Goal: Task Accomplishment & Management: Manage account settings

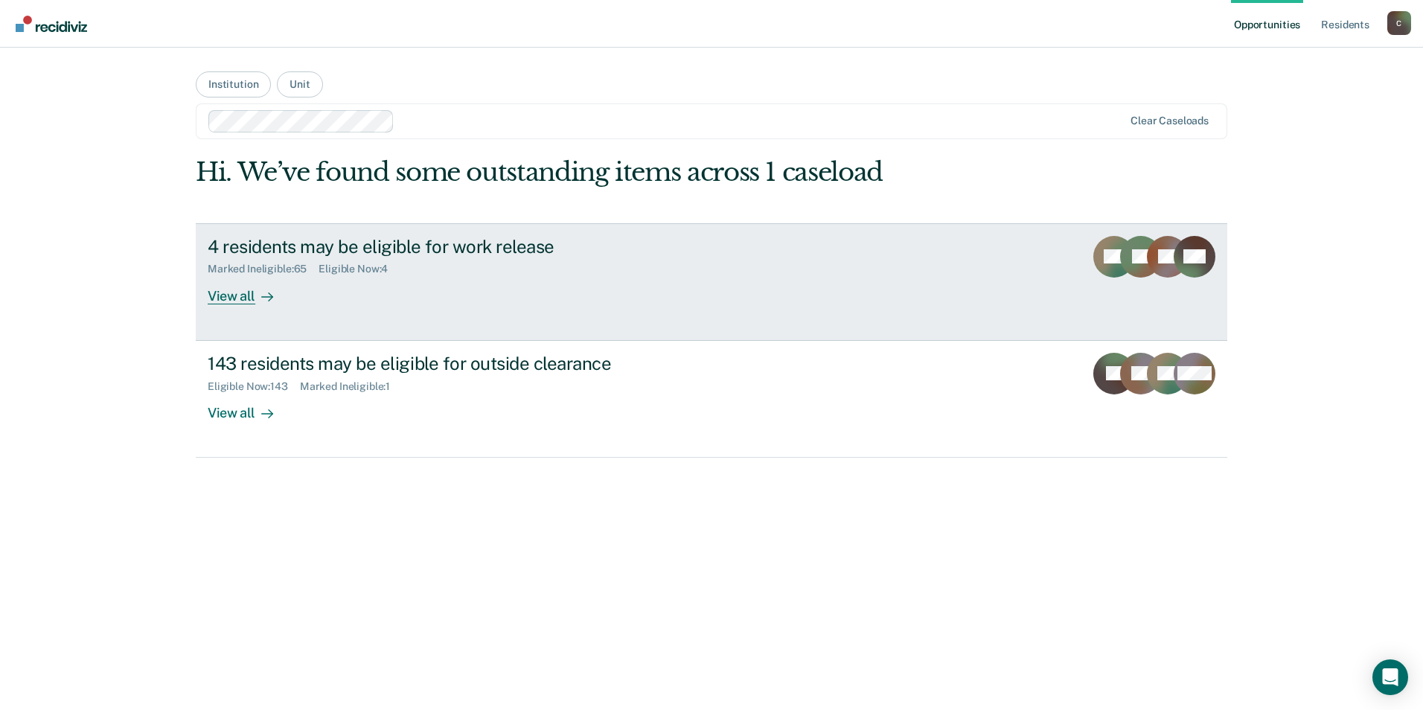
click at [279, 245] on div "4 residents may be eligible for work release" at bounding box center [469, 247] width 523 height 22
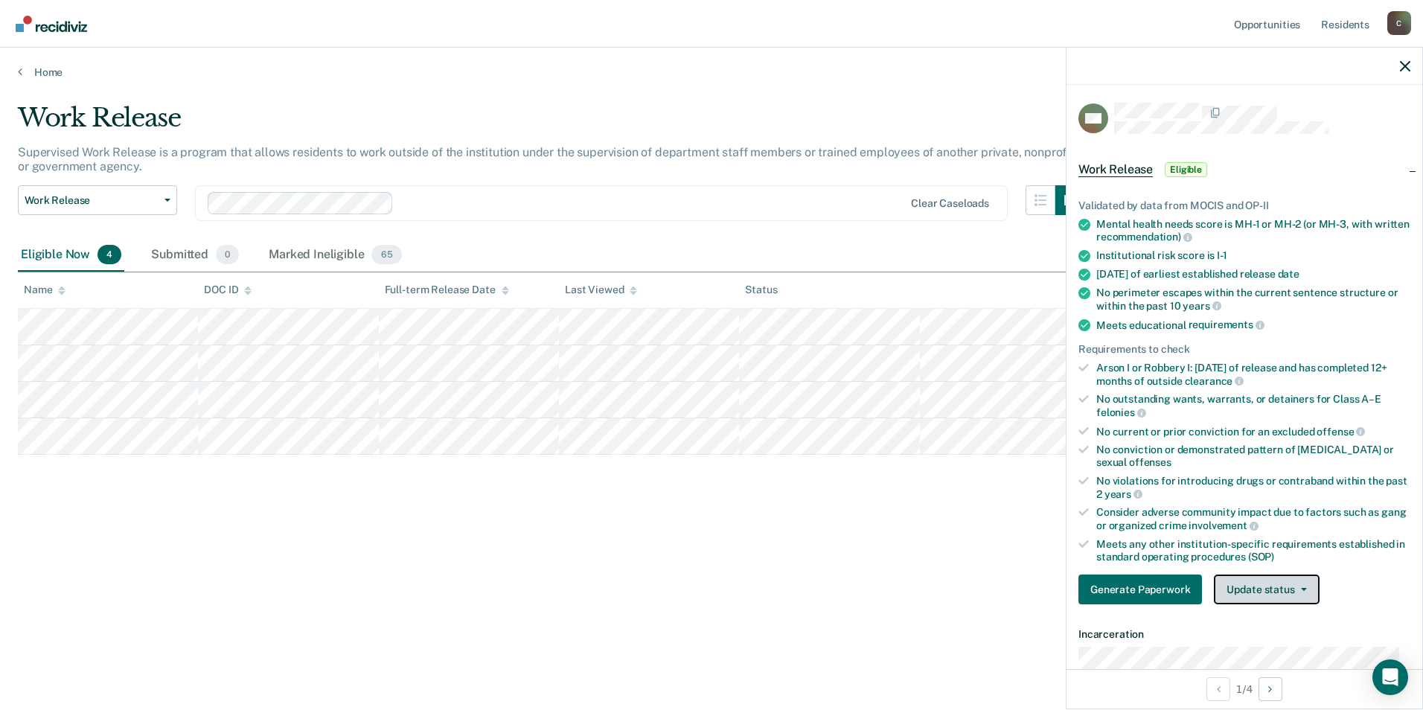
click at [1301, 588] on icon "button" at bounding box center [1304, 589] width 6 height 3
click at [1274, 641] on button "Mark Ineligible" at bounding box center [1286, 649] width 144 height 24
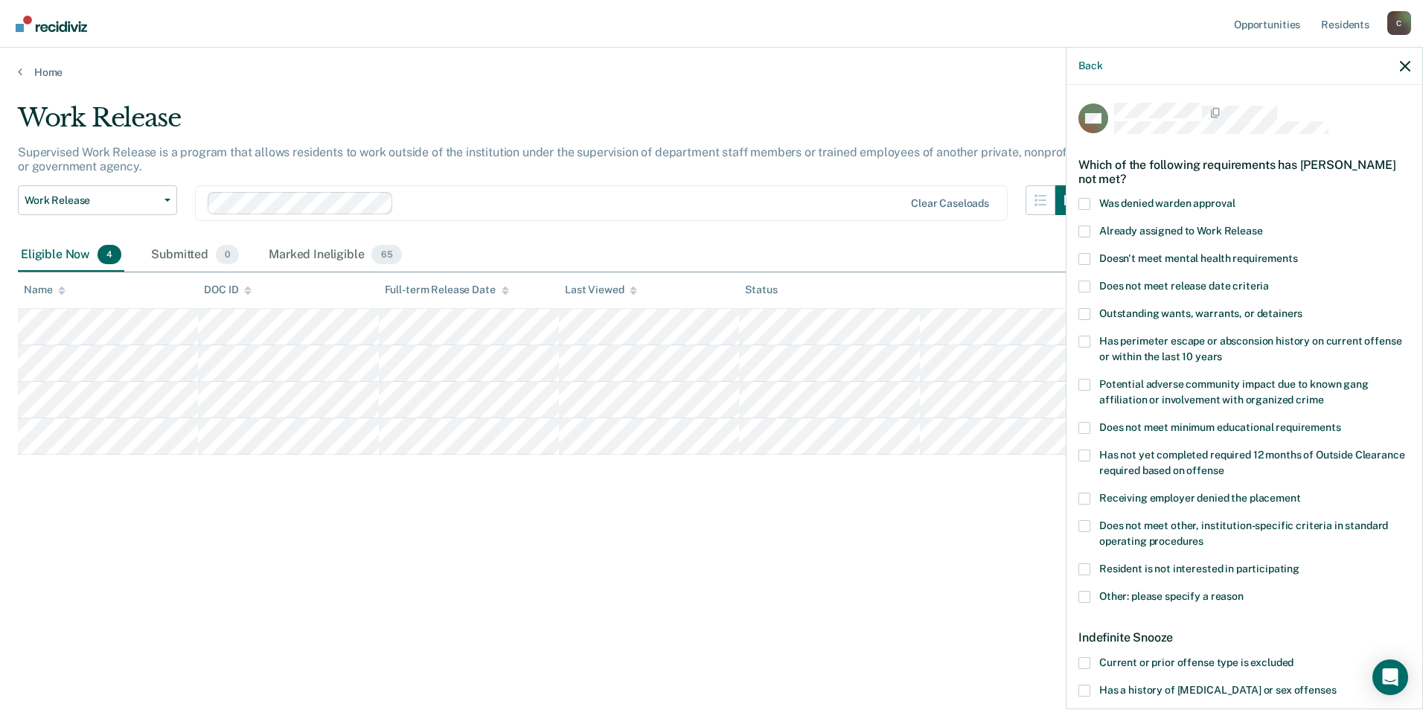
click at [1087, 520] on span at bounding box center [1085, 526] width 12 height 12
click at [1204, 536] on input "Does not meet other, institution-specific criteria in standard operating proced…" at bounding box center [1204, 536] width 0 height 0
click at [1082, 595] on span at bounding box center [1085, 597] width 12 height 12
click at [1244, 591] on input "Other: please specify a reason" at bounding box center [1244, 591] width 0 height 0
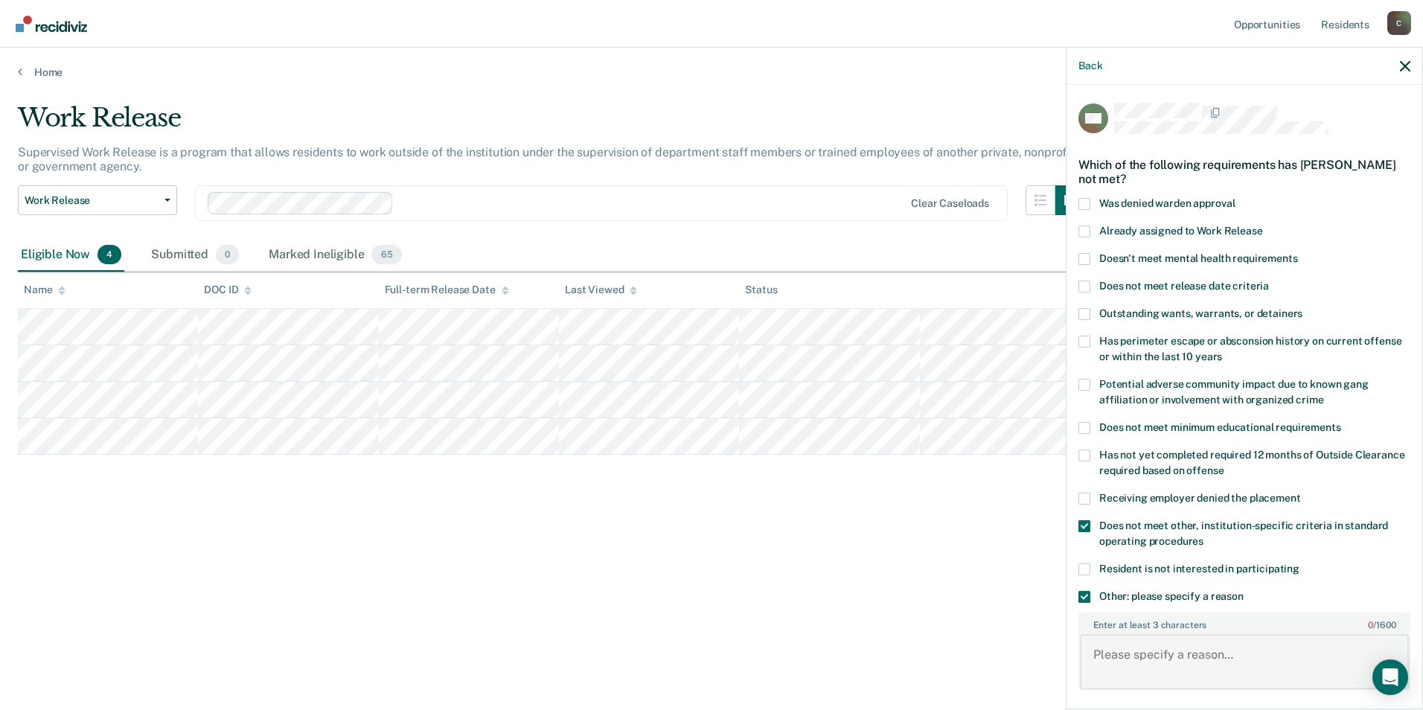
click at [1133, 650] on textarea "Enter at least 3 characters 0 / 1600" at bounding box center [1244, 661] width 329 height 55
type textarea "M-4"
click at [957, 610] on div "Work Release Supervised Work Release is a program that allows residents to work…" at bounding box center [712, 374] width 1388 height 543
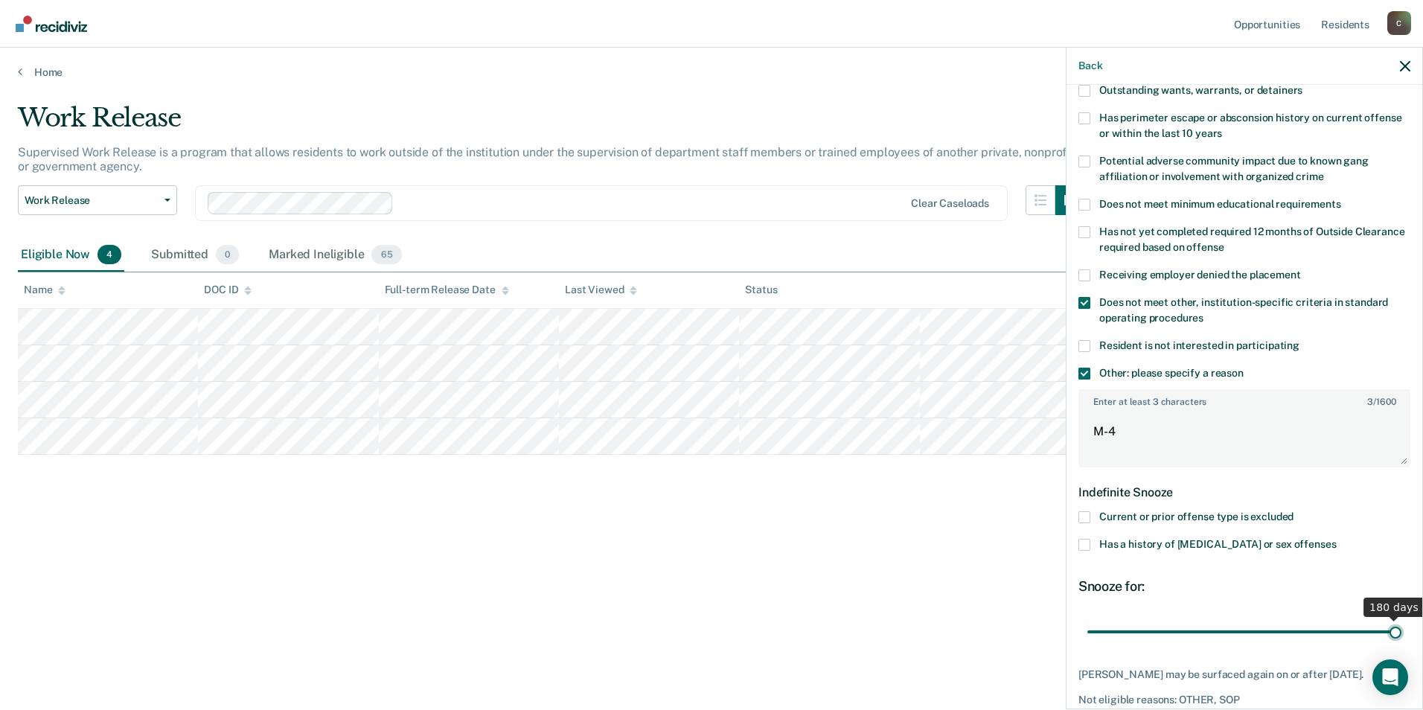
drag, startPoint x: 1137, startPoint y: 626, endPoint x: 1395, endPoint y: 624, distance: 257.6
type input "180"
click at [1395, 624] on input "range" at bounding box center [1245, 632] width 314 height 26
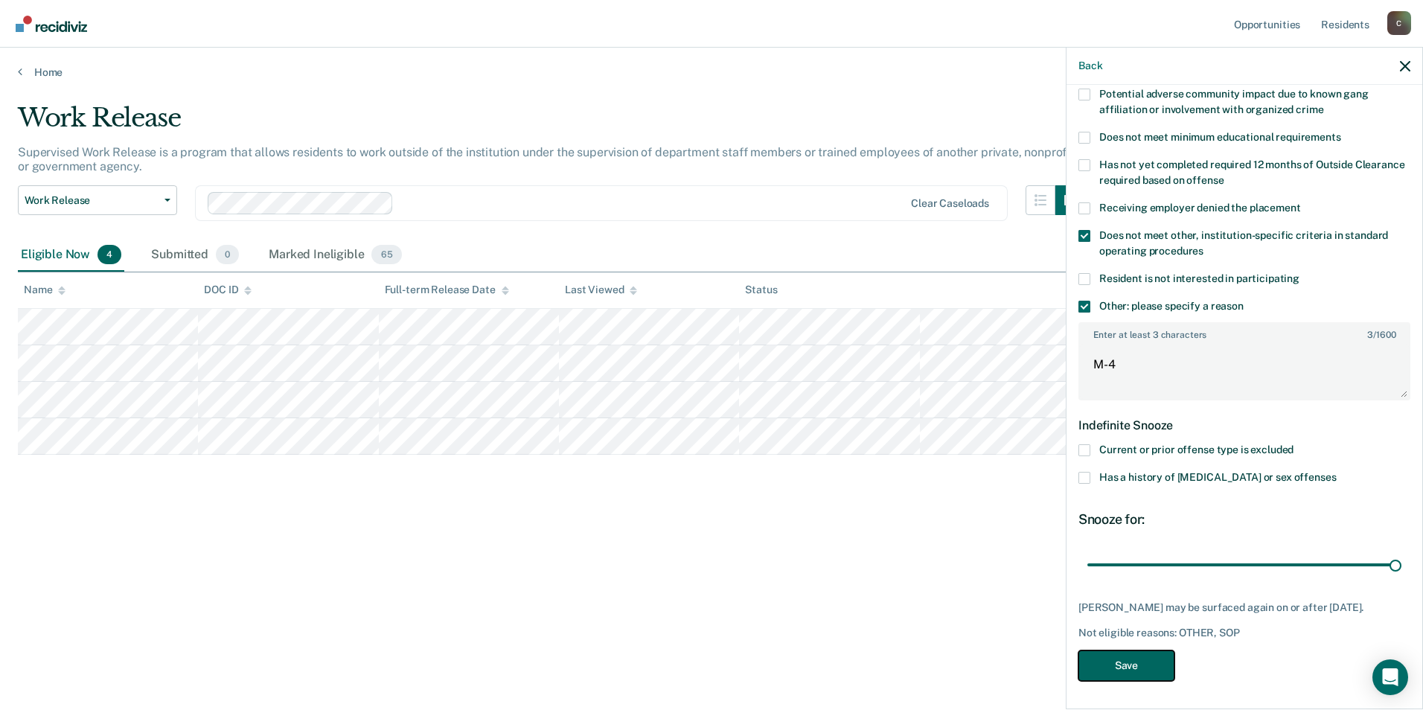
click at [1113, 665] on button "Save" at bounding box center [1127, 666] width 96 height 31
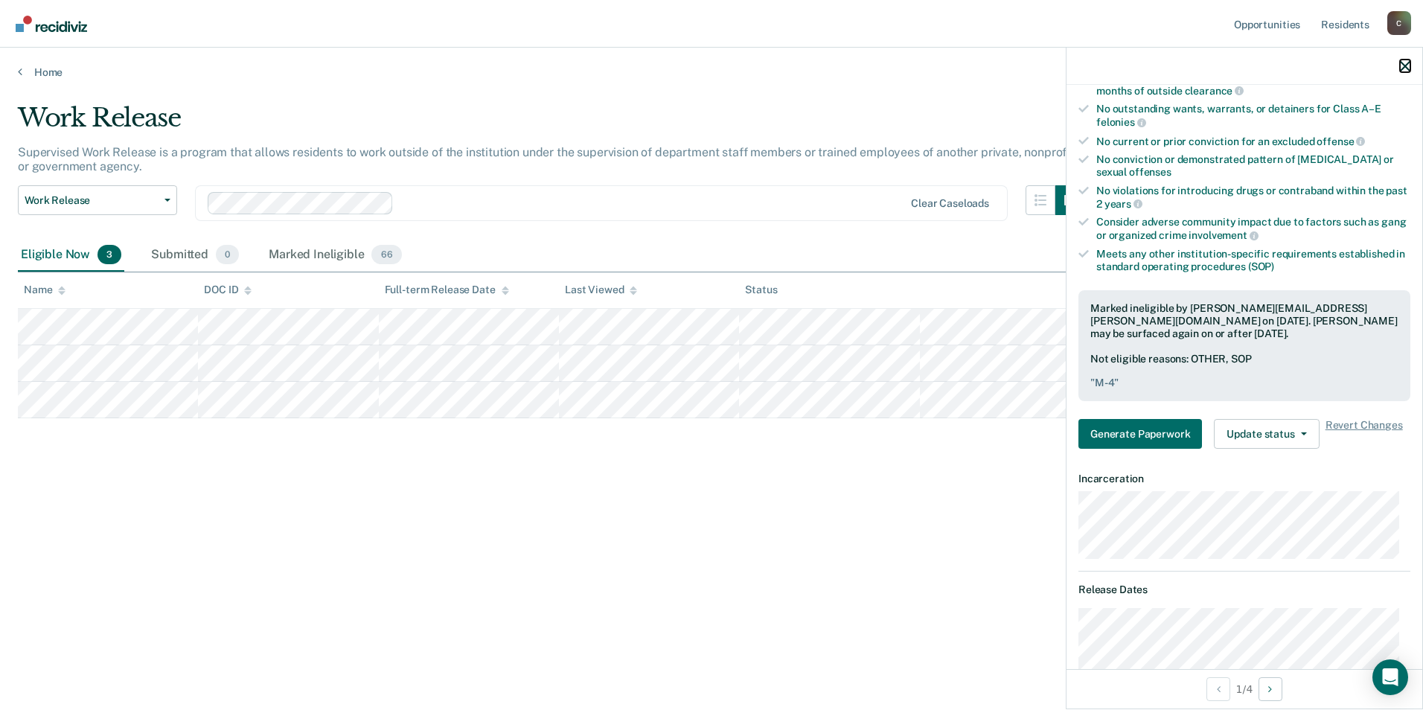
click at [1402, 61] on icon "button" at bounding box center [1405, 66] width 10 height 10
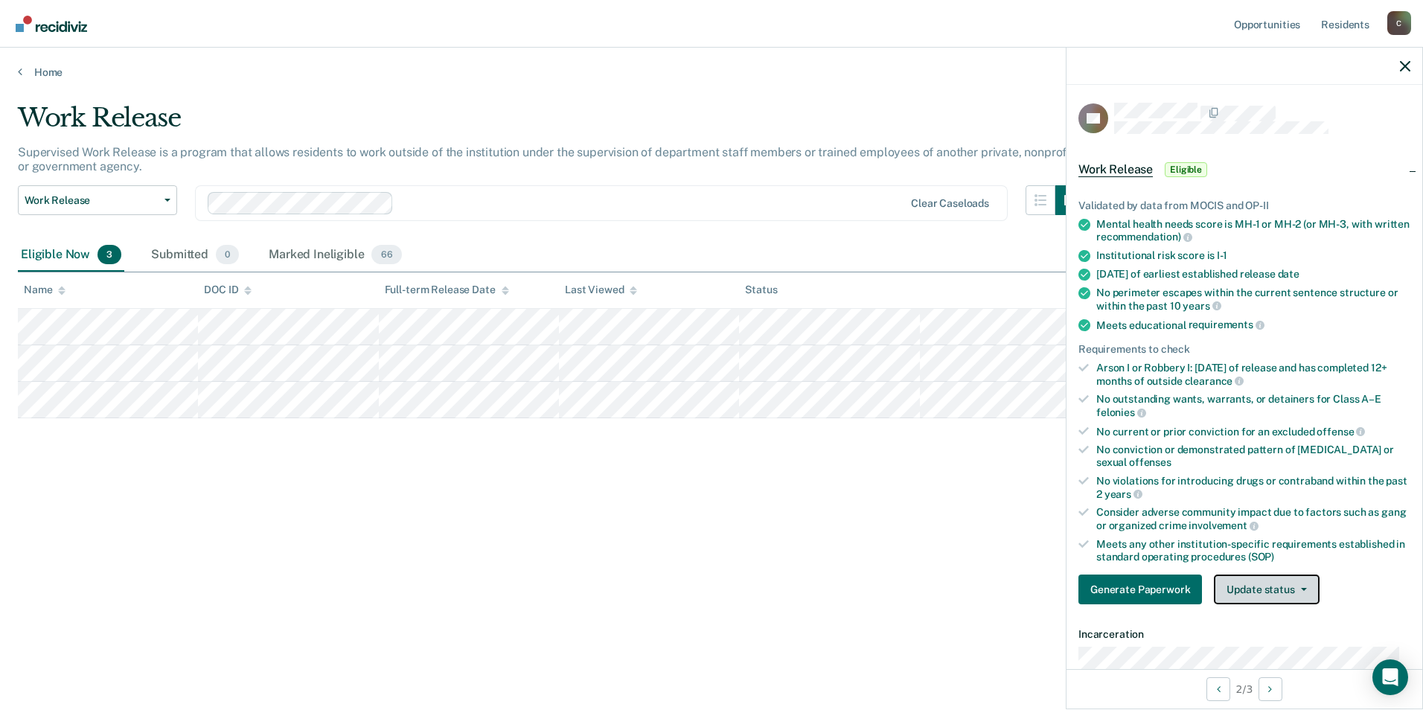
click at [1302, 590] on button "Update status" at bounding box center [1266, 590] width 105 height 30
click at [1279, 648] on button "Mark Ineligible" at bounding box center [1286, 649] width 144 height 24
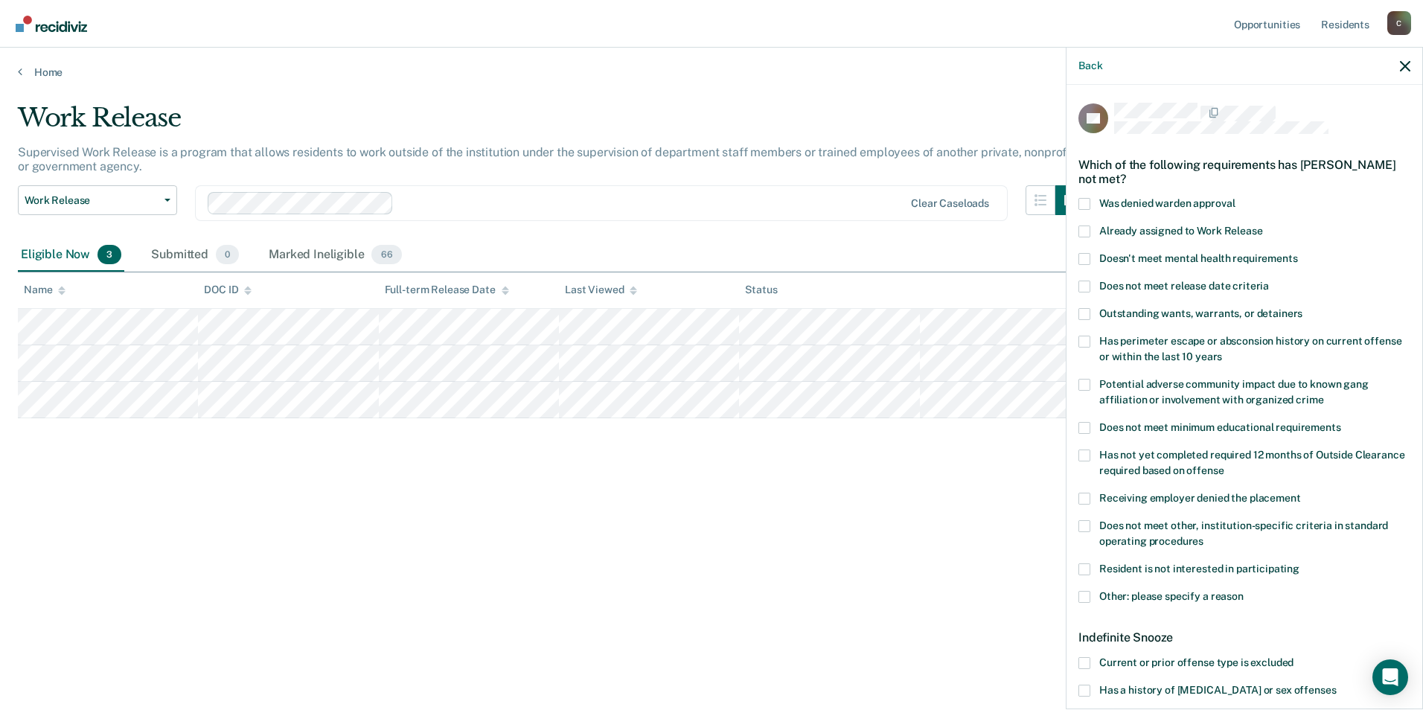
click at [1090, 594] on span at bounding box center [1085, 597] width 12 height 12
click at [1244, 591] on input "Other: please specify a reason" at bounding box center [1244, 591] width 0 height 0
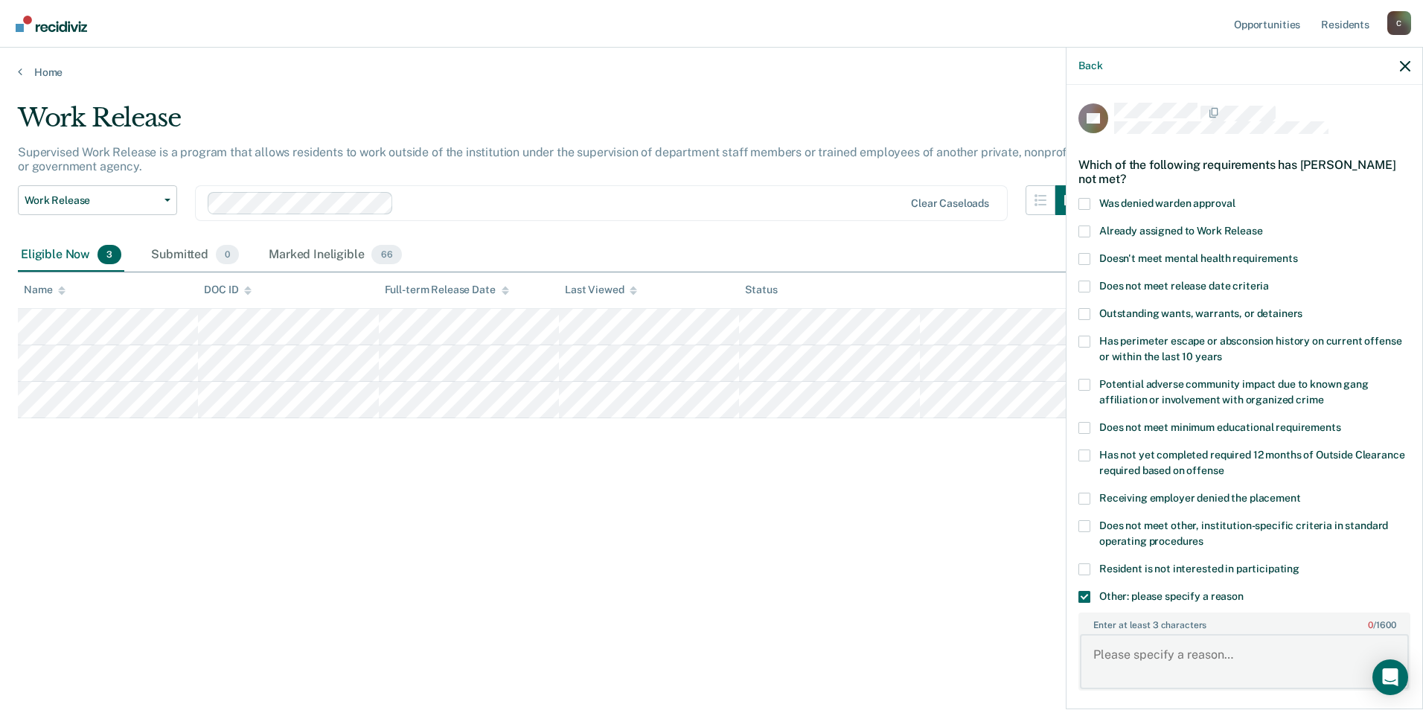
click at [1131, 651] on textarea "Enter at least 3 characters 0 / 1600" at bounding box center [1244, 661] width 329 height 55
click at [1181, 652] on textarea "release date is `0-29-25" at bounding box center [1244, 661] width 329 height 55
type textarea "release date is 10-29-25"
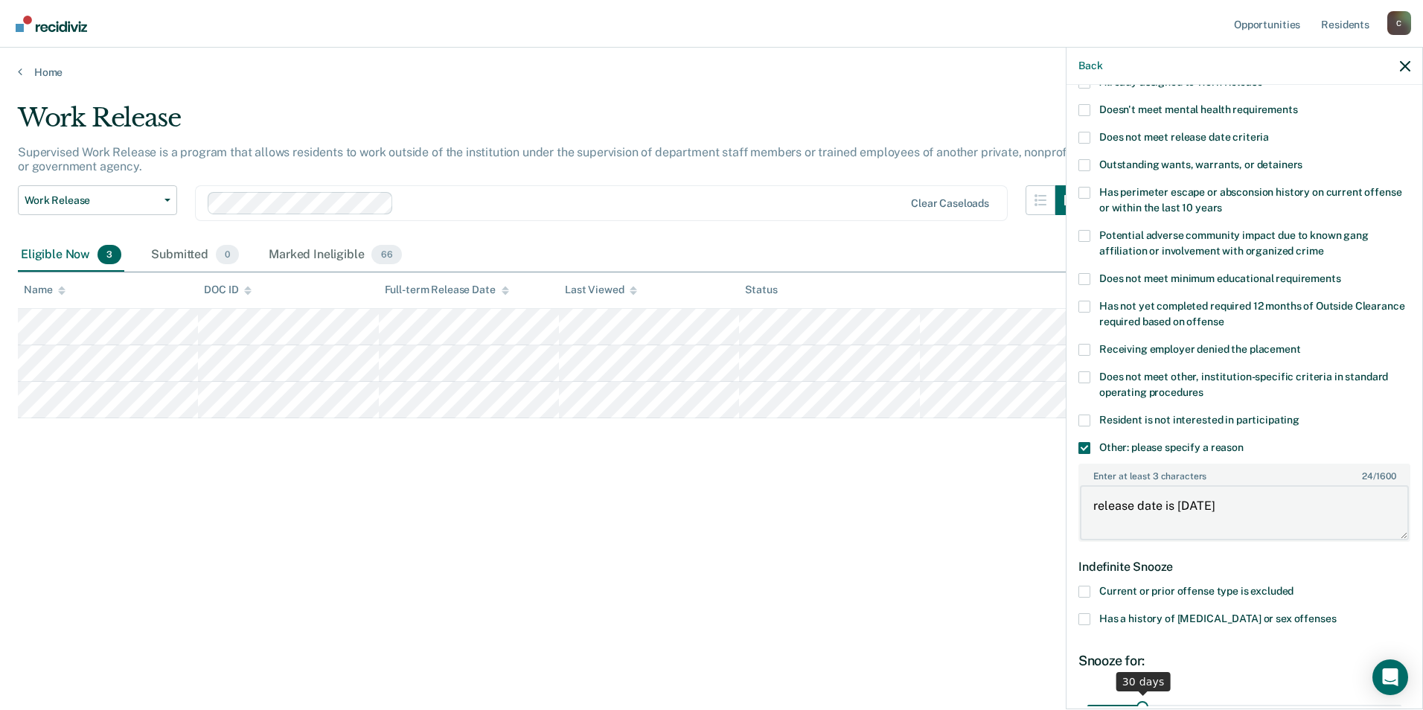
scroll to position [223, 0]
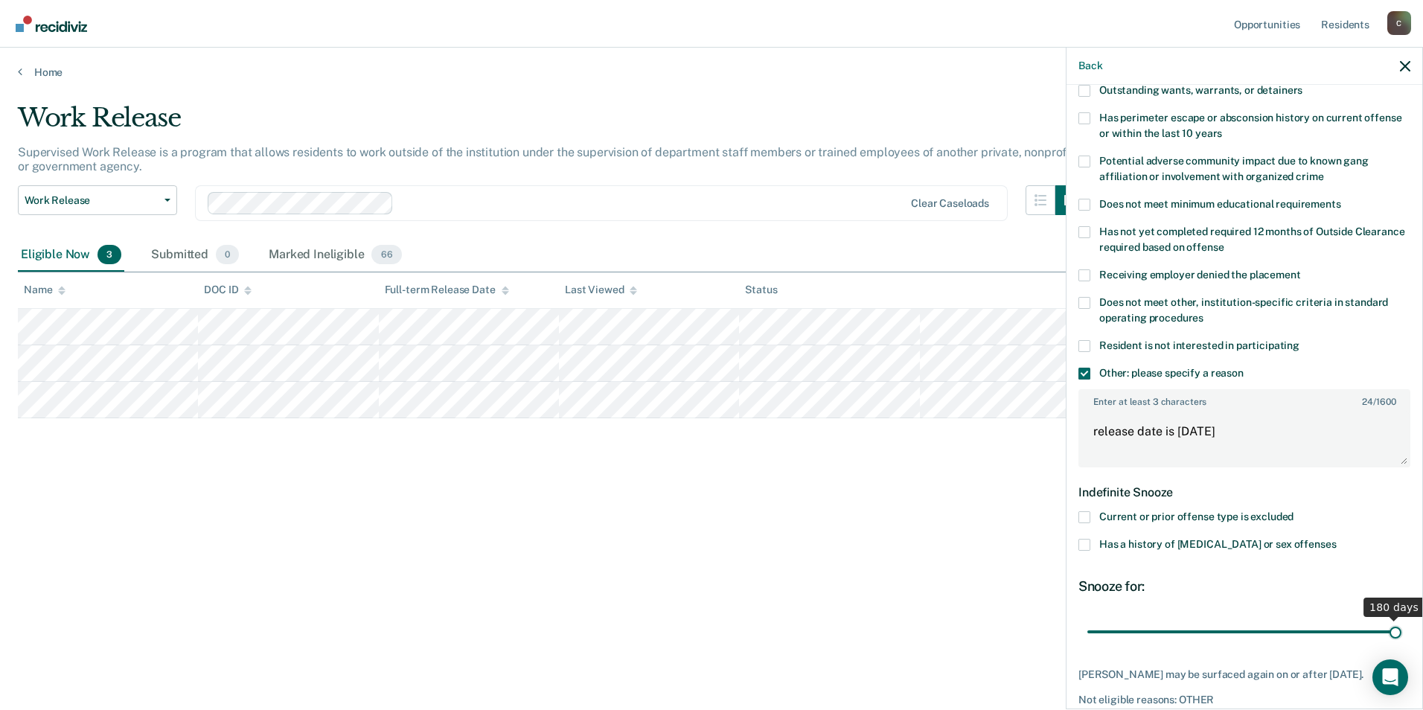
drag, startPoint x: 1139, startPoint y: 628, endPoint x: 1399, endPoint y: 628, distance: 259.8
type input "180"
click at [1399, 628] on input "range" at bounding box center [1245, 632] width 314 height 26
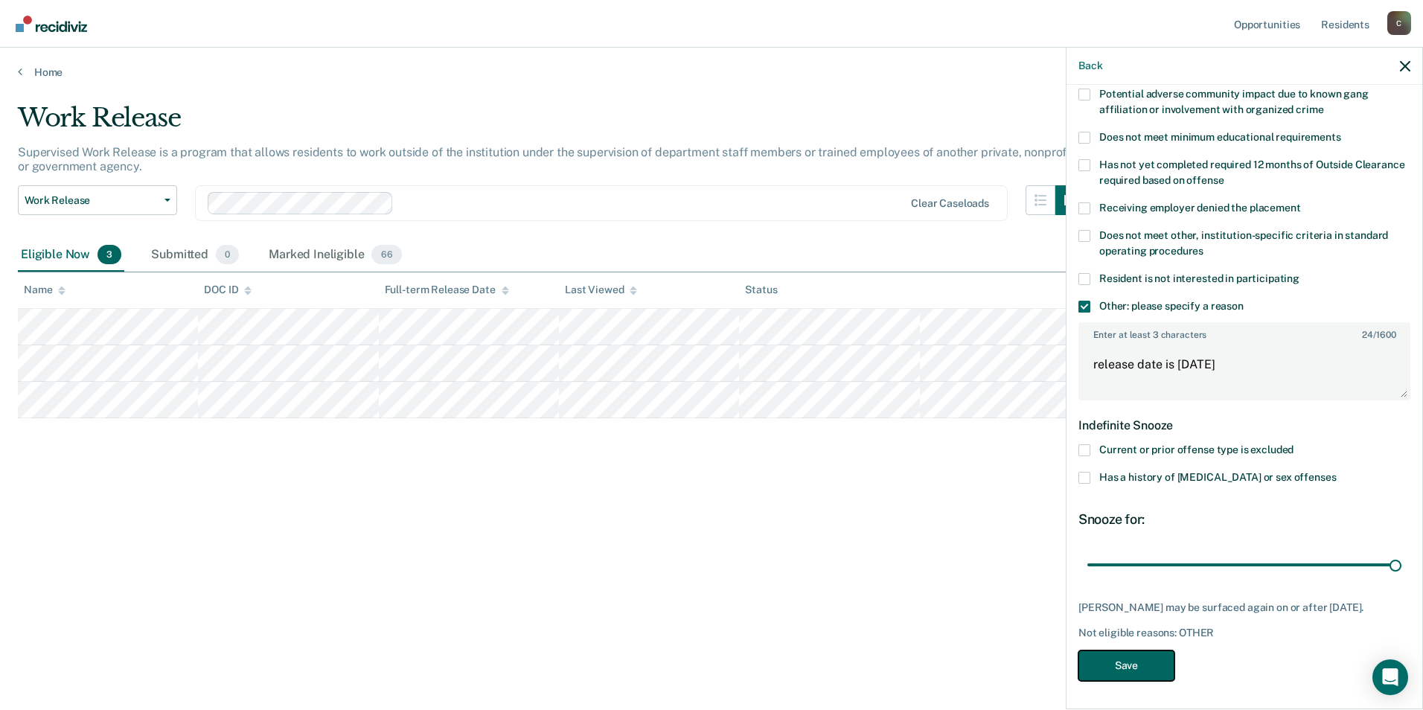
click at [1145, 670] on button "Save" at bounding box center [1127, 666] width 96 height 31
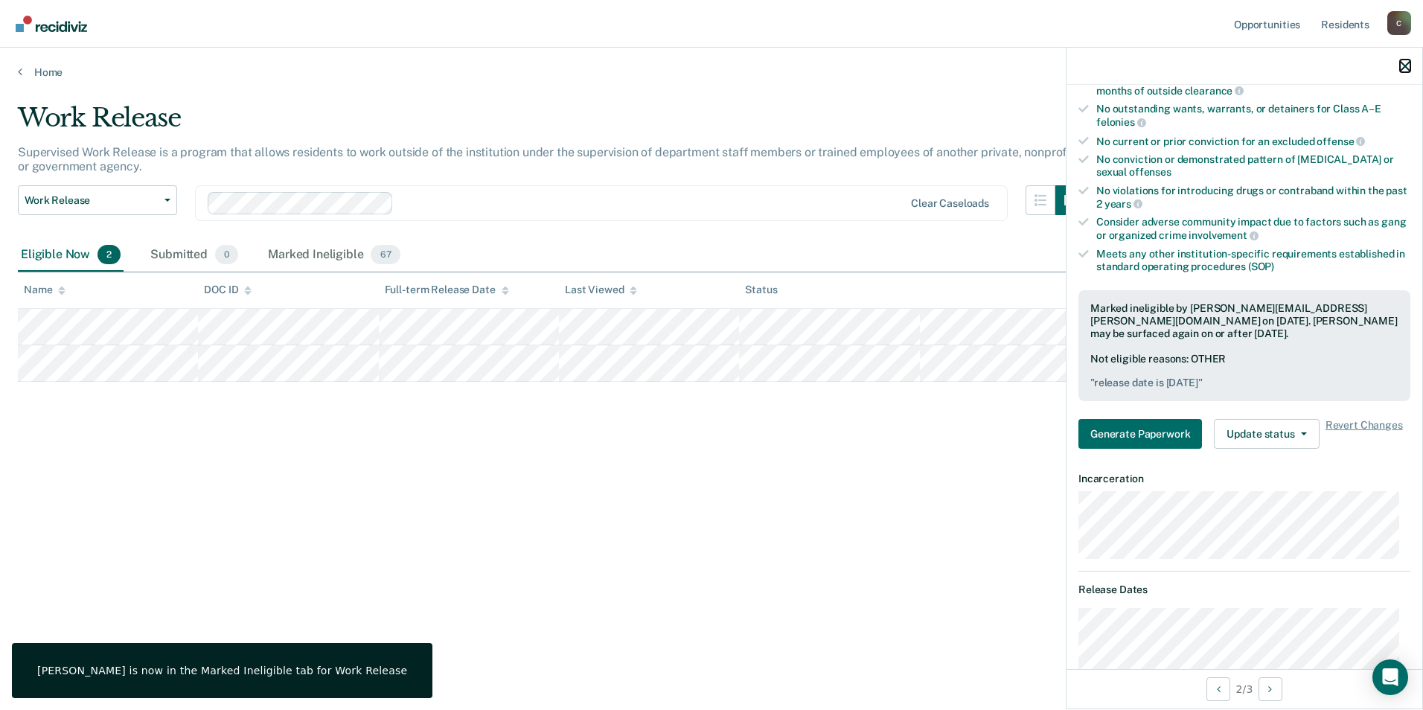
click at [1408, 65] on icon "button" at bounding box center [1405, 66] width 10 height 10
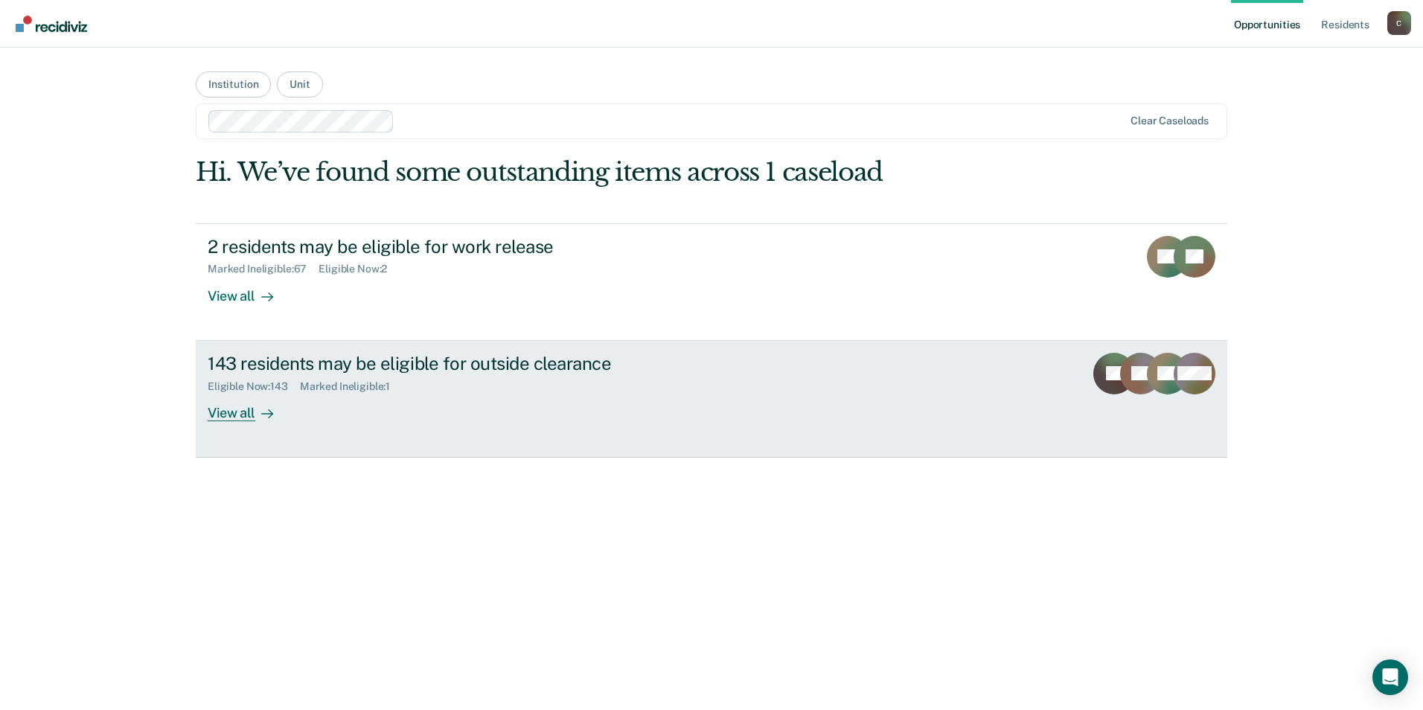
click at [254, 413] on div "View all" at bounding box center [249, 406] width 83 height 29
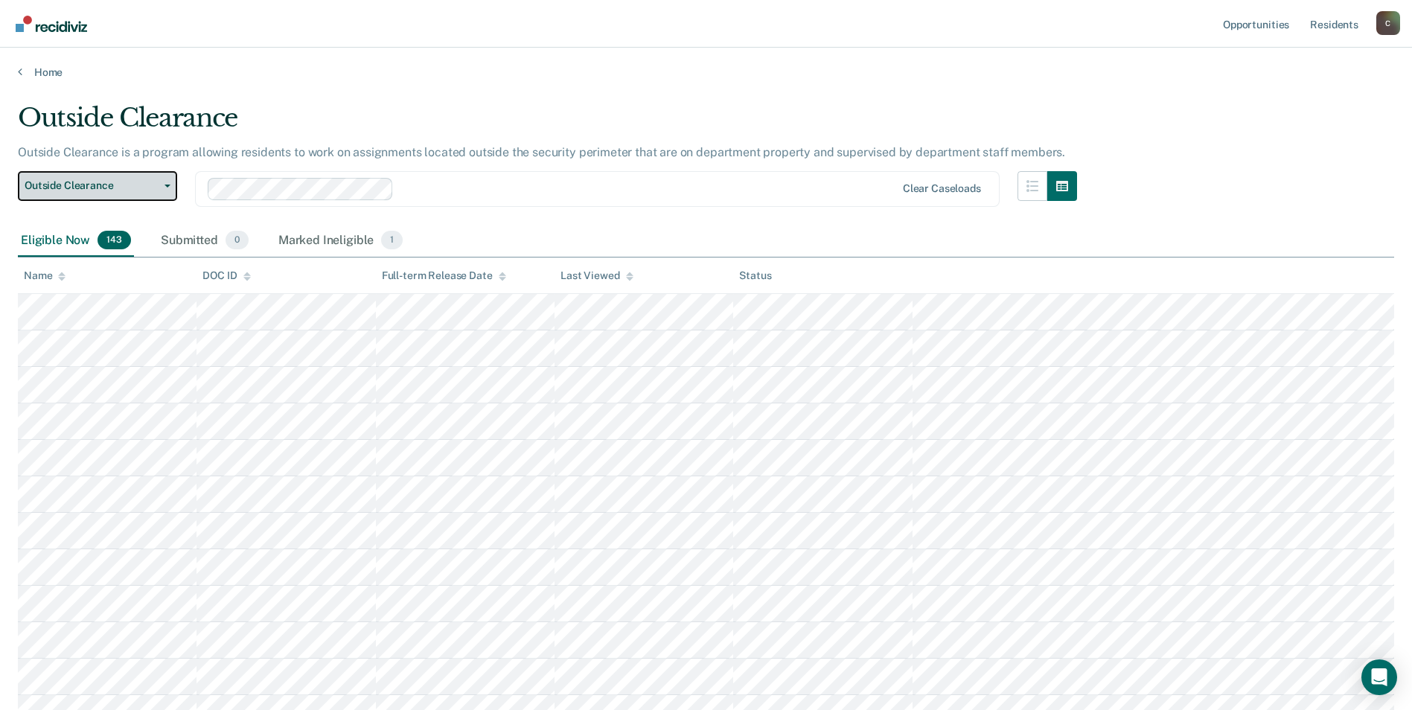
click at [167, 188] on button "Outside Clearance" at bounding box center [97, 186] width 159 height 30
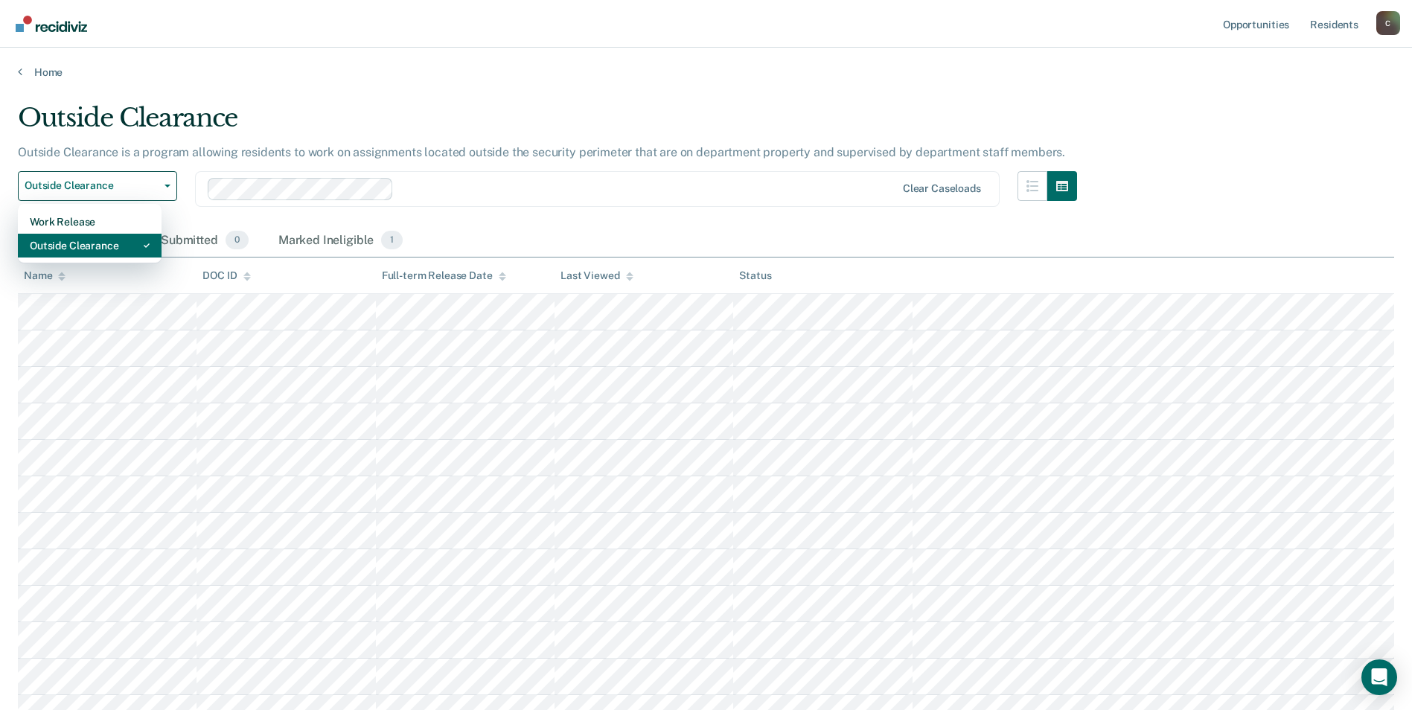
click at [119, 244] on div "Outside Clearance" at bounding box center [90, 246] width 120 height 24
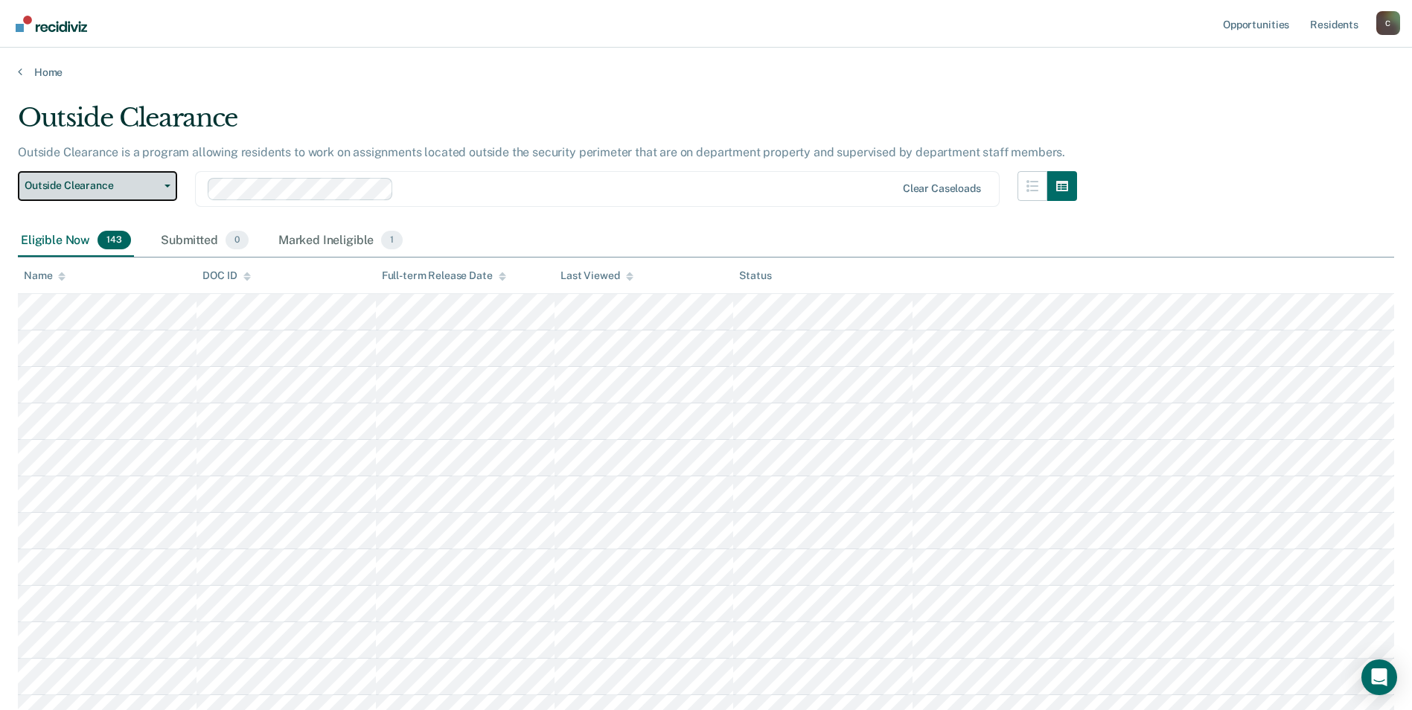
click at [168, 186] on icon "button" at bounding box center [168, 186] width 6 height 3
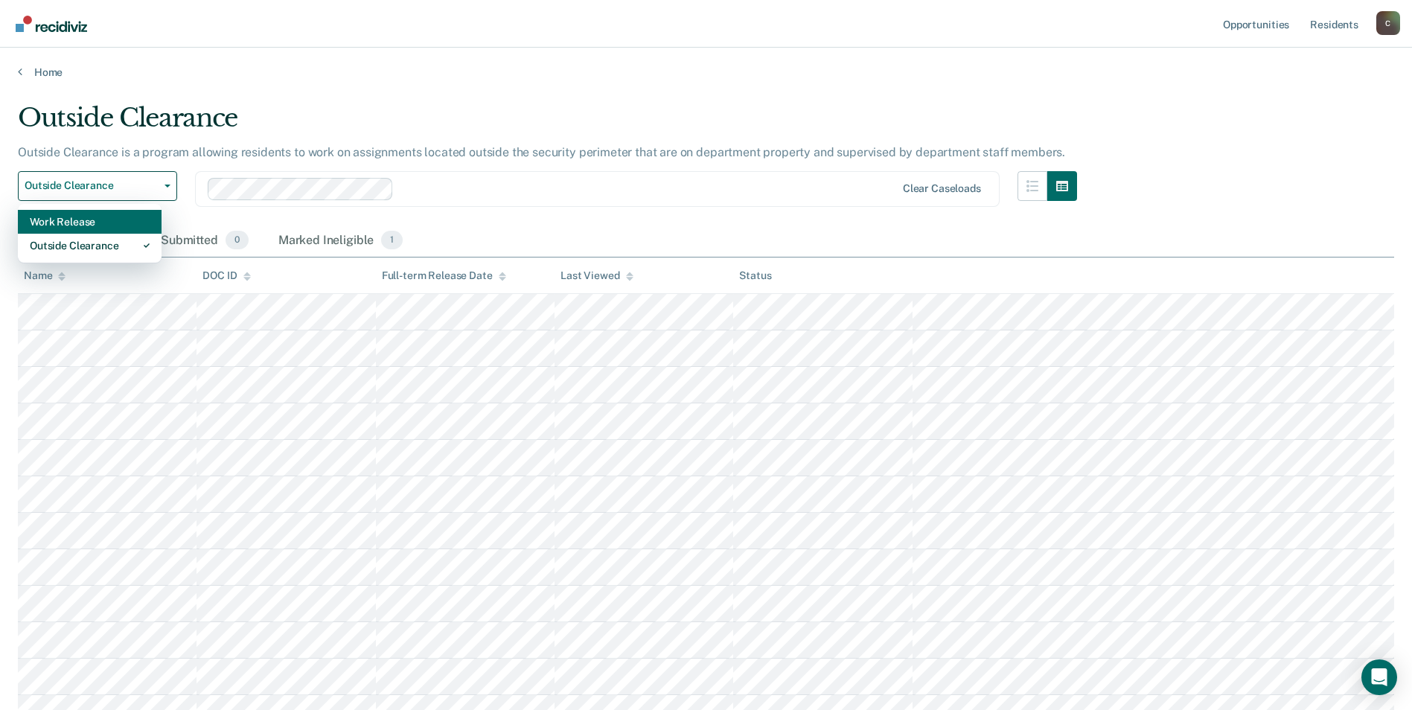
click at [91, 223] on div "Work Release" at bounding box center [90, 222] width 120 height 24
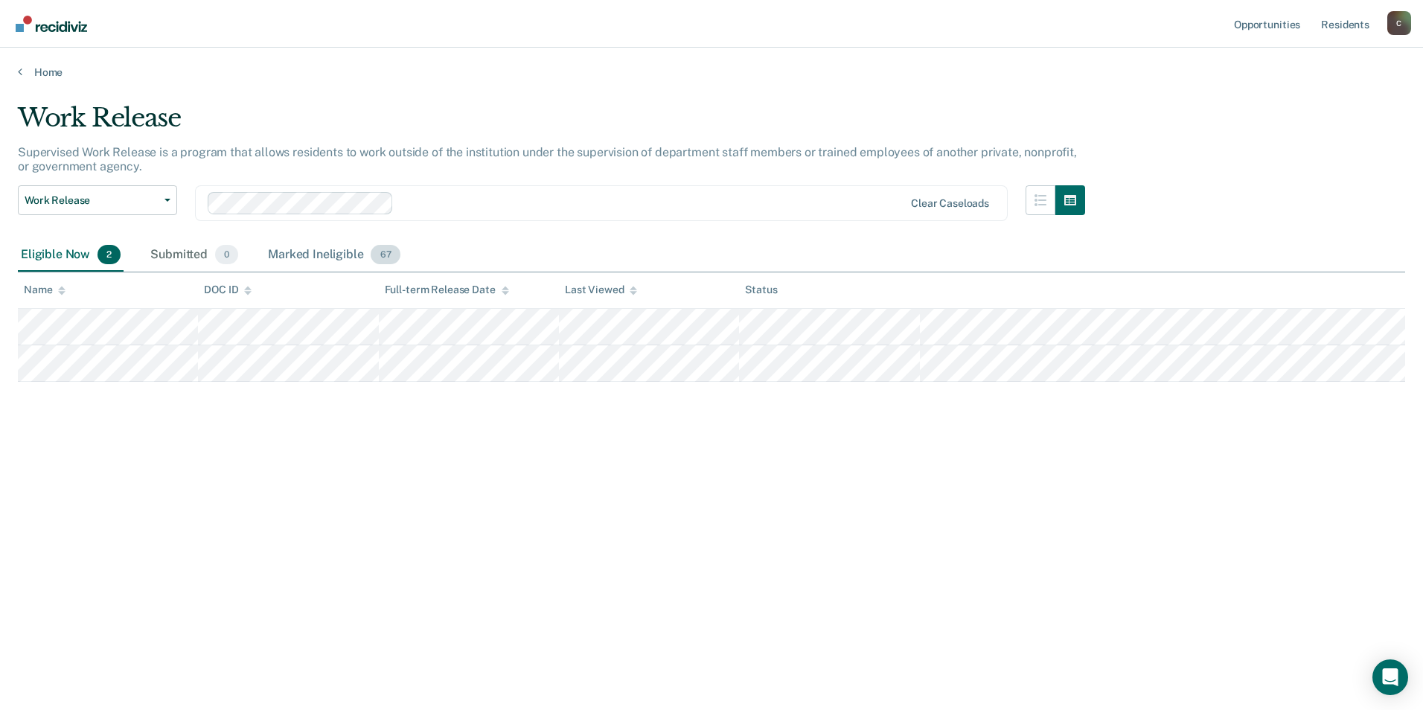
click at [331, 251] on div "Marked Ineligible 67" at bounding box center [334, 255] width 138 height 33
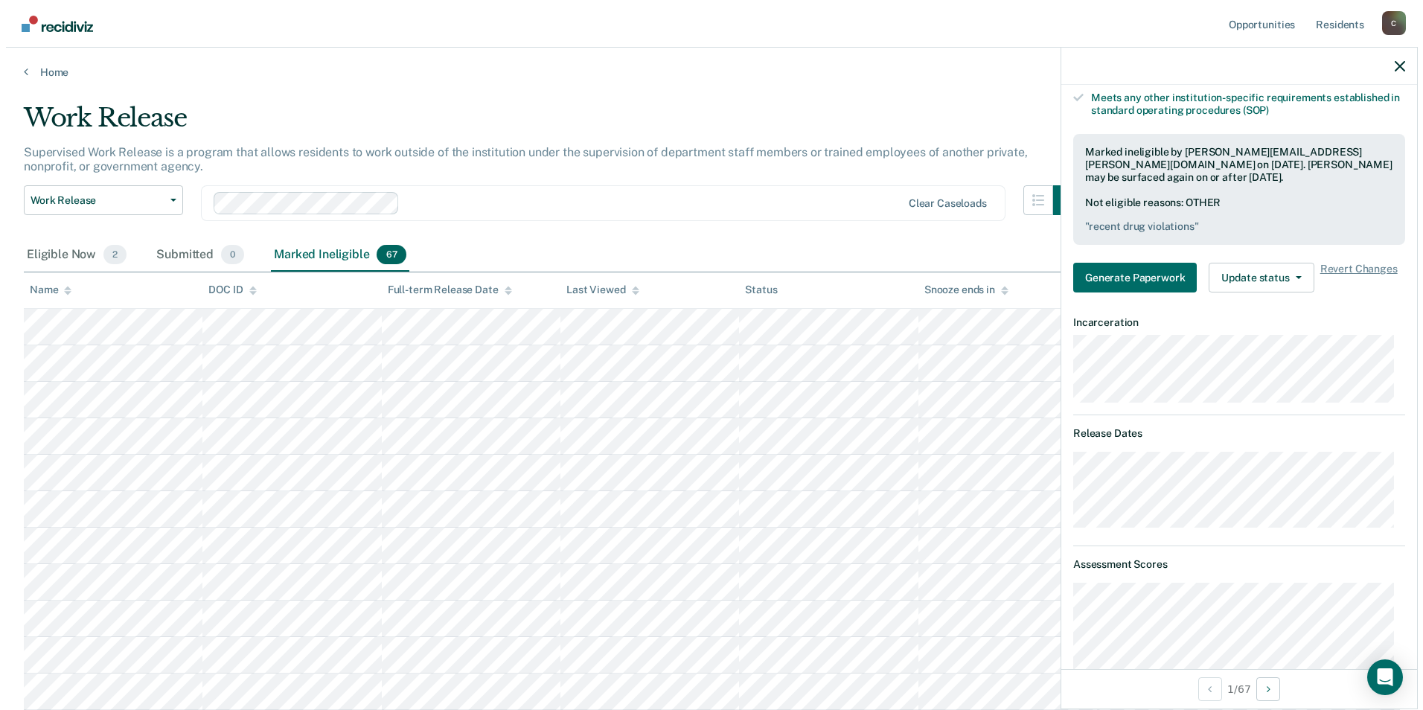
scroll to position [298, 0]
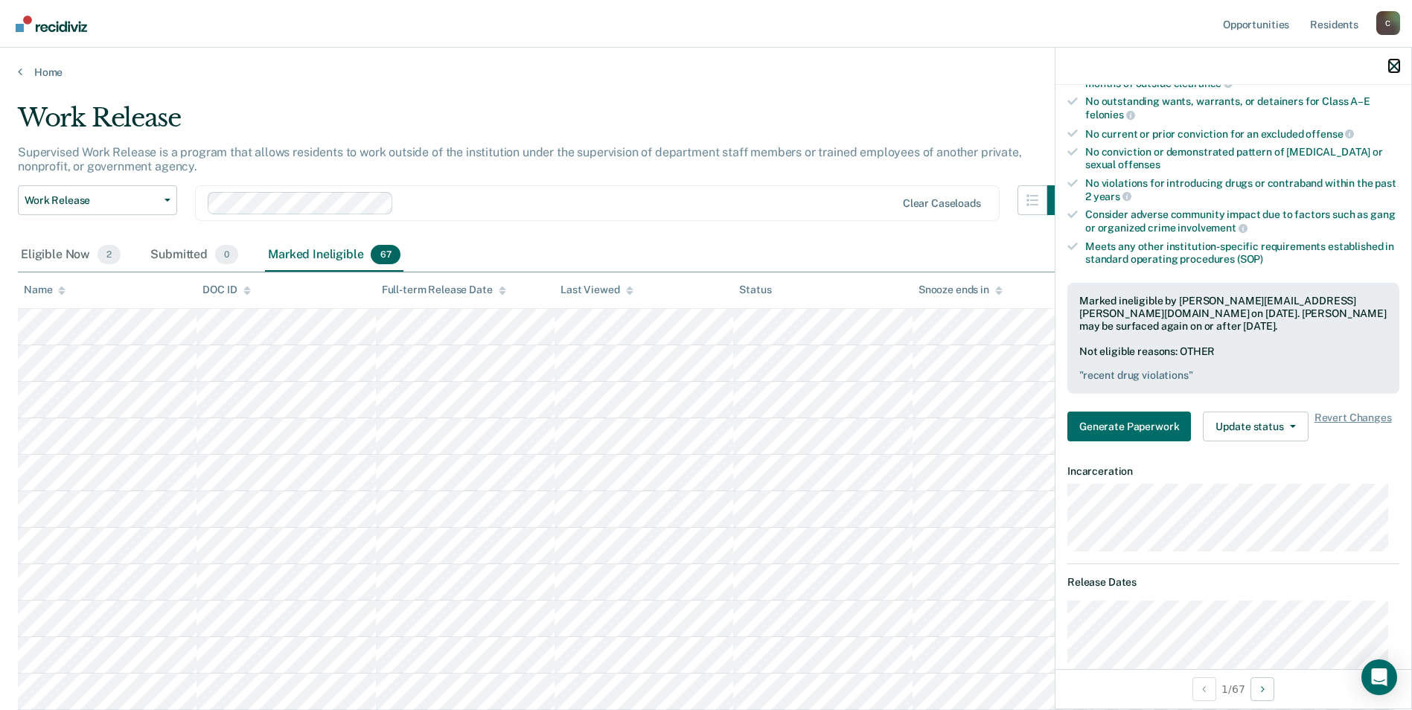
click at [1395, 66] on icon "button" at bounding box center [1394, 66] width 10 height 10
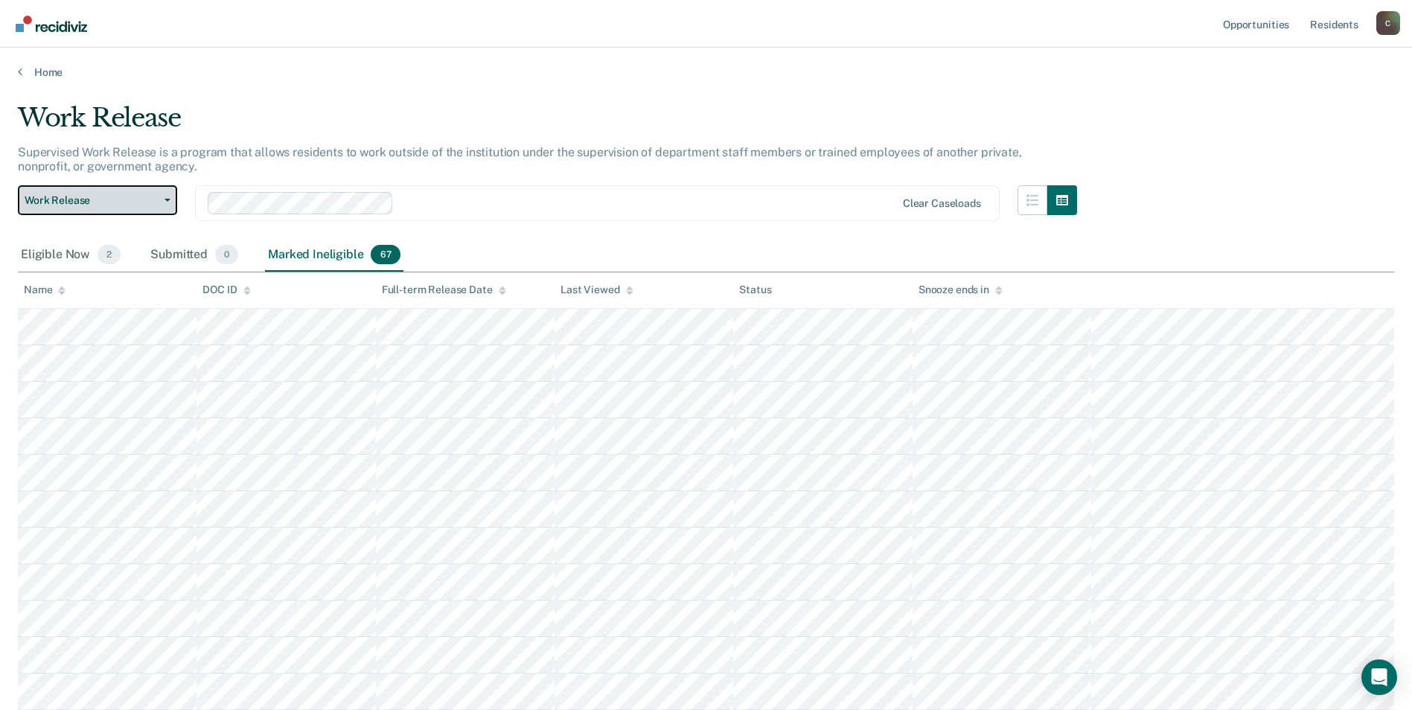
click at [168, 200] on icon "button" at bounding box center [168, 200] width 6 height 3
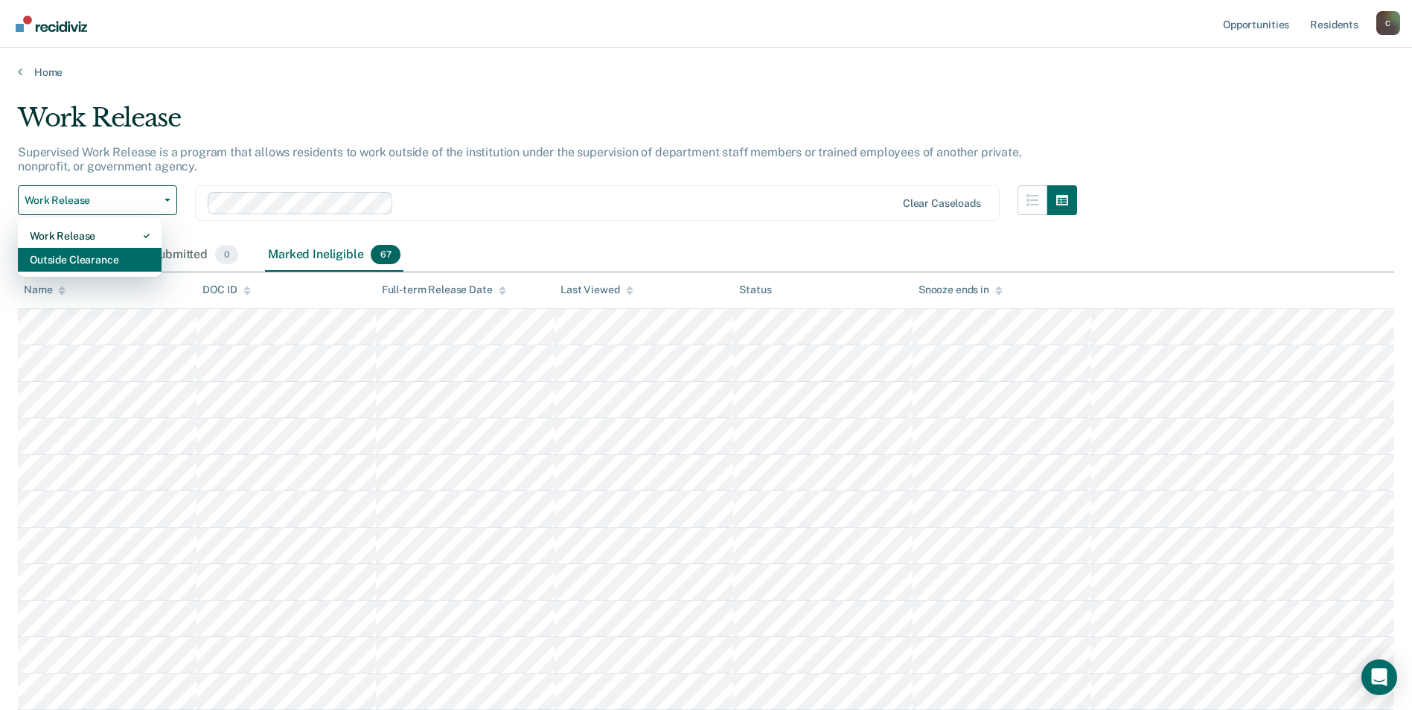
click at [109, 258] on div "Outside Clearance" at bounding box center [90, 260] width 120 height 24
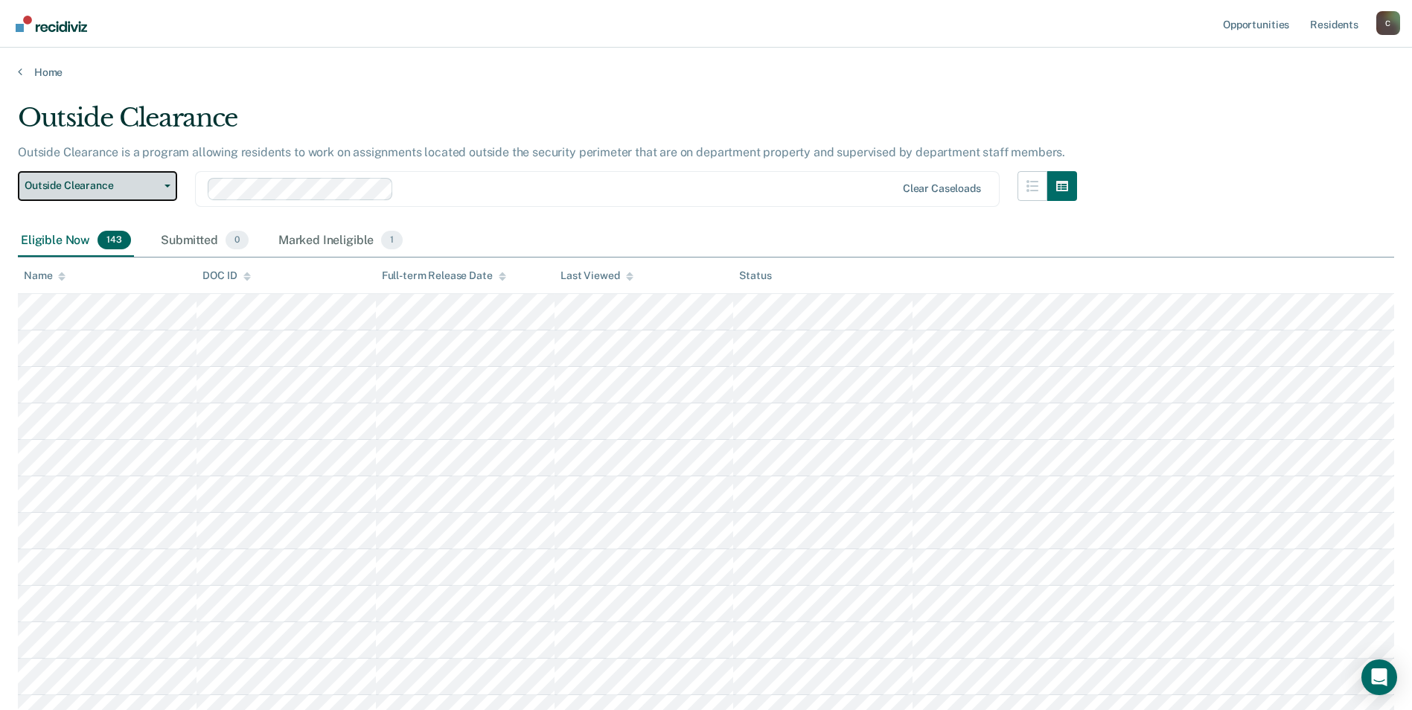
click at [167, 185] on icon "button" at bounding box center [168, 186] width 6 height 3
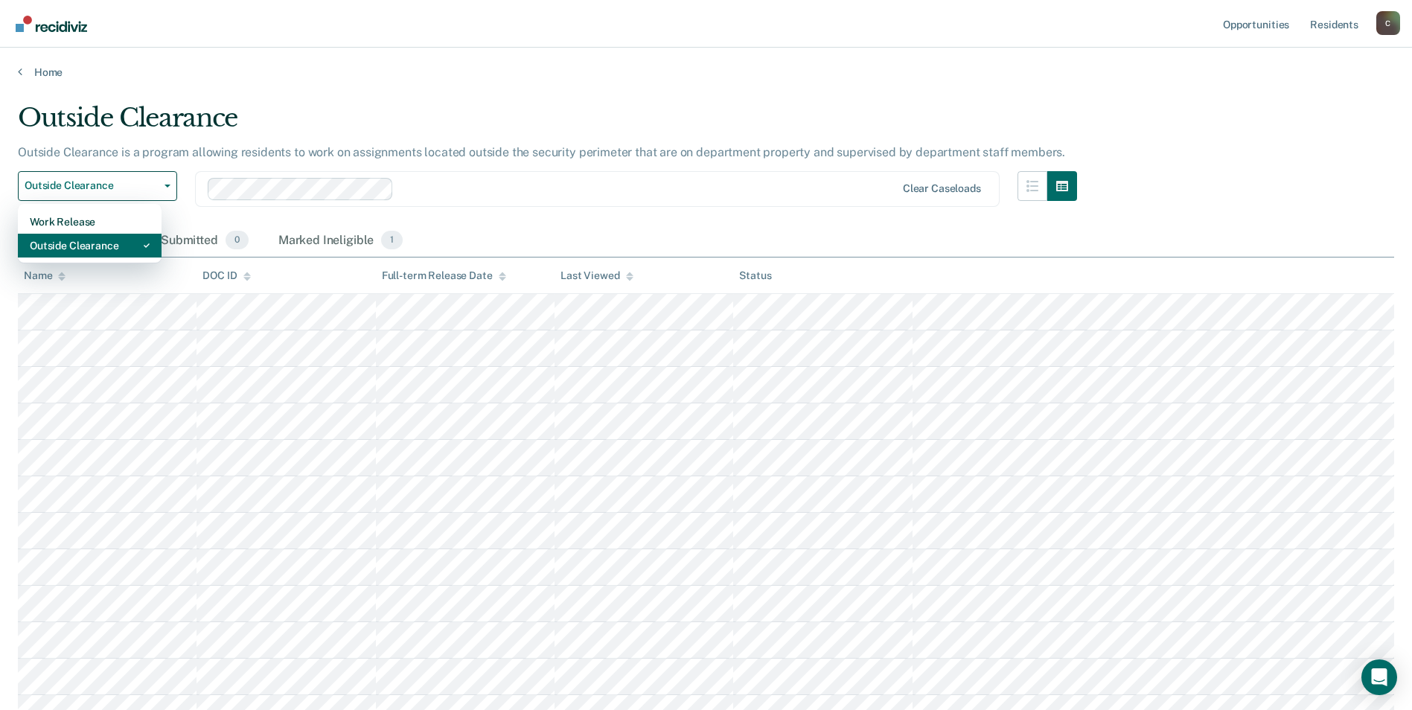
click at [111, 249] on div "Outside Clearance" at bounding box center [90, 246] width 120 height 24
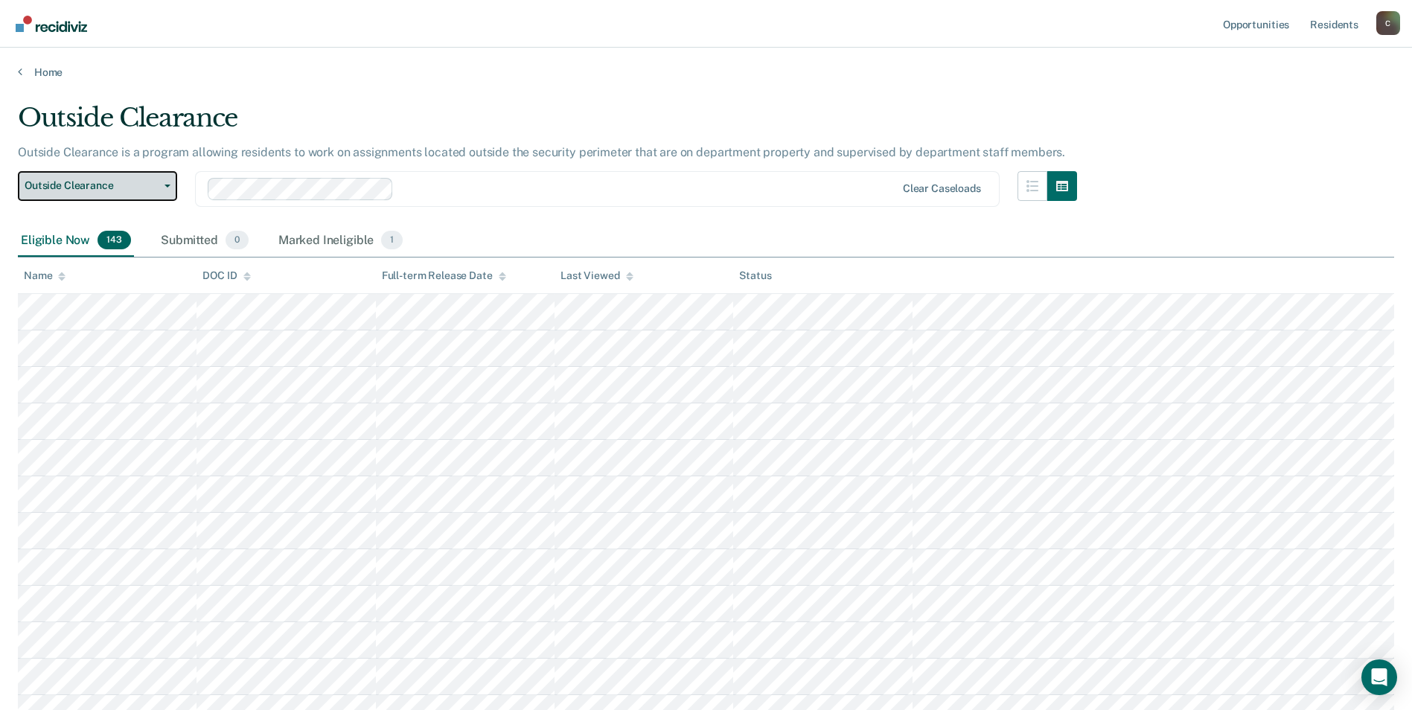
click at [167, 183] on button "Outside Clearance" at bounding box center [97, 186] width 159 height 30
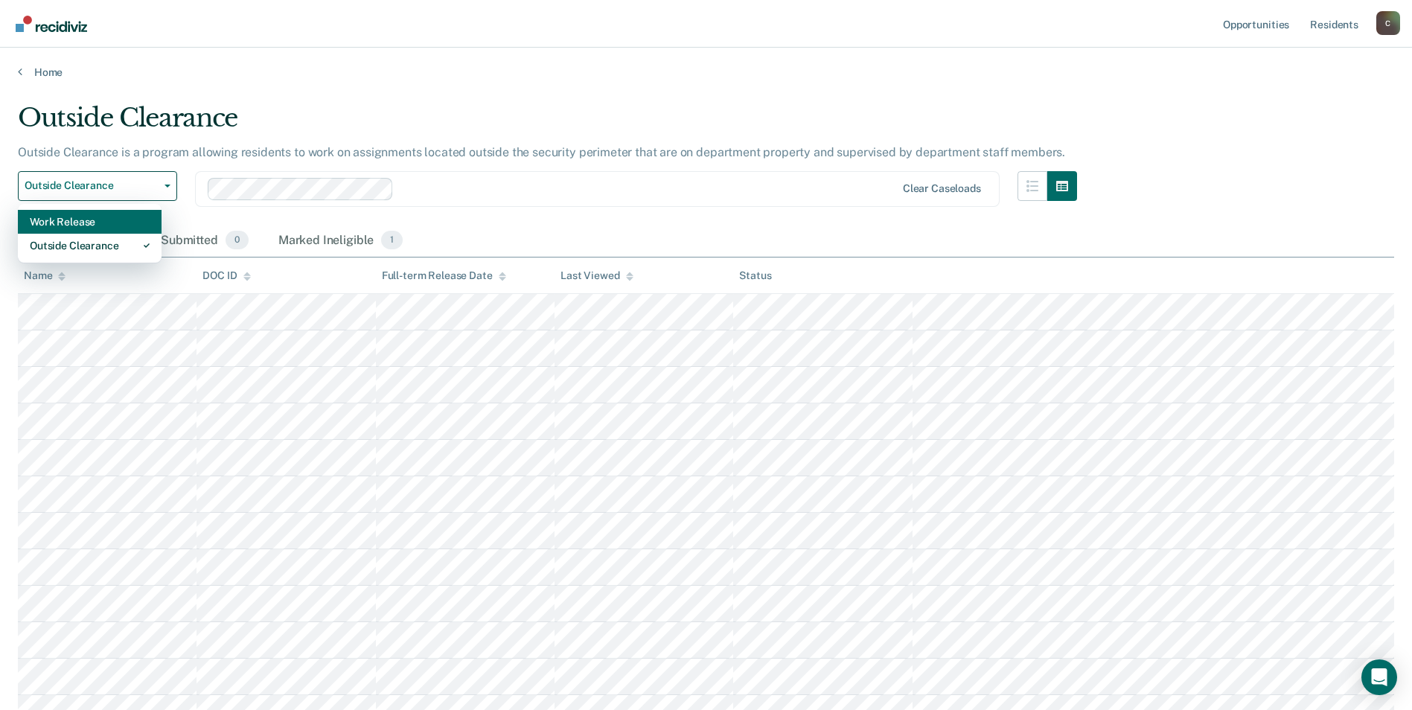
click at [106, 218] on div "Work Release" at bounding box center [90, 222] width 120 height 24
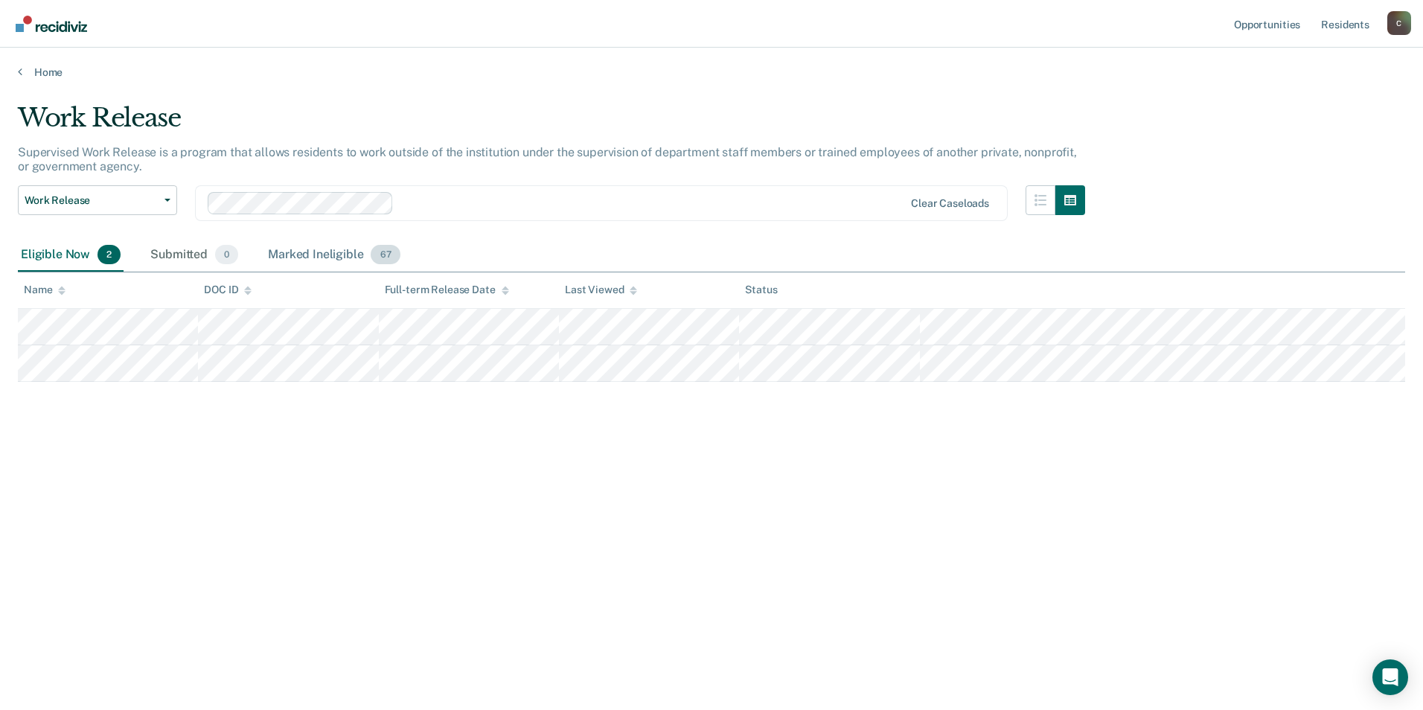
click at [336, 258] on div "Marked Ineligible 67" at bounding box center [334, 255] width 138 height 33
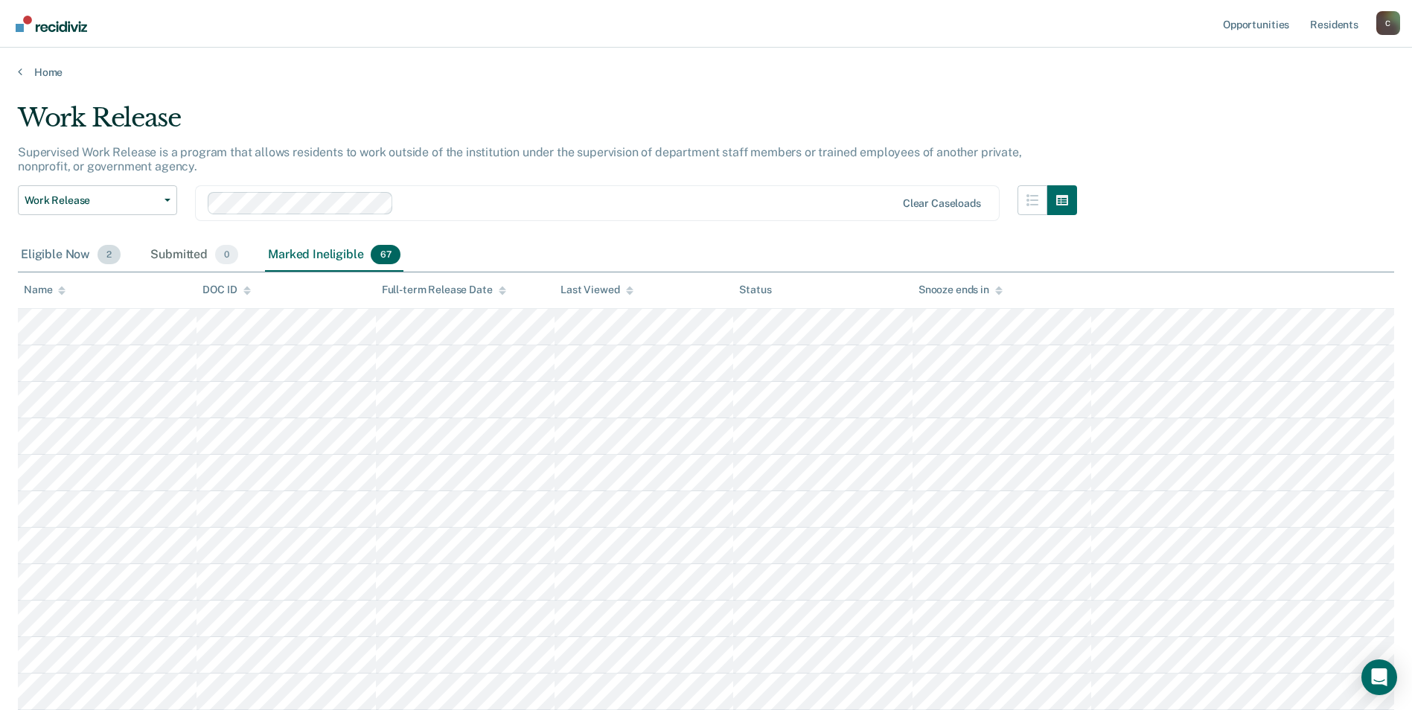
click at [84, 256] on div "Eligible Now 2" at bounding box center [71, 255] width 106 height 33
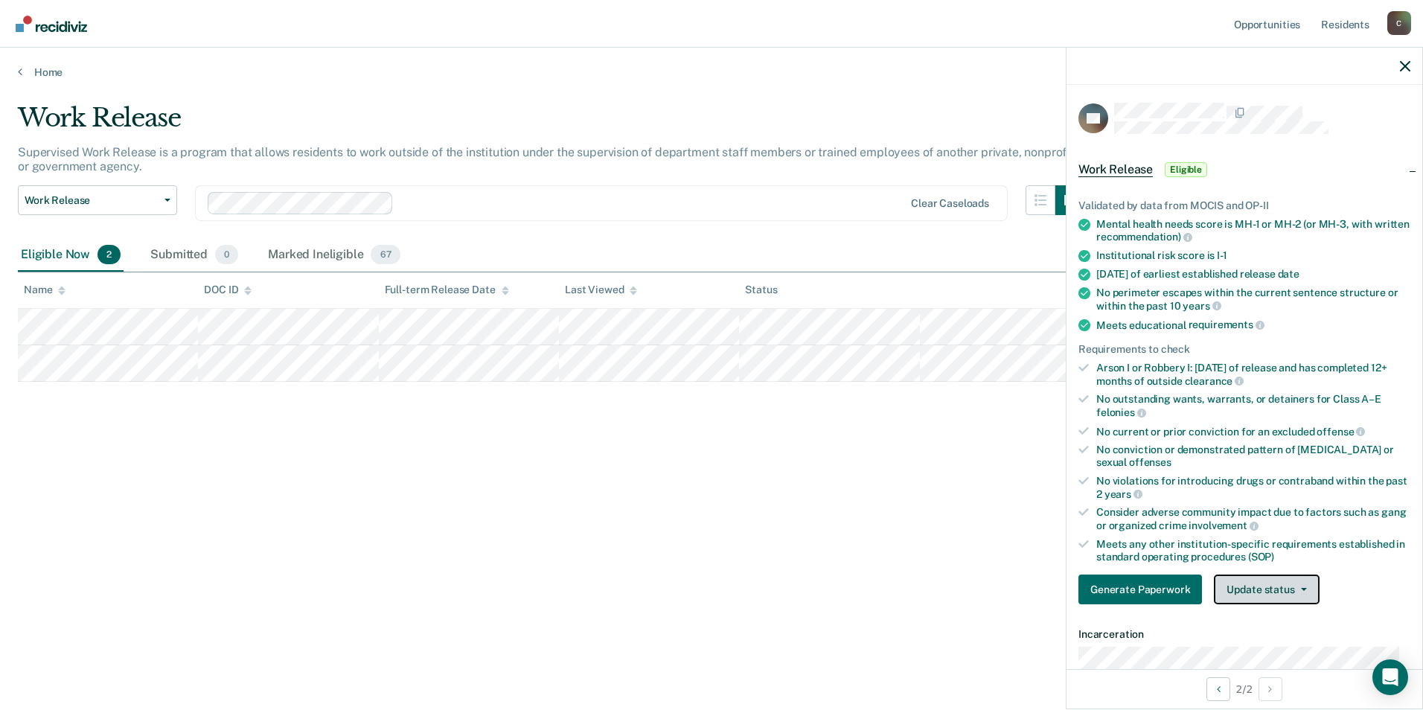
click at [1303, 590] on icon "button" at bounding box center [1304, 589] width 6 height 3
click at [1271, 648] on button "Mark Ineligible" at bounding box center [1286, 649] width 144 height 24
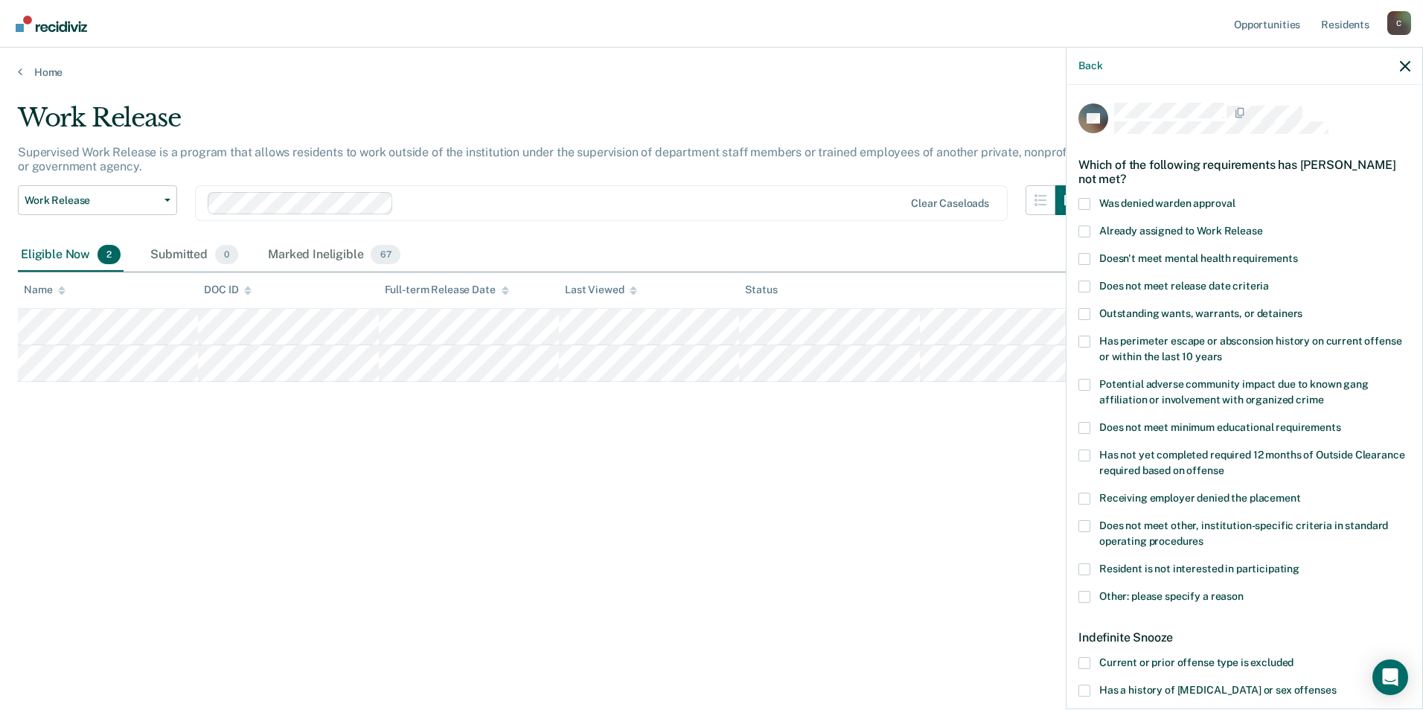
click at [1089, 520] on span at bounding box center [1085, 526] width 12 height 12
click at [1204, 536] on input "Does not meet other, institution-specific criteria in standard operating proced…" at bounding box center [1204, 536] width 0 height 0
drag, startPoint x: 1088, startPoint y: 596, endPoint x: 1096, endPoint y: 597, distance: 8.3
click at [1088, 595] on span at bounding box center [1085, 597] width 12 height 12
click at [1244, 591] on input "Other: please specify a reason" at bounding box center [1244, 591] width 0 height 0
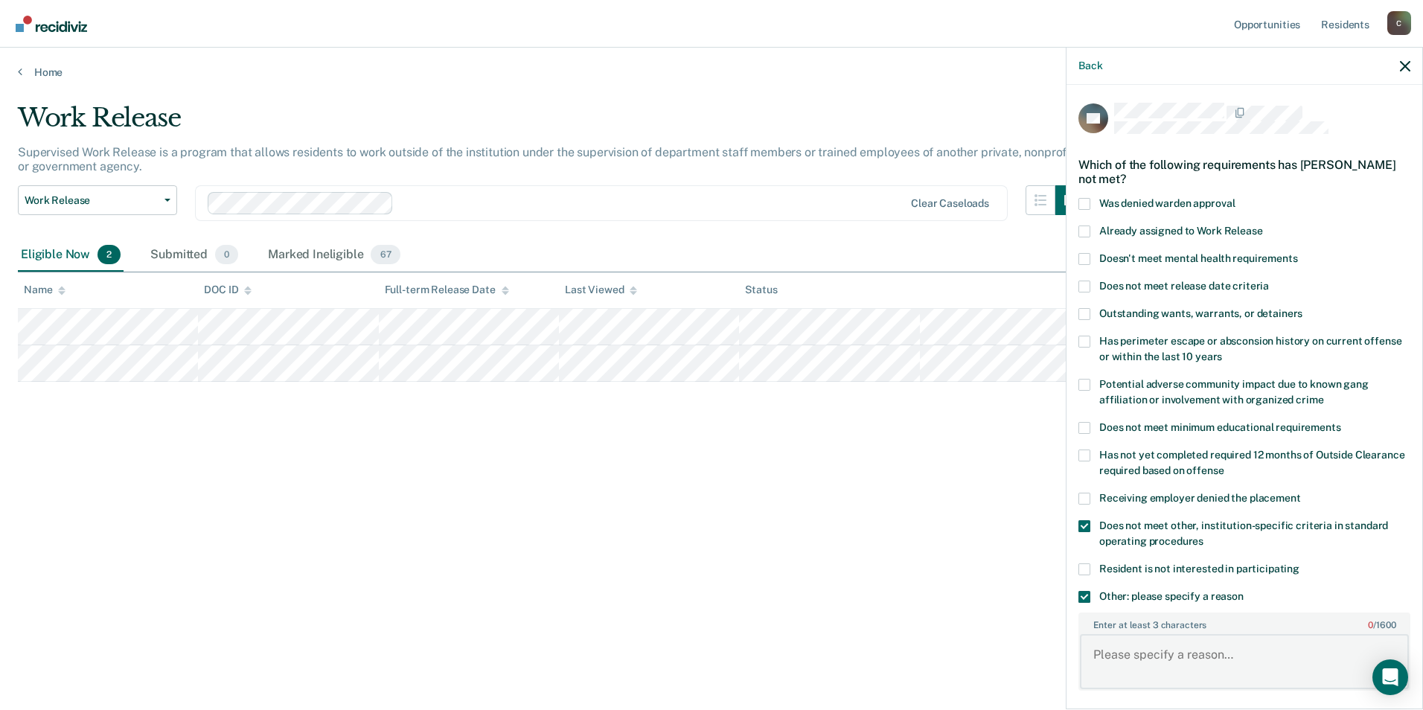
click at [1140, 652] on textarea "Enter at least 3 characters 0 / 1600" at bounding box center [1244, 661] width 329 height 55
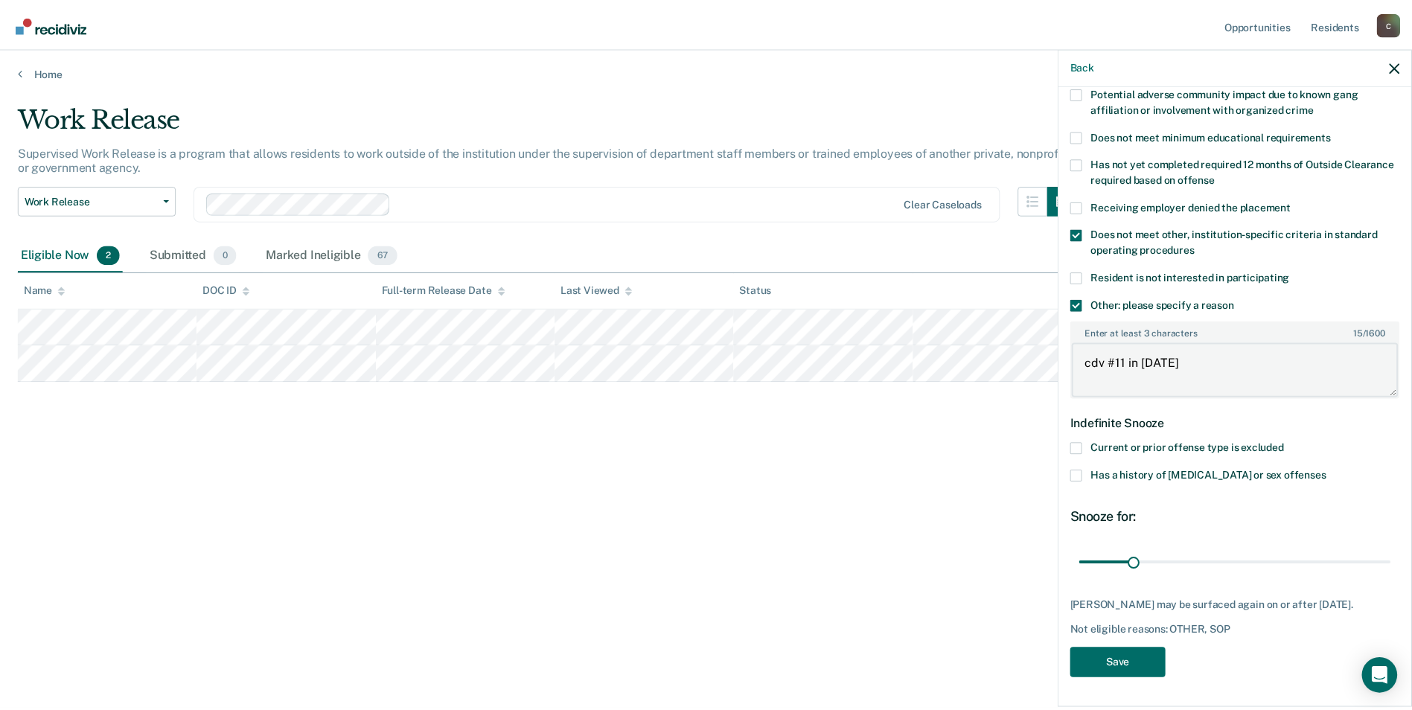
scroll to position [303, 0]
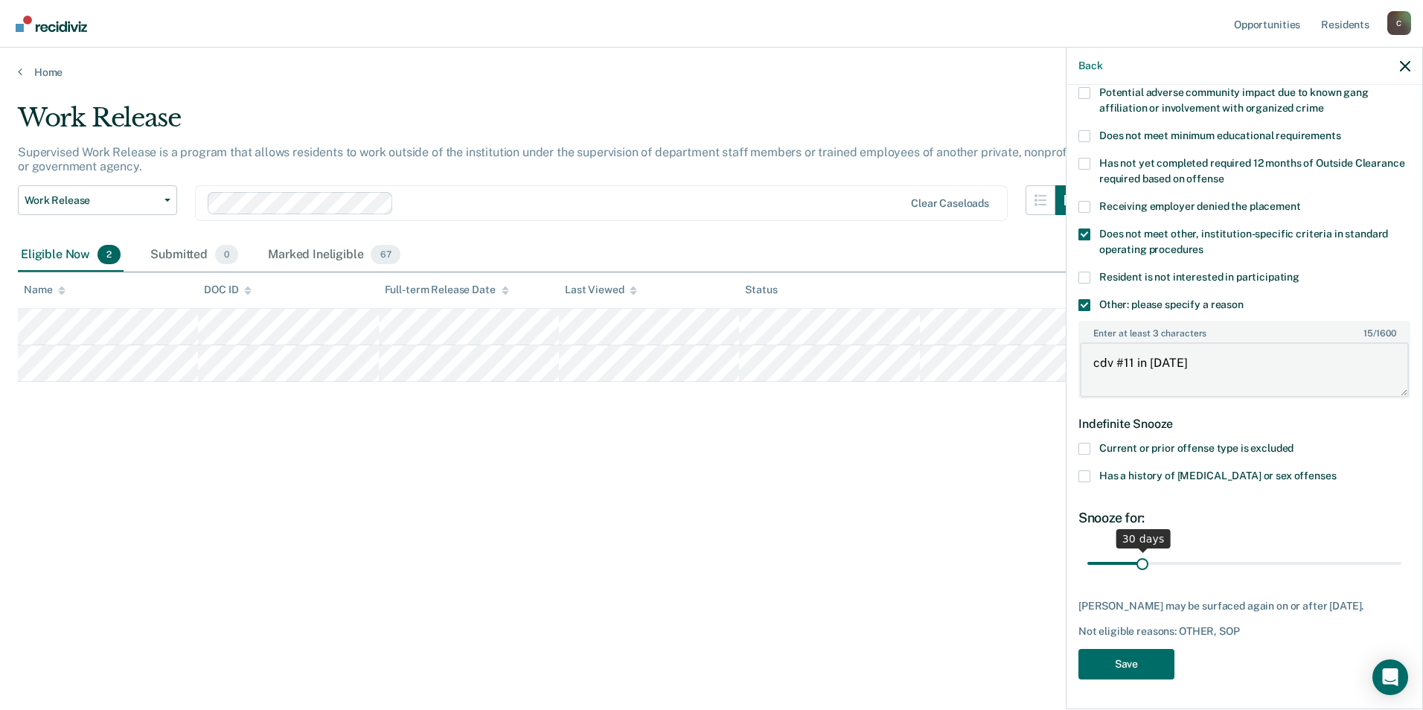
type textarea "cdv #11 in 2024"
drag, startPoint x: 1138, startPoint y: 550, endPoint x: 1426, endPoint y: 557, distance: 287.4
type input "180"
click at [1402, 557] on input "range" at bounding box center [1245, 563] width 314 height 26
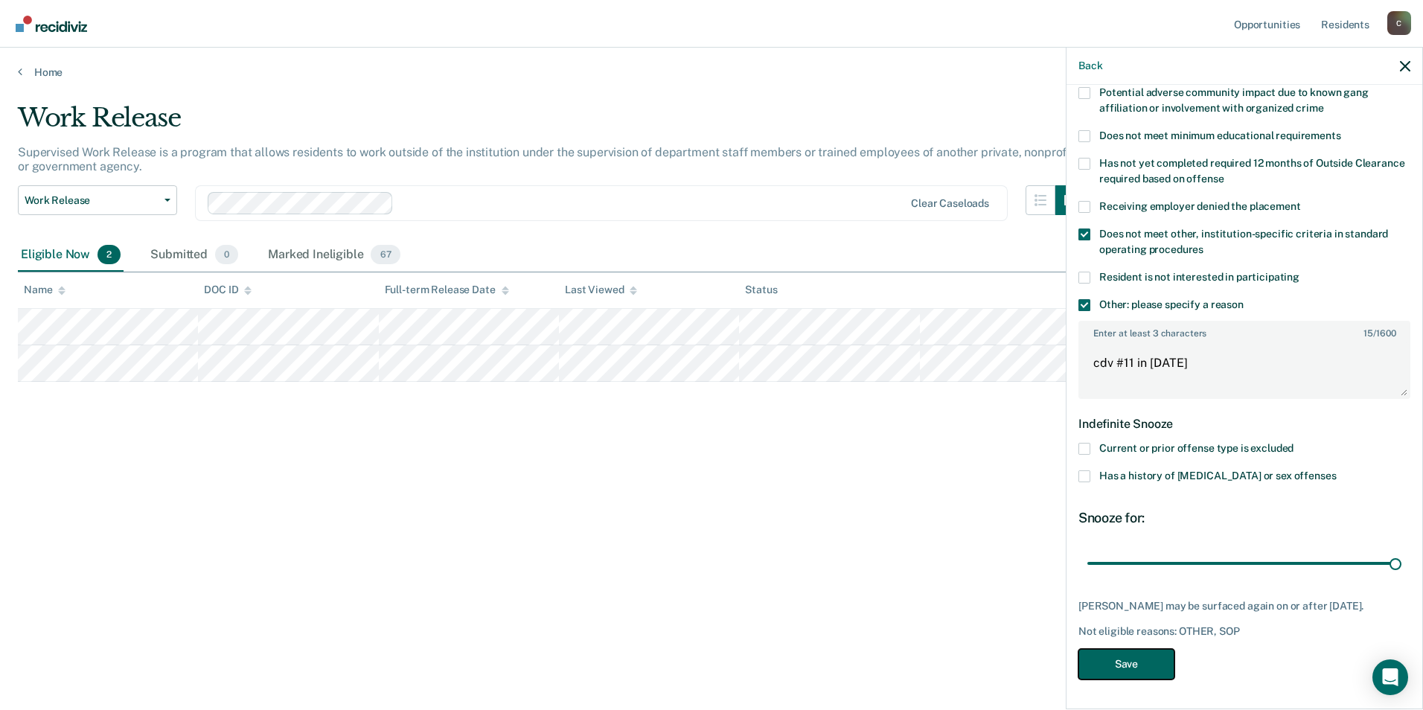
click at [1115, 665] on button "Save" at bounding box center [1127, 664] width 96 height 31
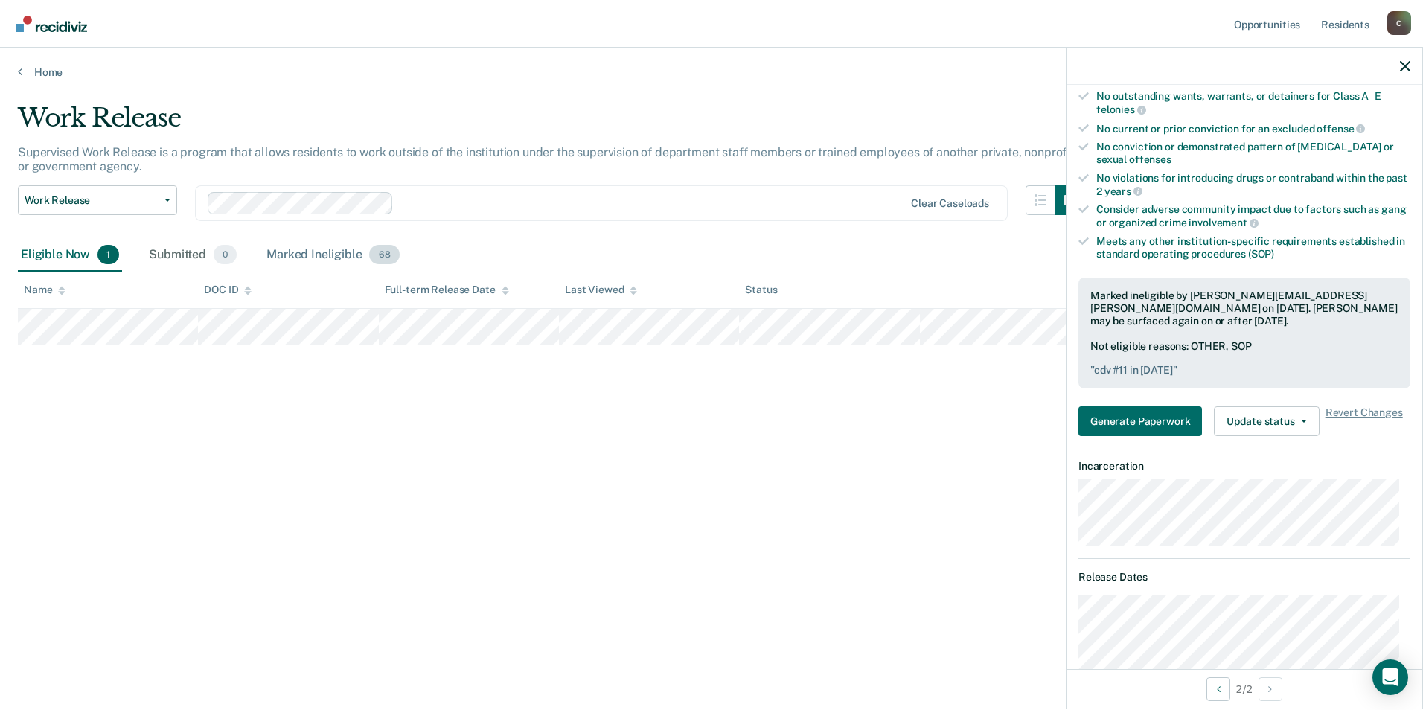
click at [333, 254] on div "Marked Ineligible 68" at bounding box center [333, 255] width 138 height 33
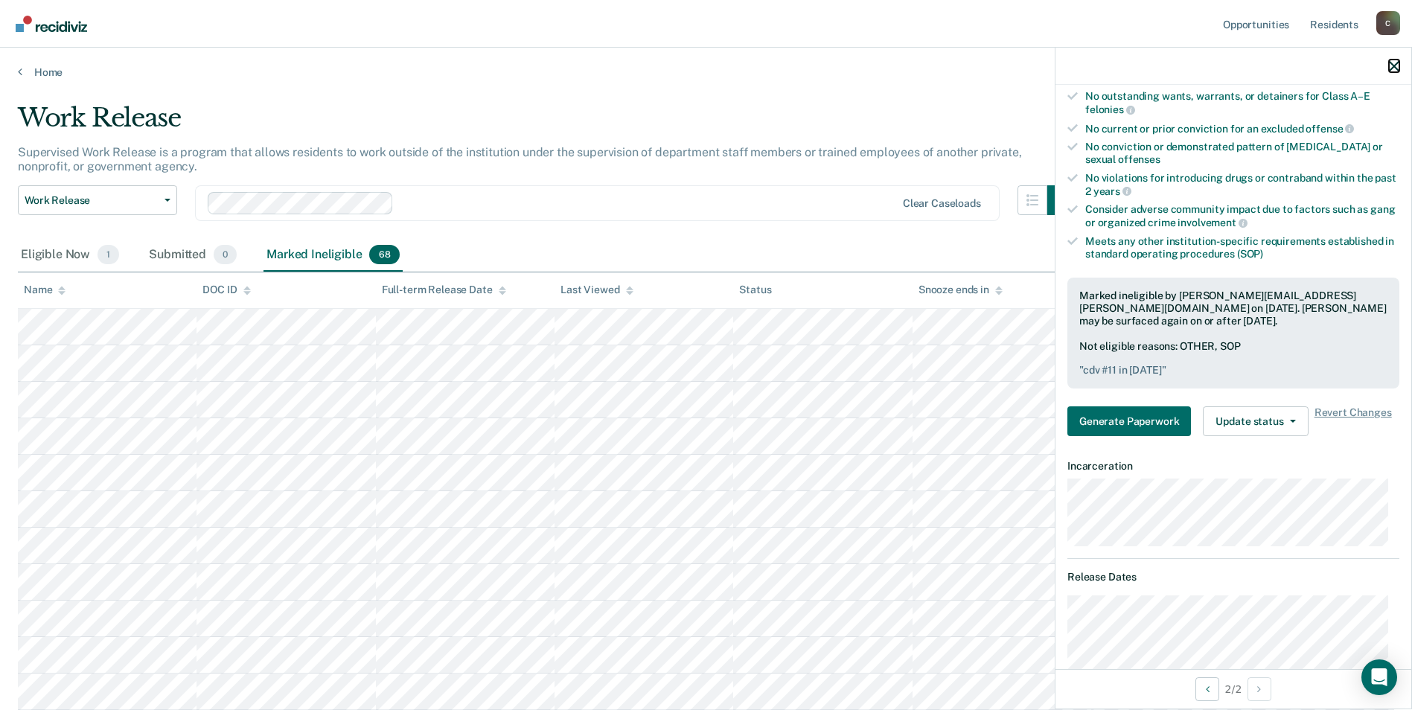
click at [1392, 64] on icon "button" at bounding box center [1394, 66] width 10 height 10
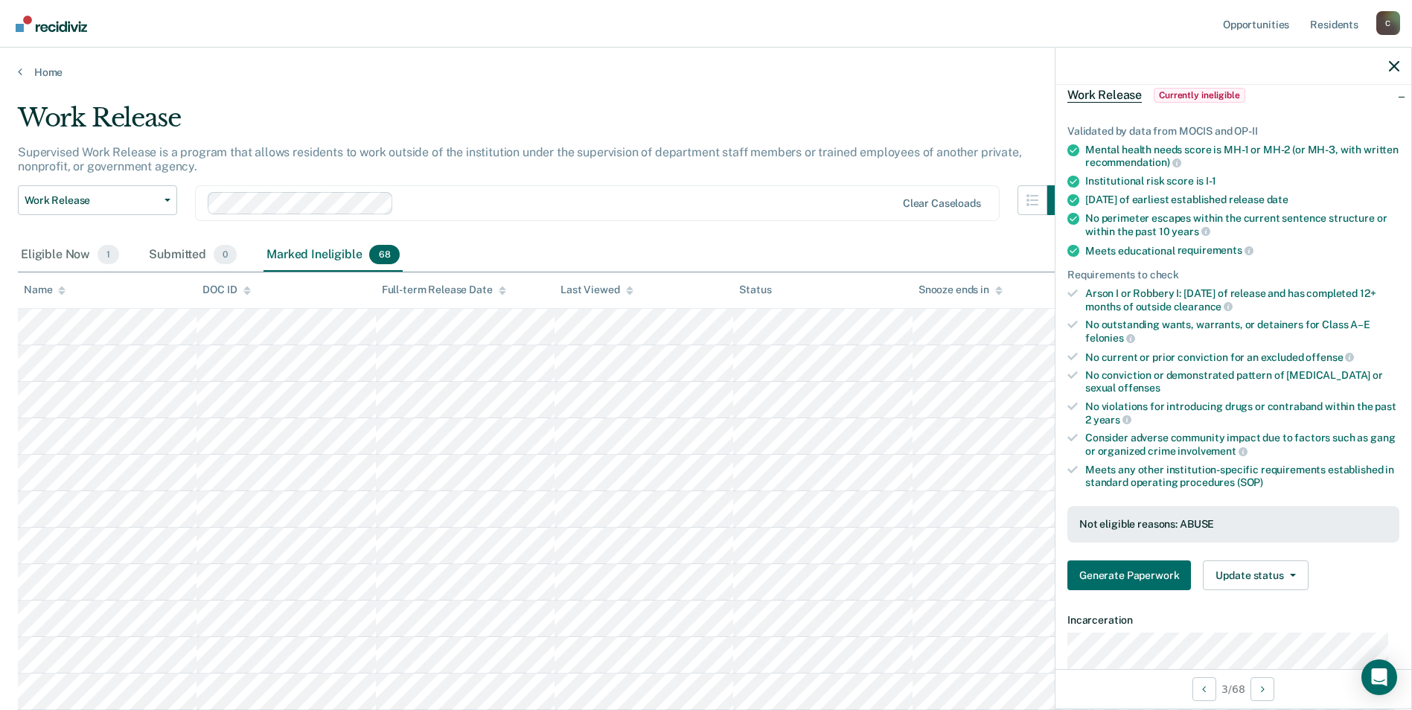
scroll to position [149, 0]
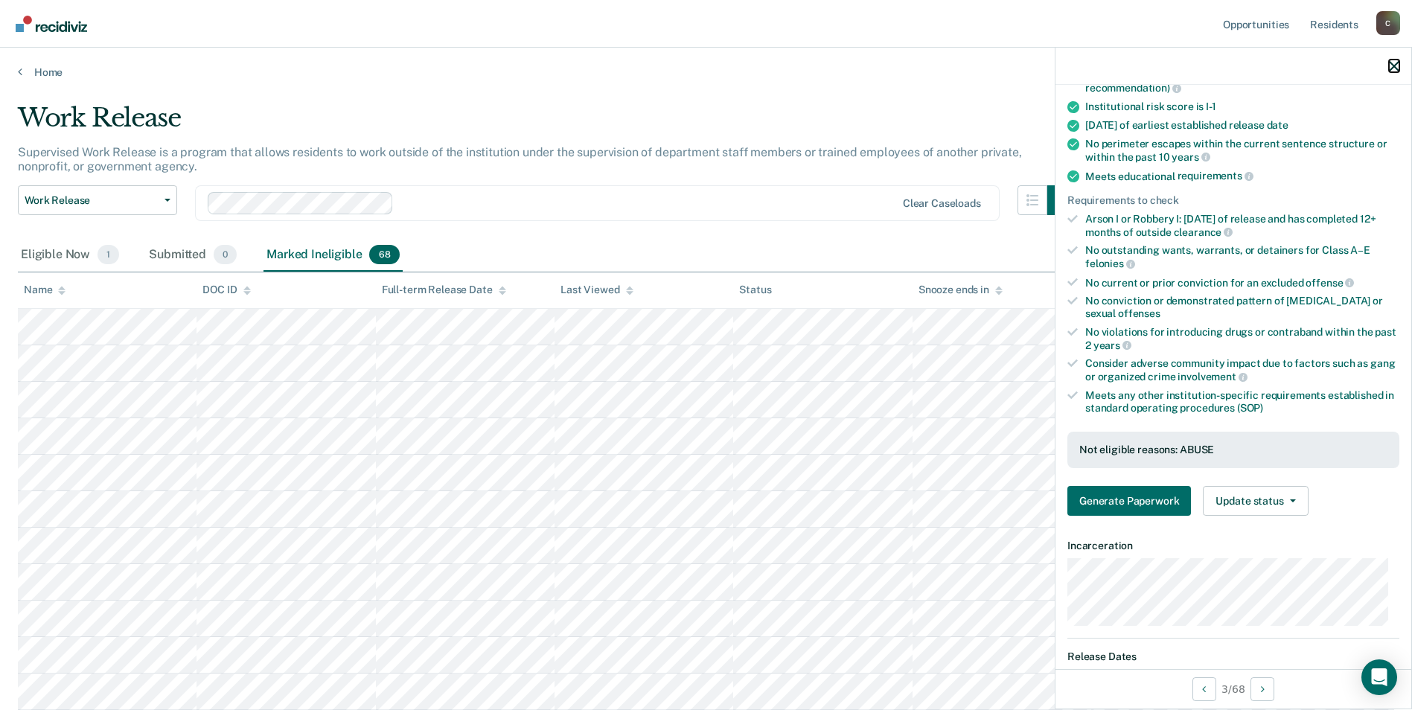
click at [1399, 63] on icon "button" at bounding box center [1394, 66] width 10 height 10
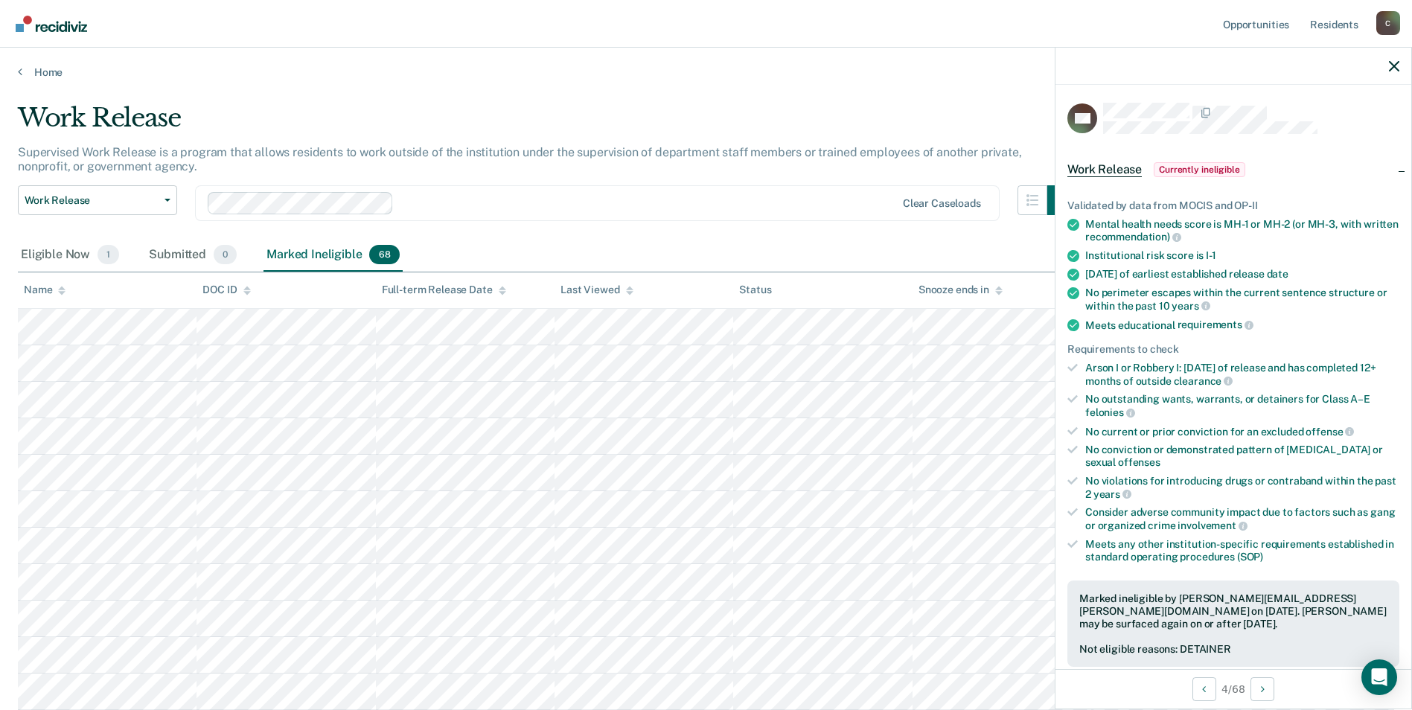
scroll to position [74, 0]
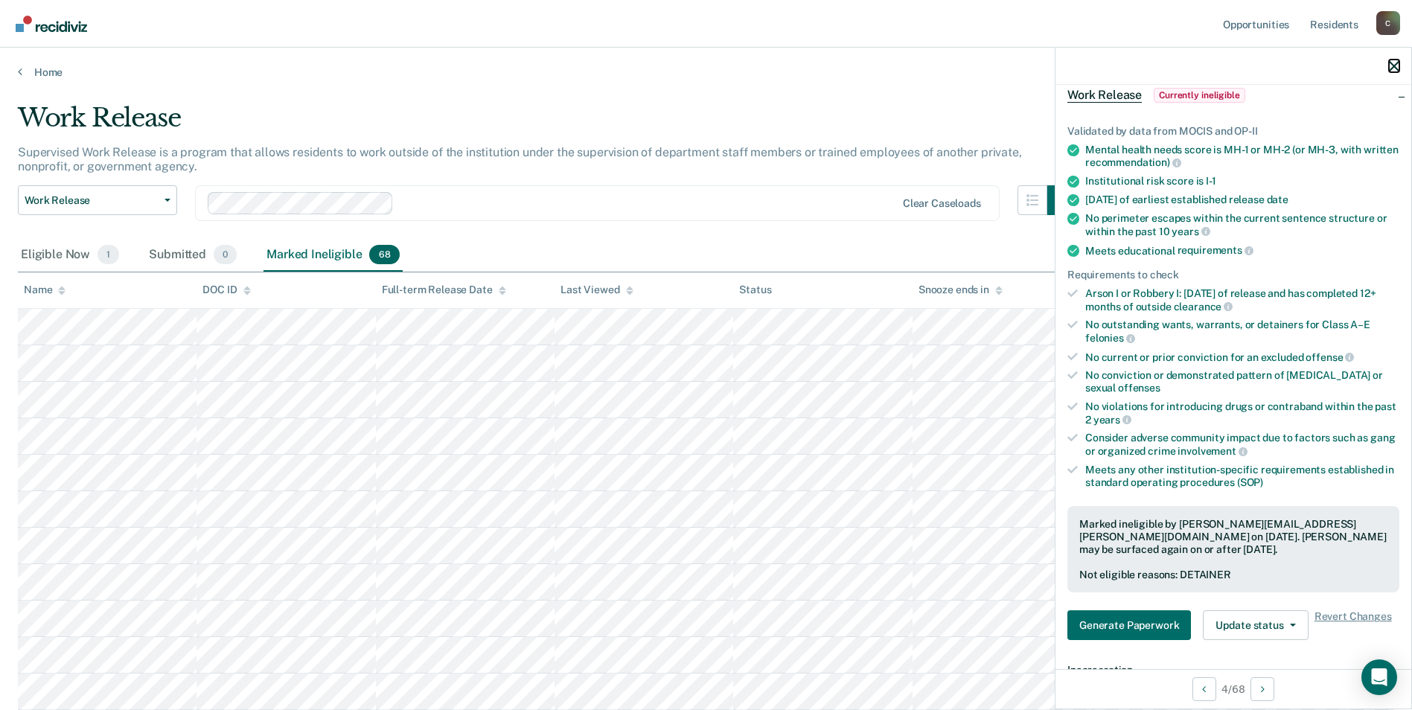
click at [1394, 68] on icon "button" at bounding box center [1394, 66] width 10 height 10
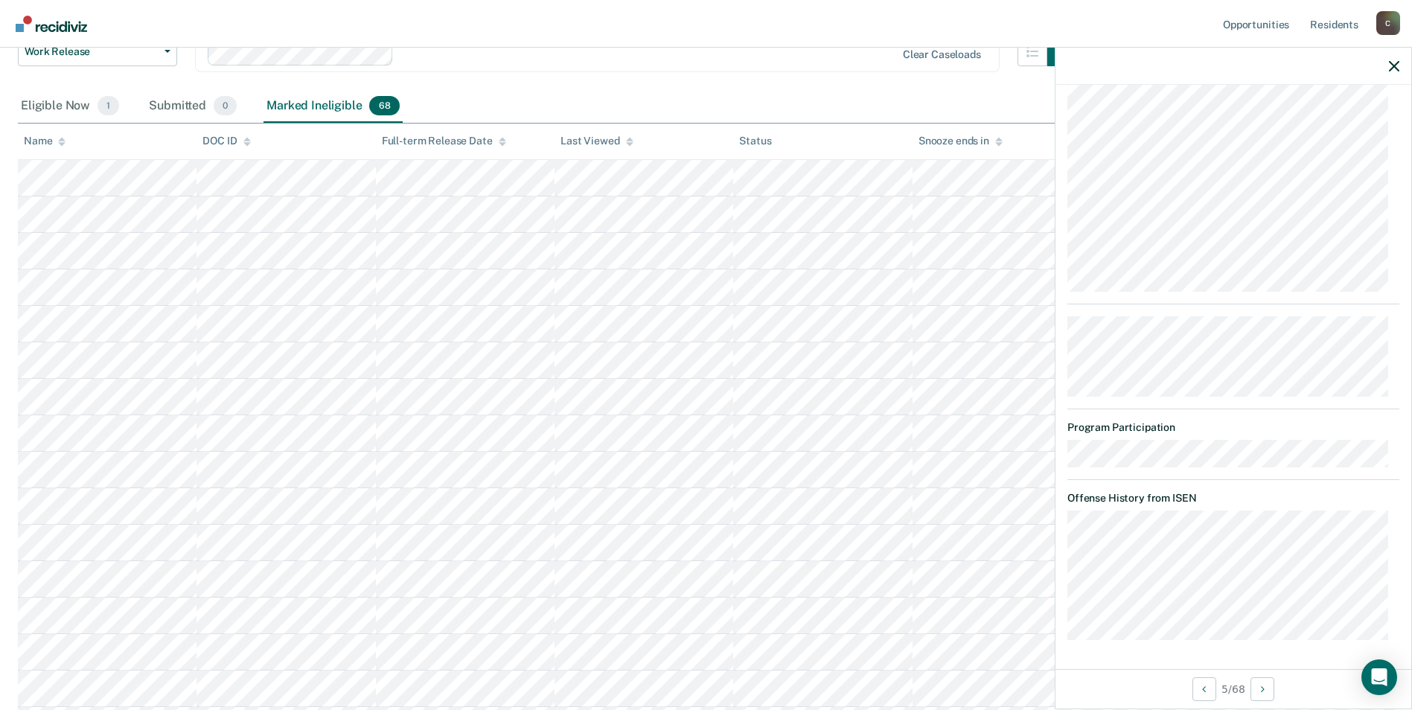
scroll to position [223, 0]
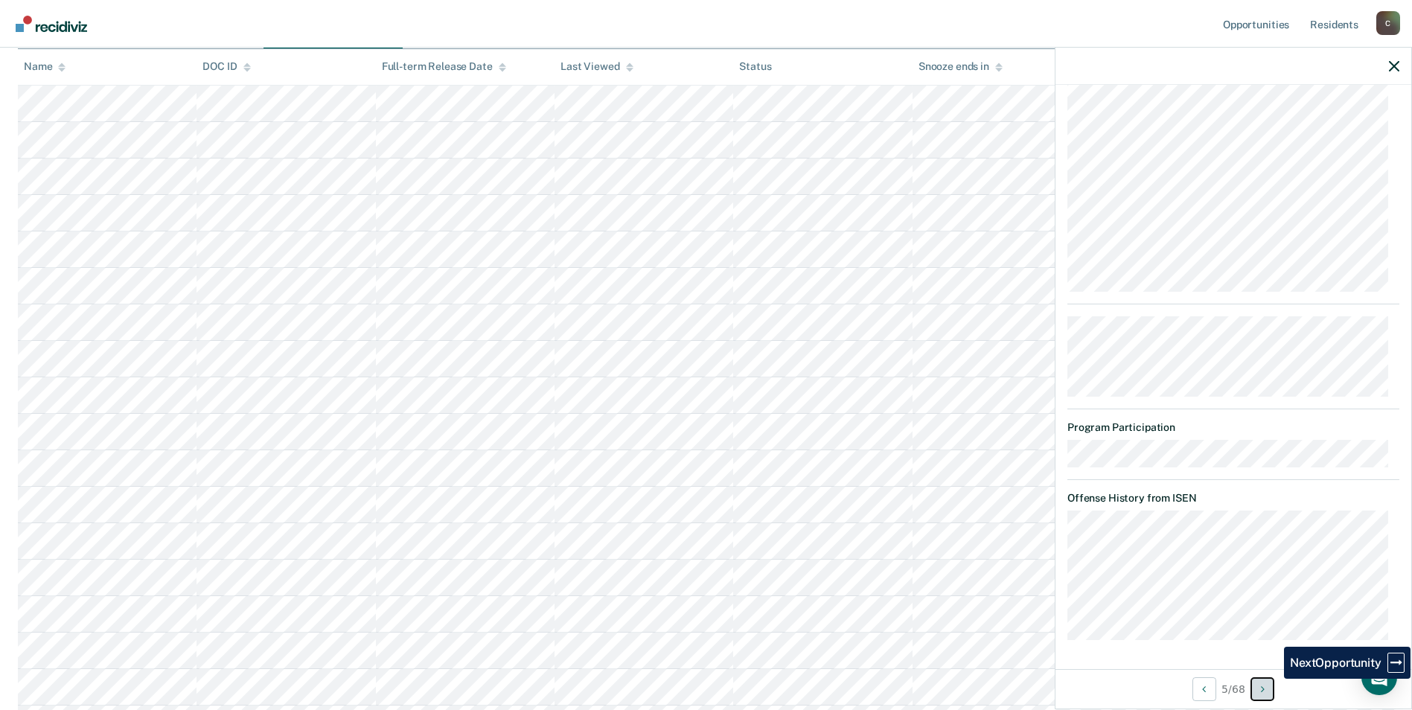
click at [1273, 687] on button "Next Opportunity" at bounding box center [1263, 689] width 24 height 24
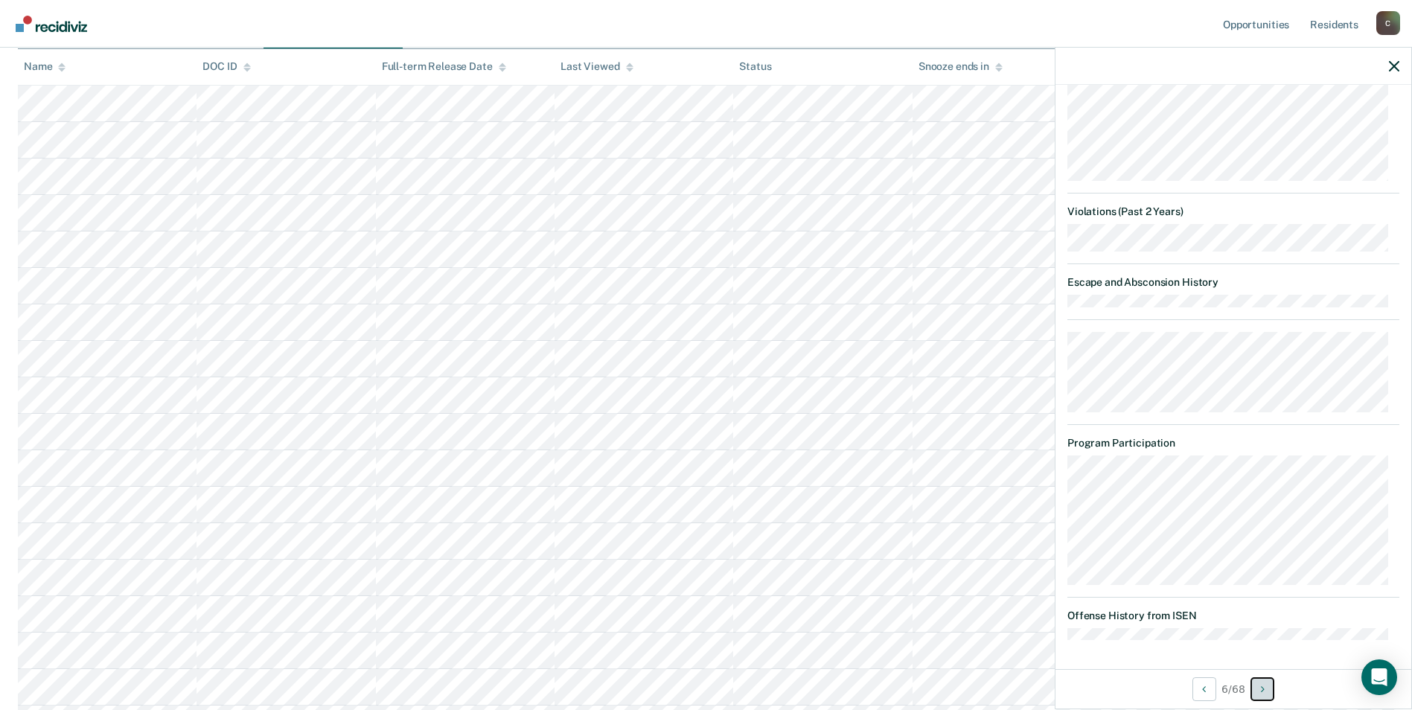
scroll to position [1073, 0]
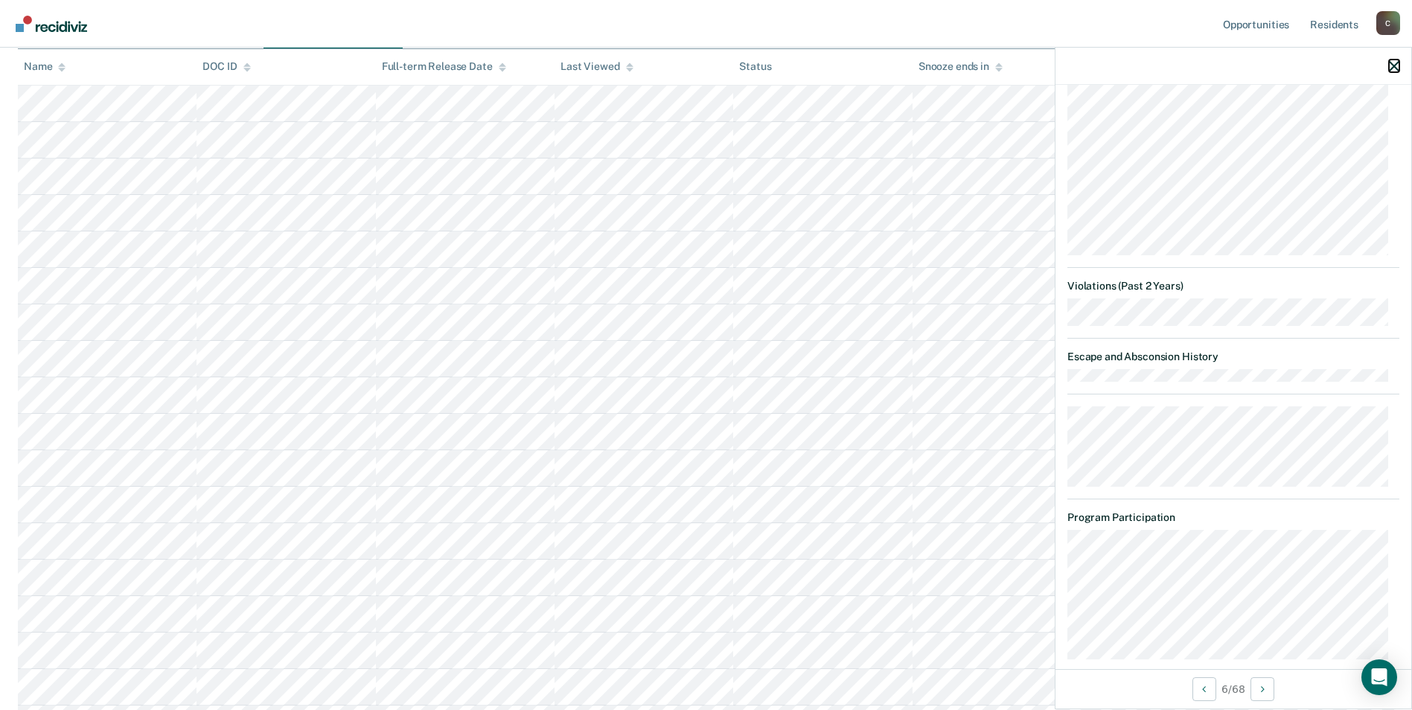
click at [1392, 64] on icon "button" at bounding box center [1394, 66] width 10 height 10
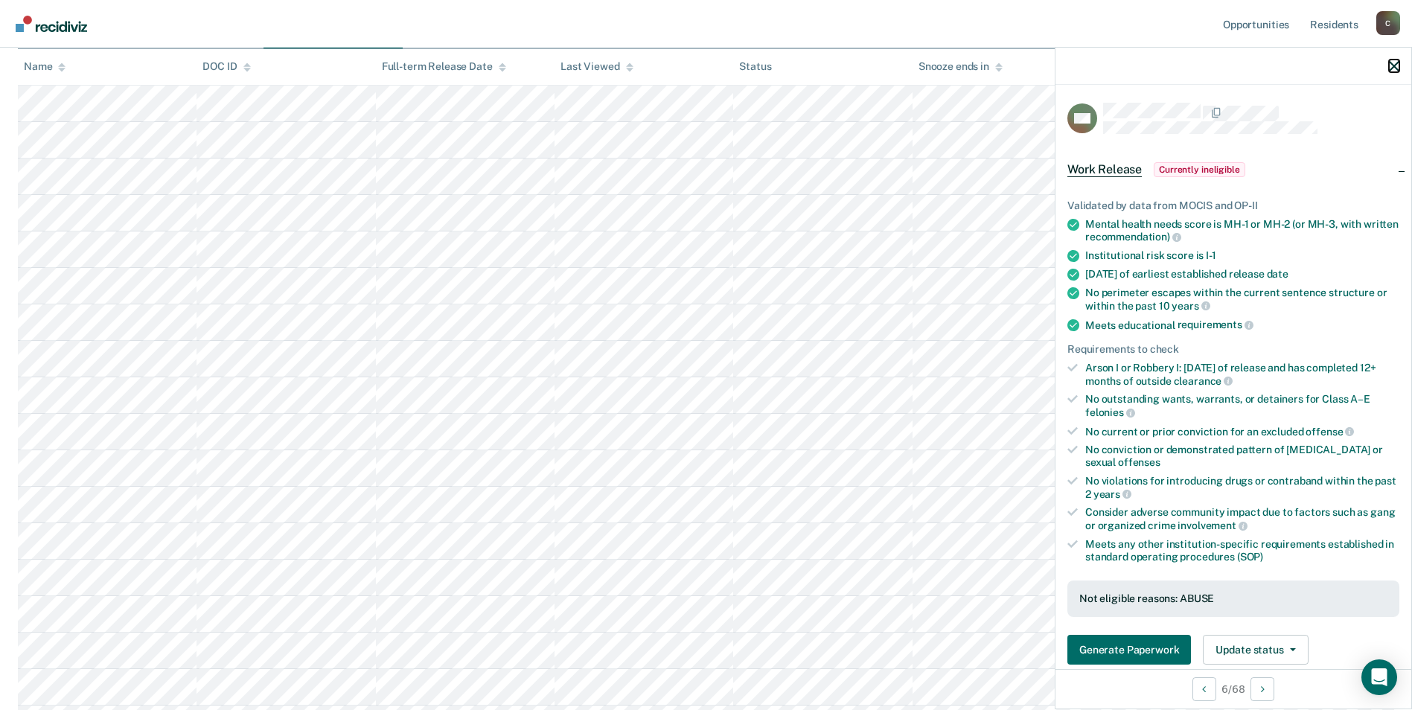
click at [1392, 64] on icon "button" at bounding box center [1394, 66] width 10 height 10
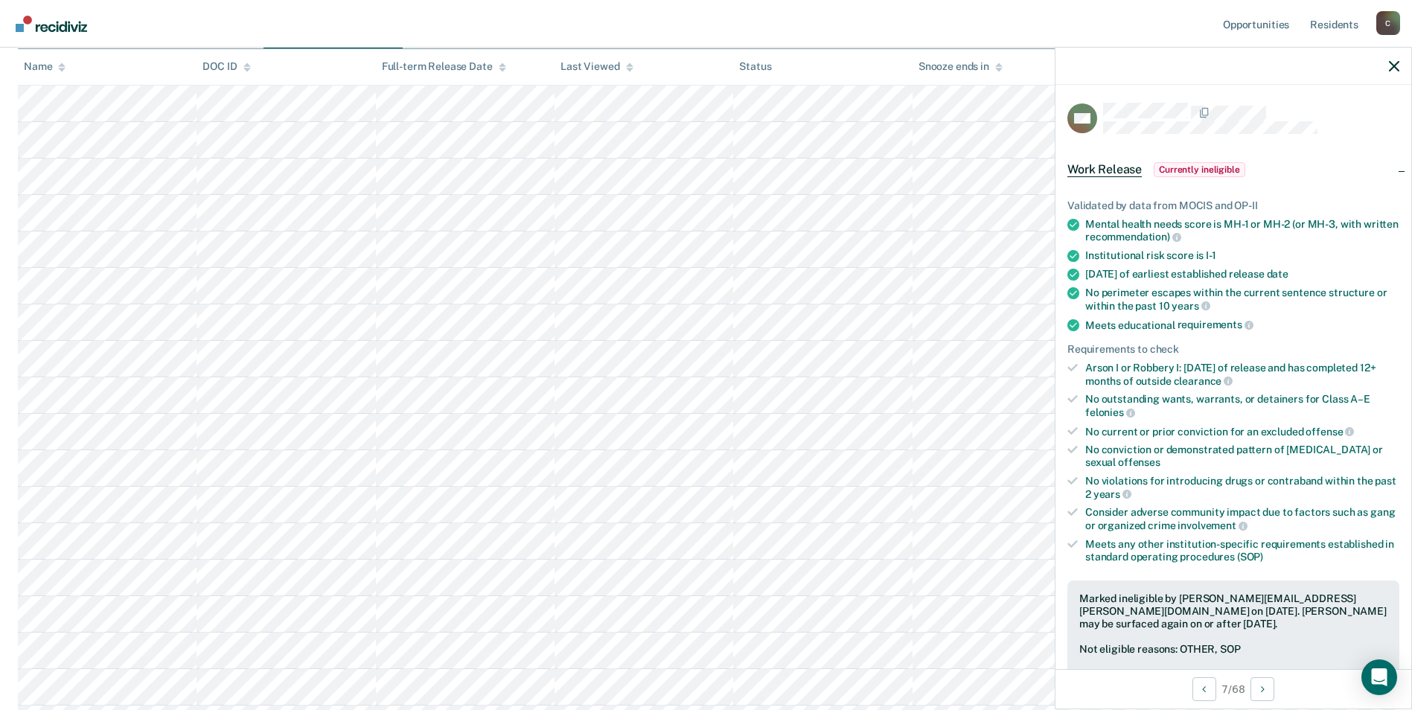
scroll to position [74, 0]
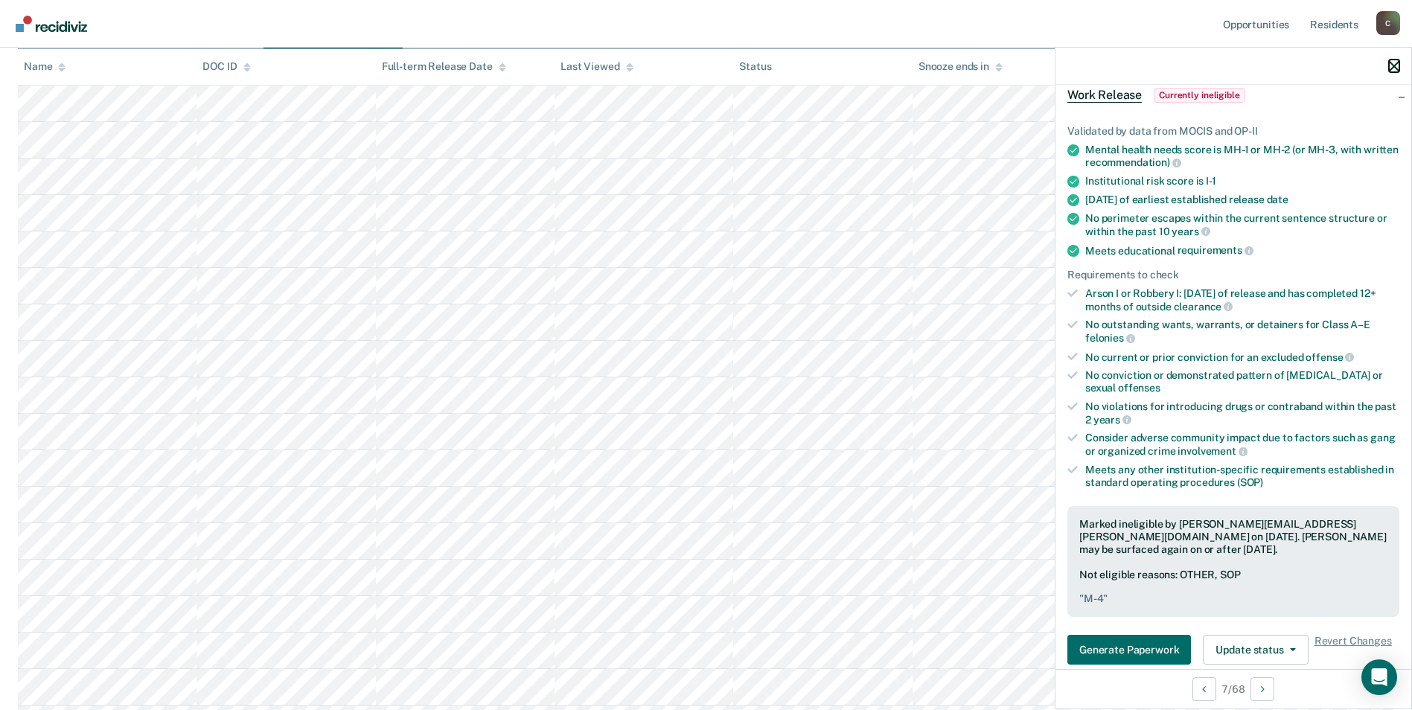
click at [1394, 63] on icon "button" at bounding box center [1394, 66] width 10 height 10
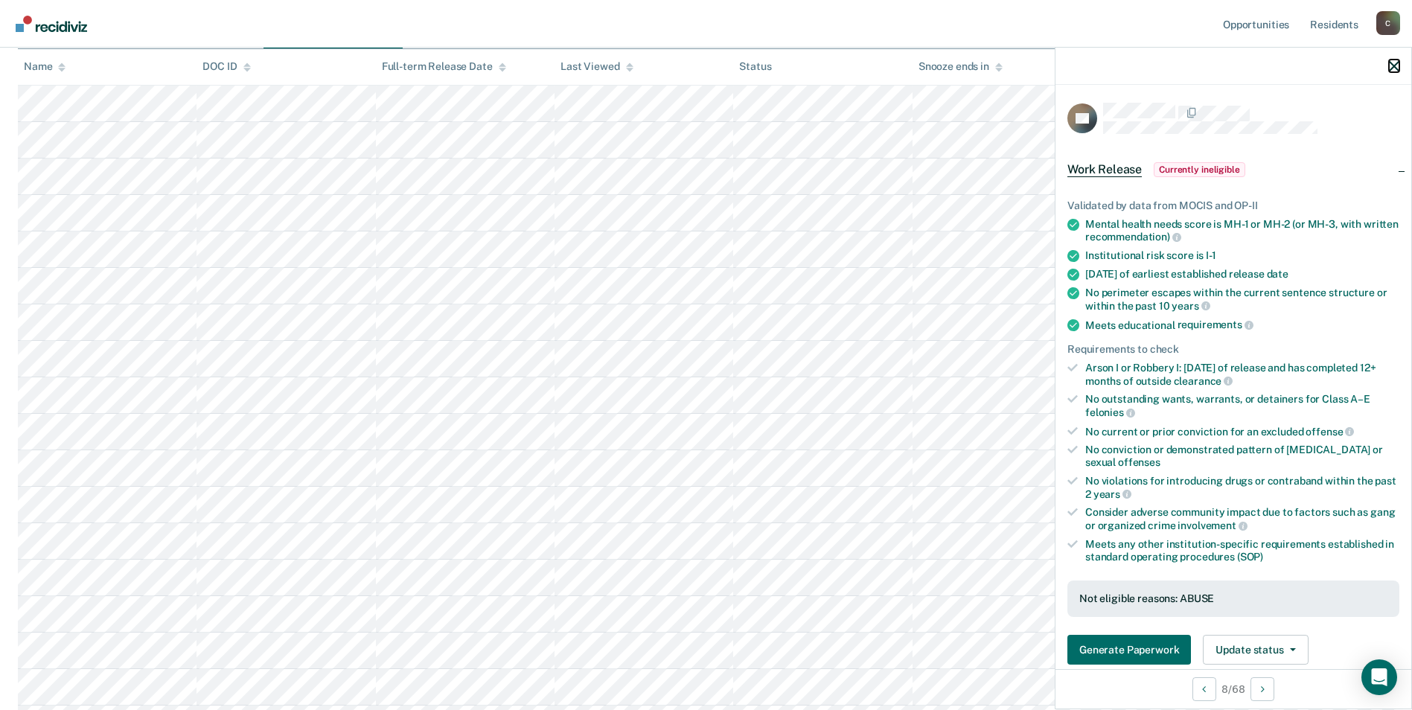
click at [1391, 63] on icon "button" at bounding box center [1394, 66] width 10 height 10
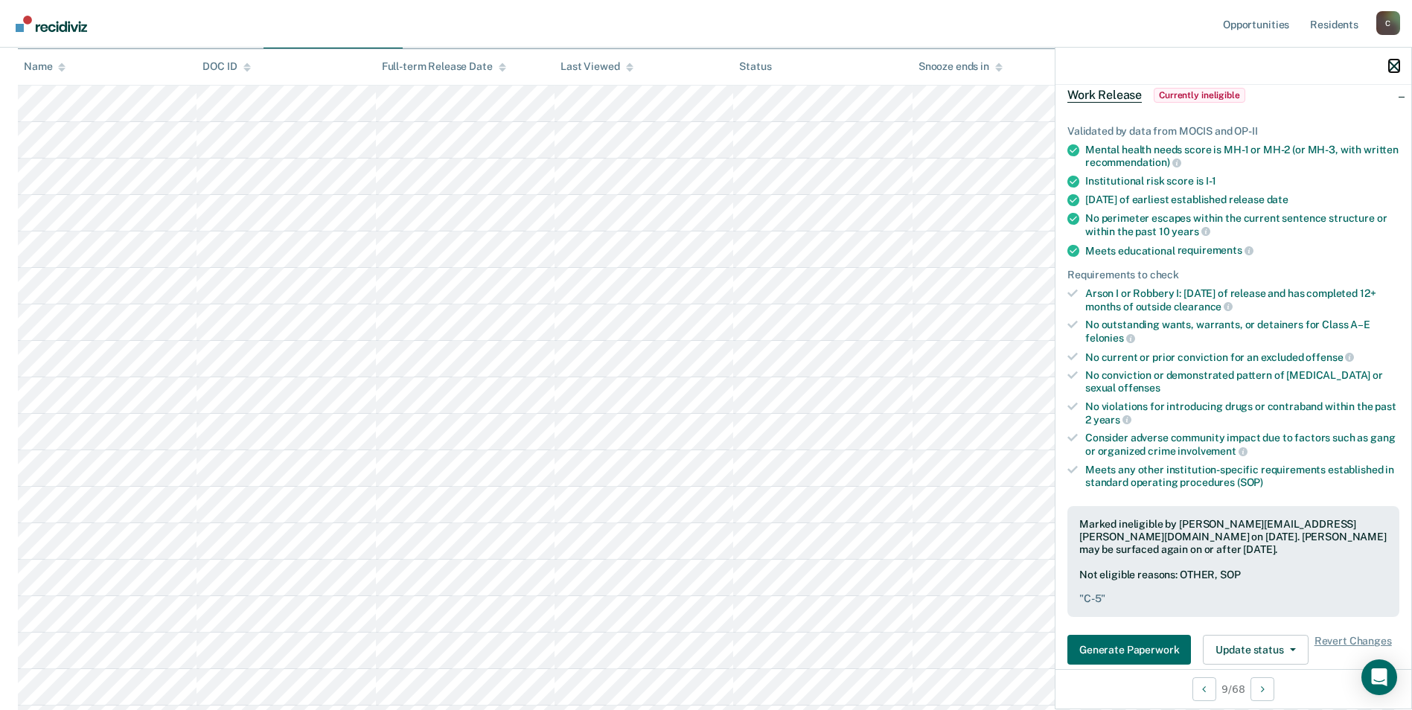
click at [1389, 65] on icon "button" at bounding box center [1394, 66] width 10 height 10
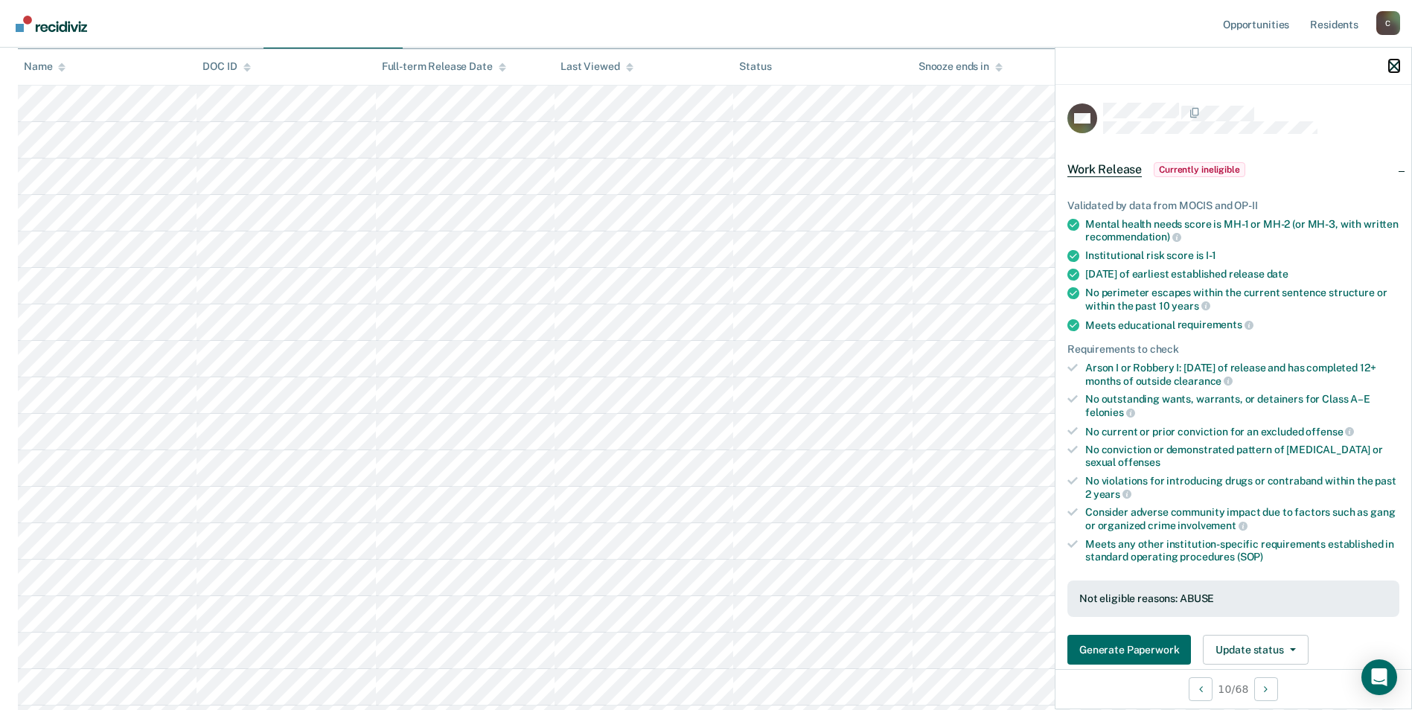
click at [1396, 63] on icon "button" at bounding box center [1394, 66] width 10 height 10
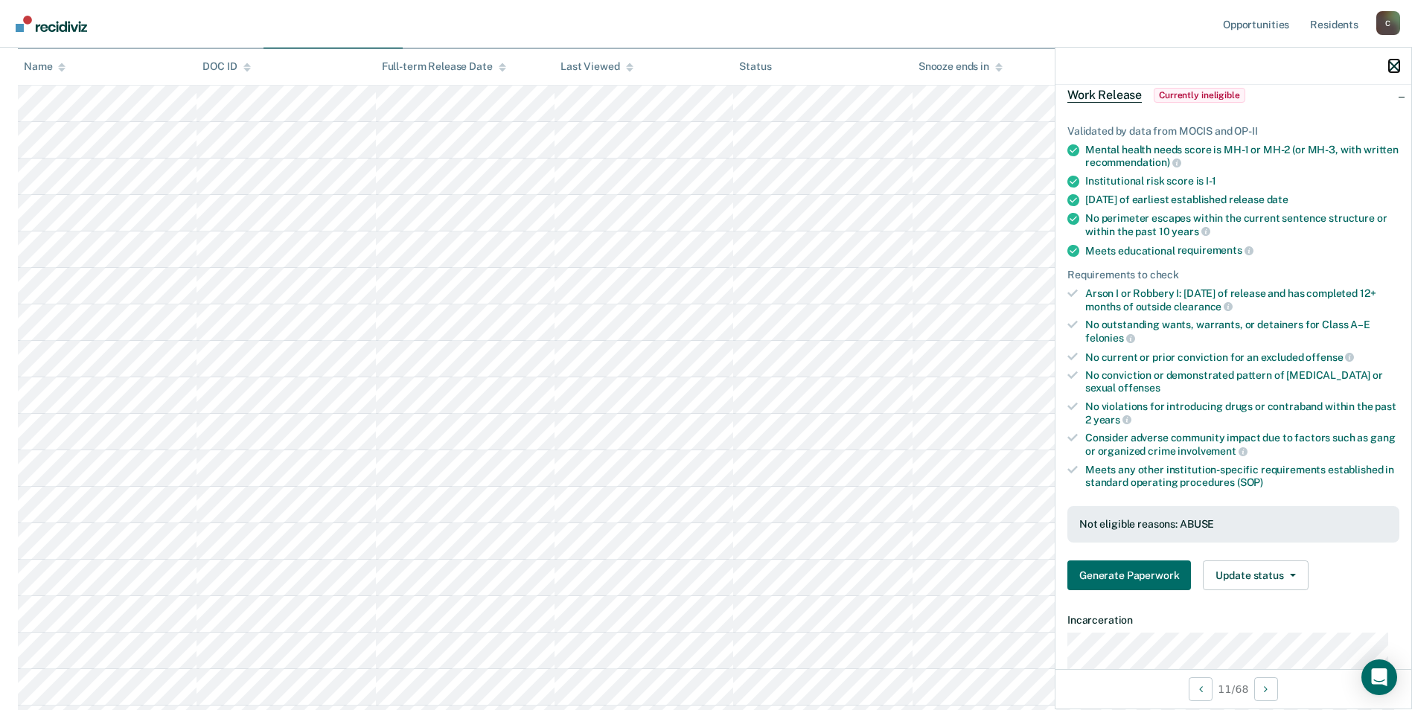
click at [1397, 69] on icon "button" at bounding box center [1394, 66] width 10 height 10
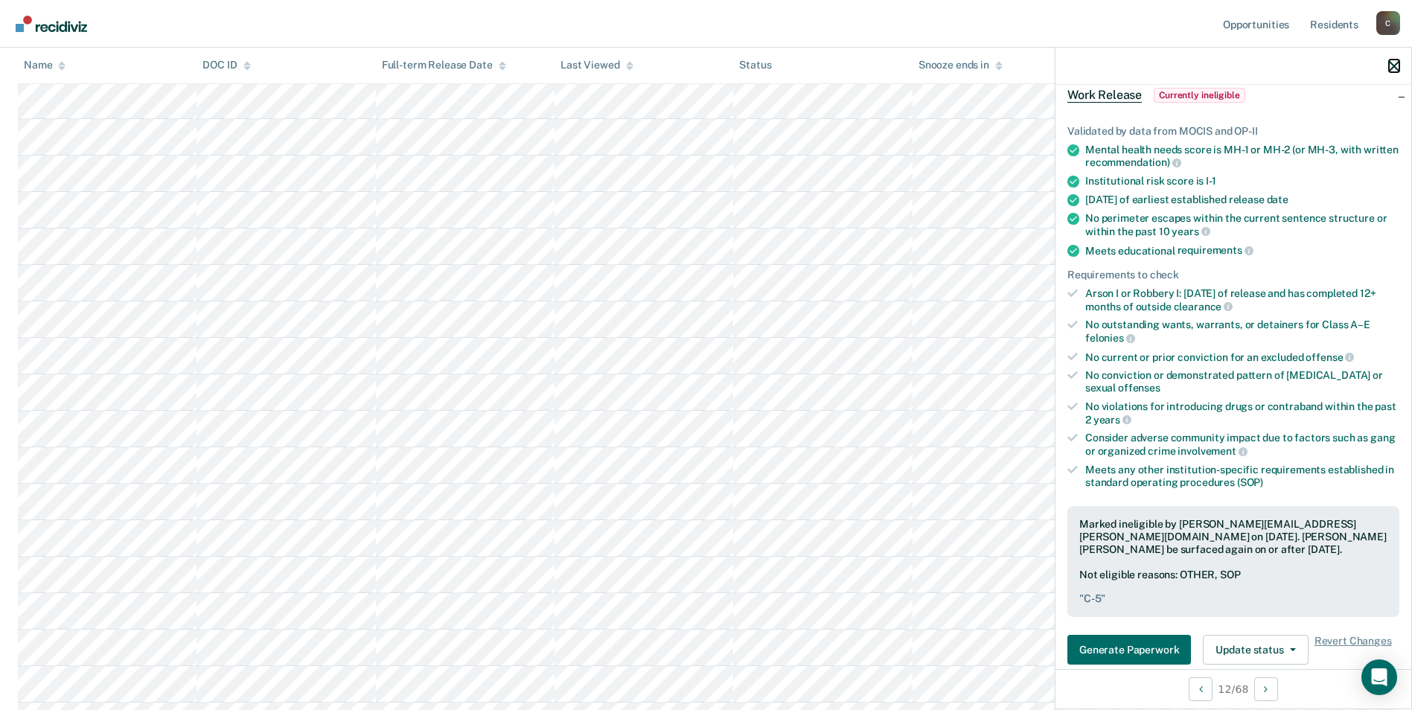
click at [1394, 66] on icon "button" at bounding box center [1394, 66] width 10 height 10
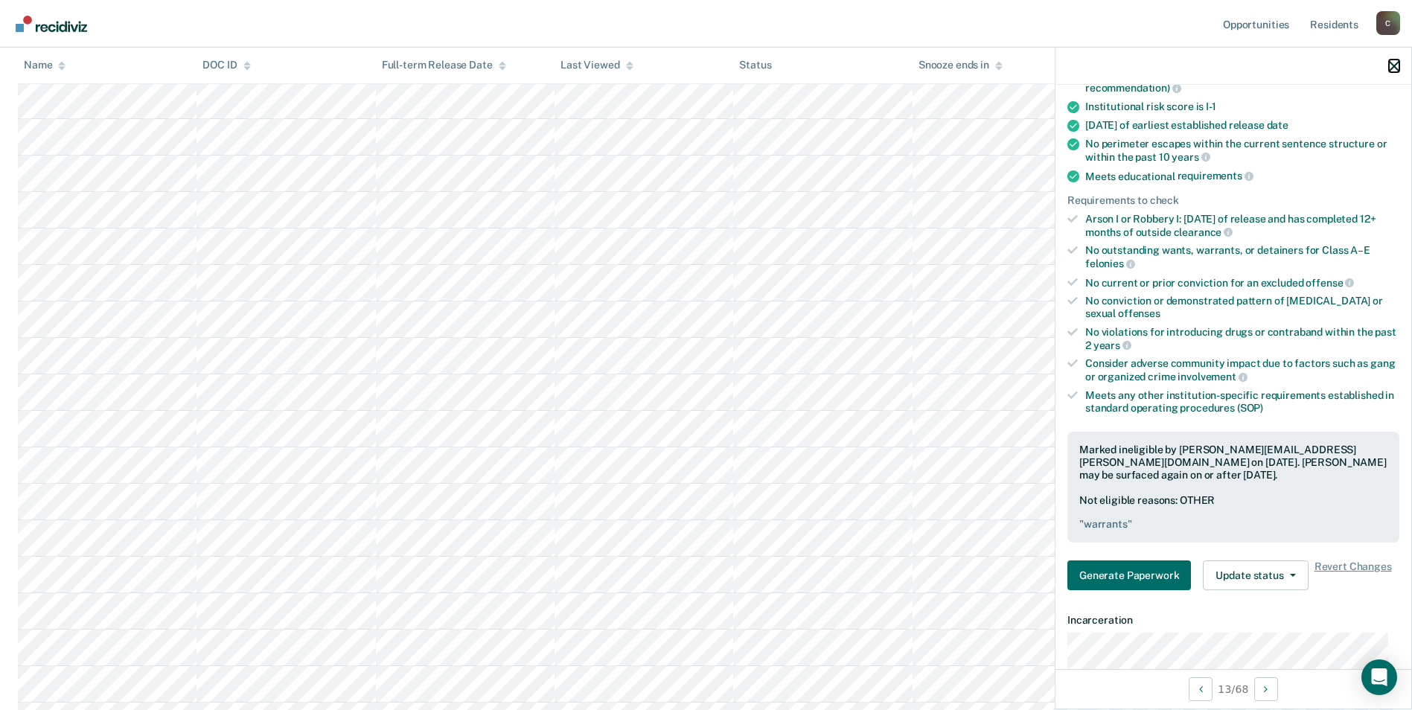
click at [1393, 63] on icon "button" at bounding box center [1394, 66] width 10 height 10
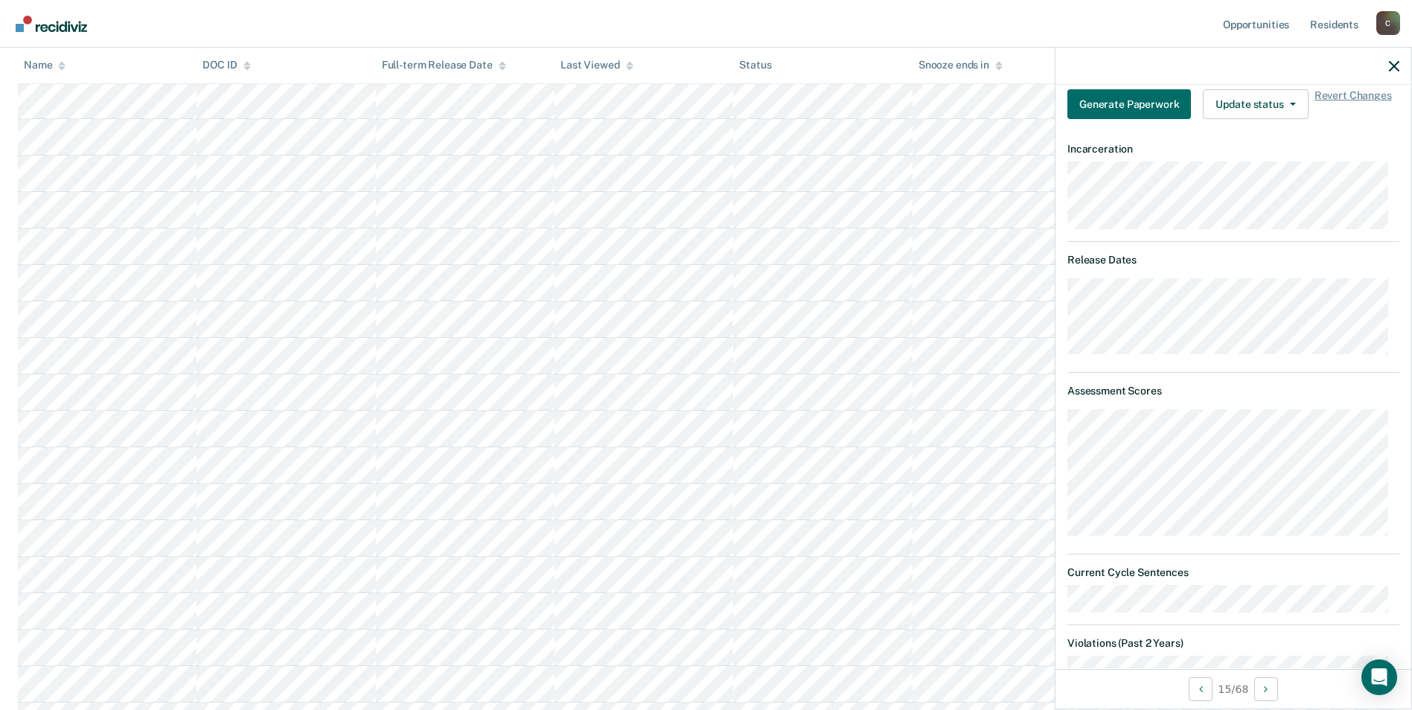
scroll to position [744, 0]
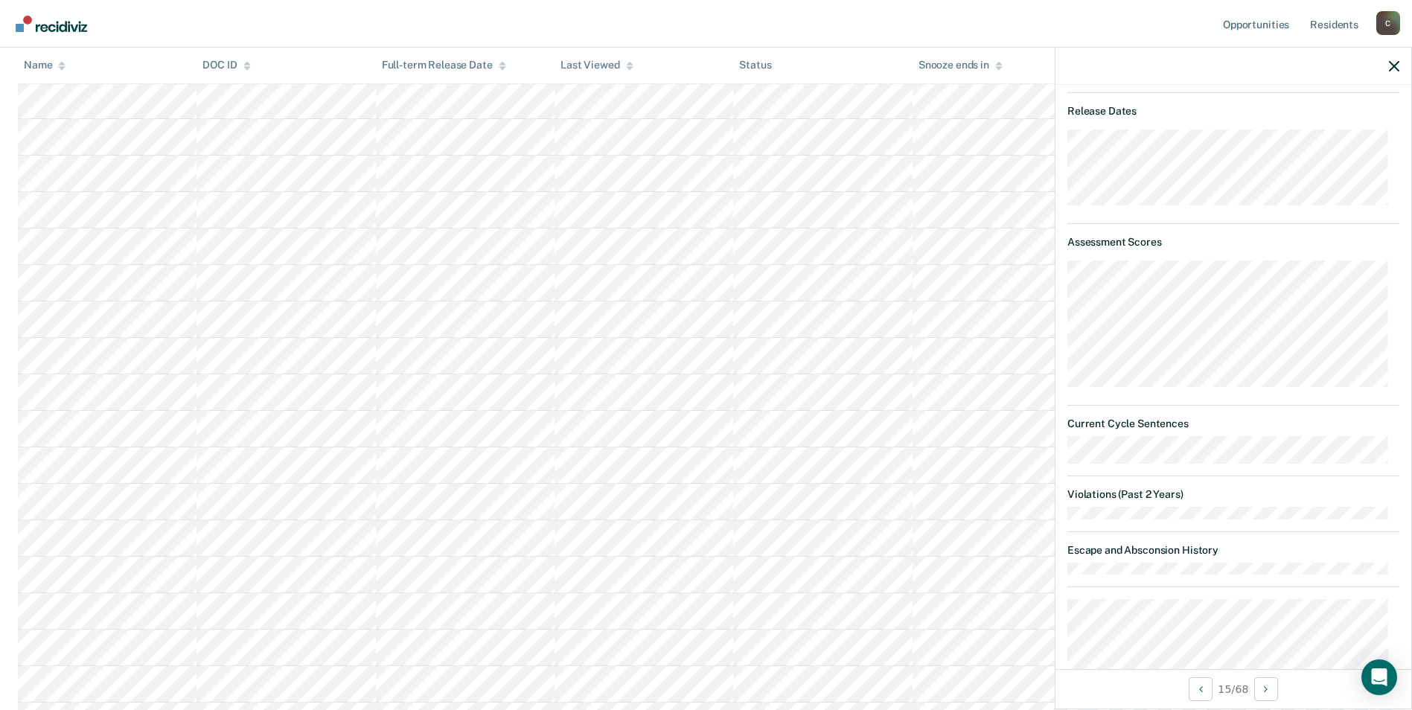
click at [1388, 68] on div at bounding box center [1234, 66] width 356 height 37
click at [1398, 67] on icon "button" at bounding box center [1394, 66] width 10 height 10
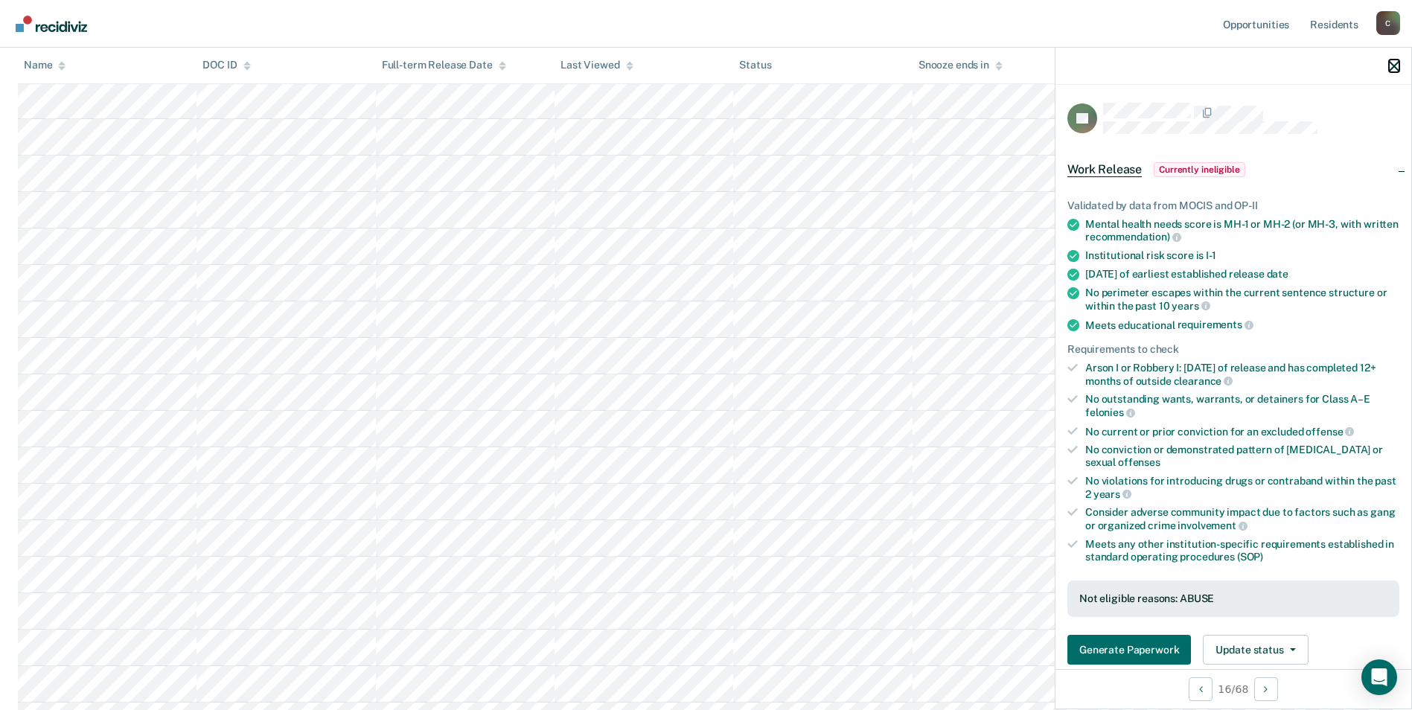
click at [1390, 65] on icon "button" at bounding box center [1394, 66] width 10 height 10
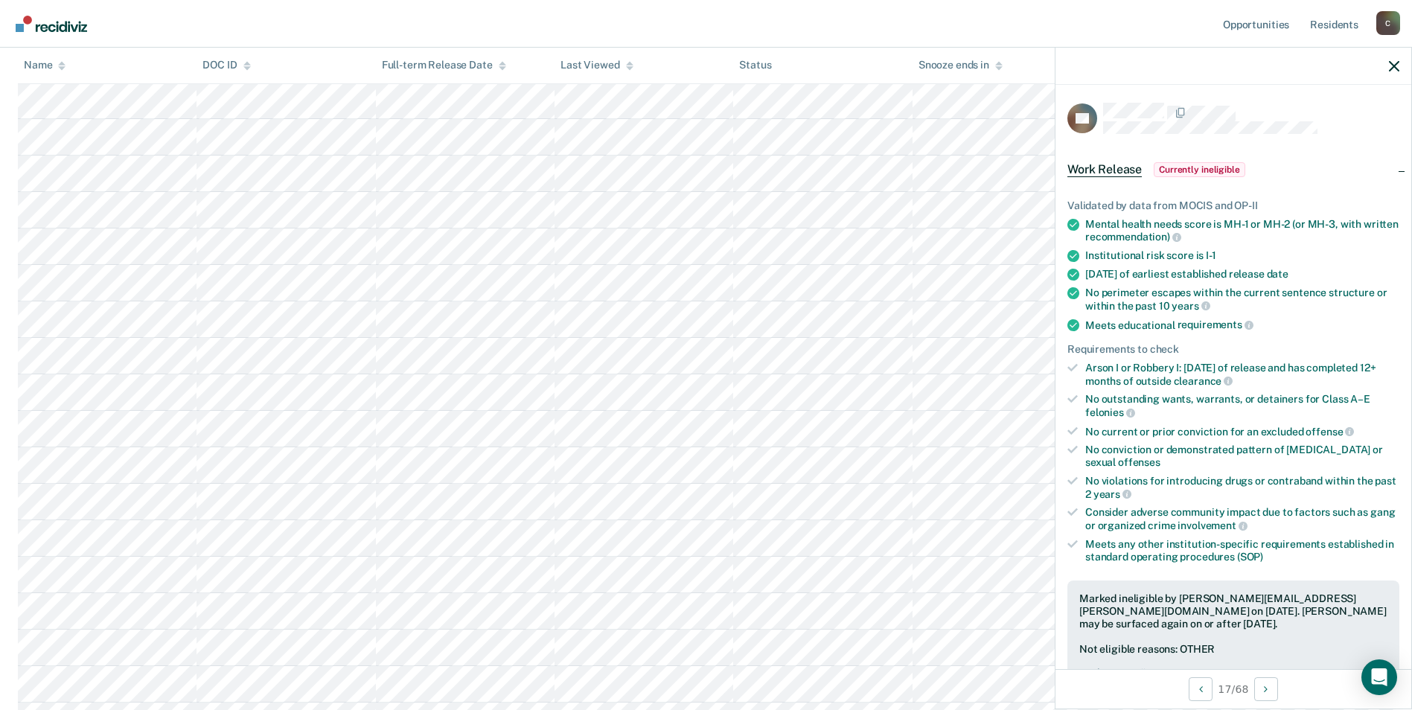
scroll to position [74, 0]
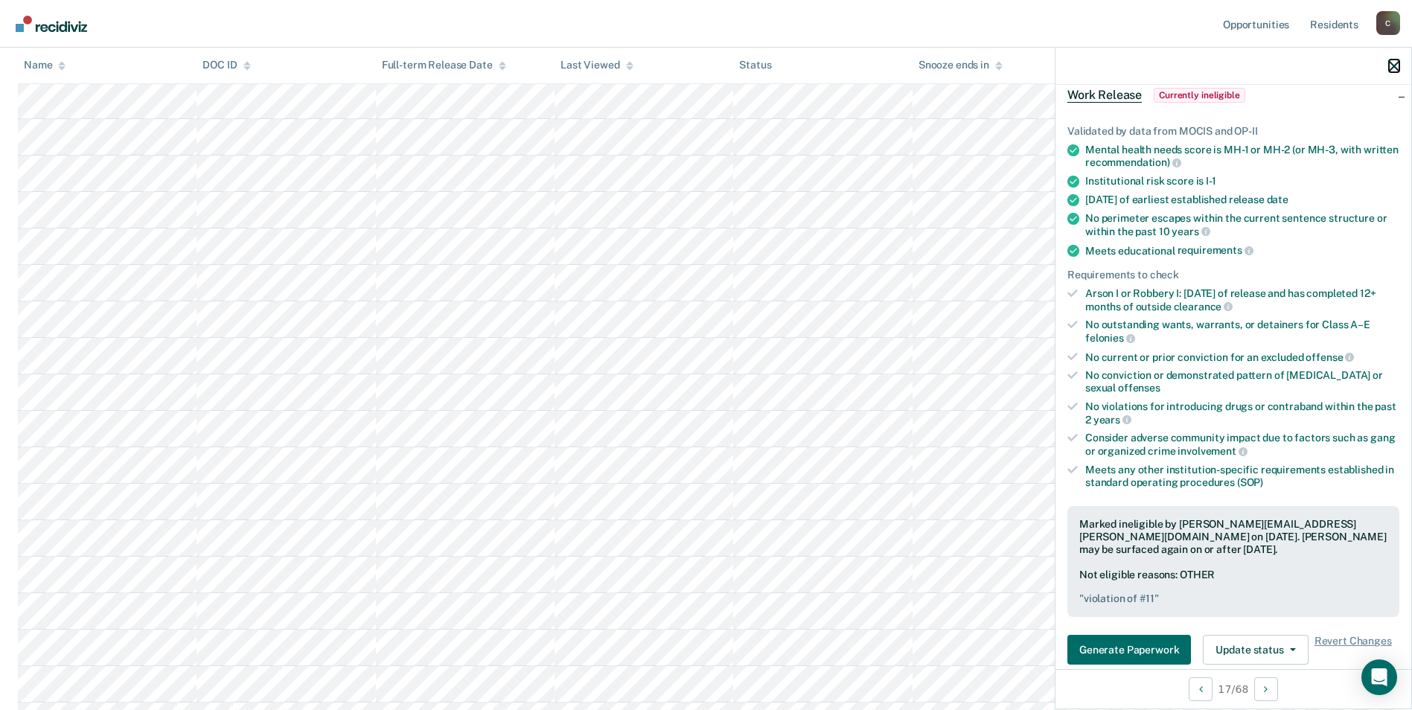
click at [1394, 66] on icon "button" at bounding box center [1394, 66] width 10 height 10
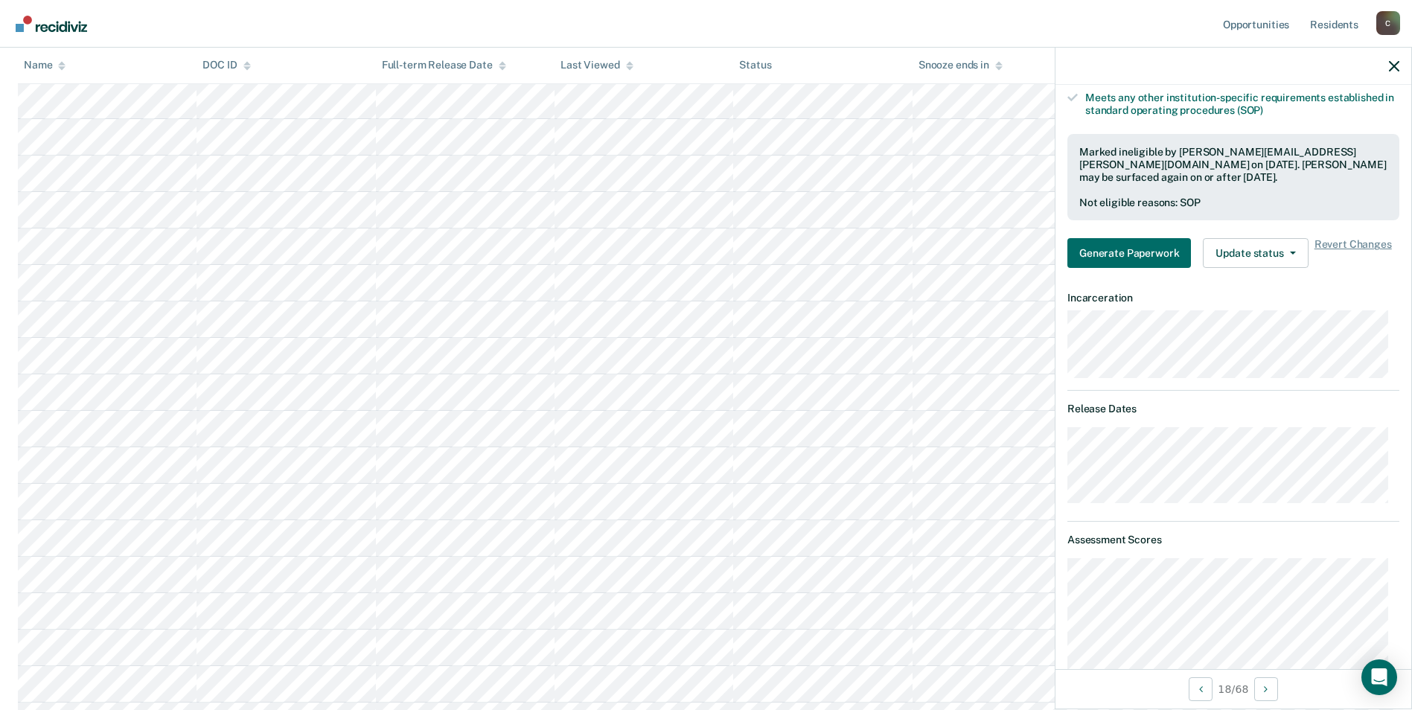
scroll to position [521, 0]
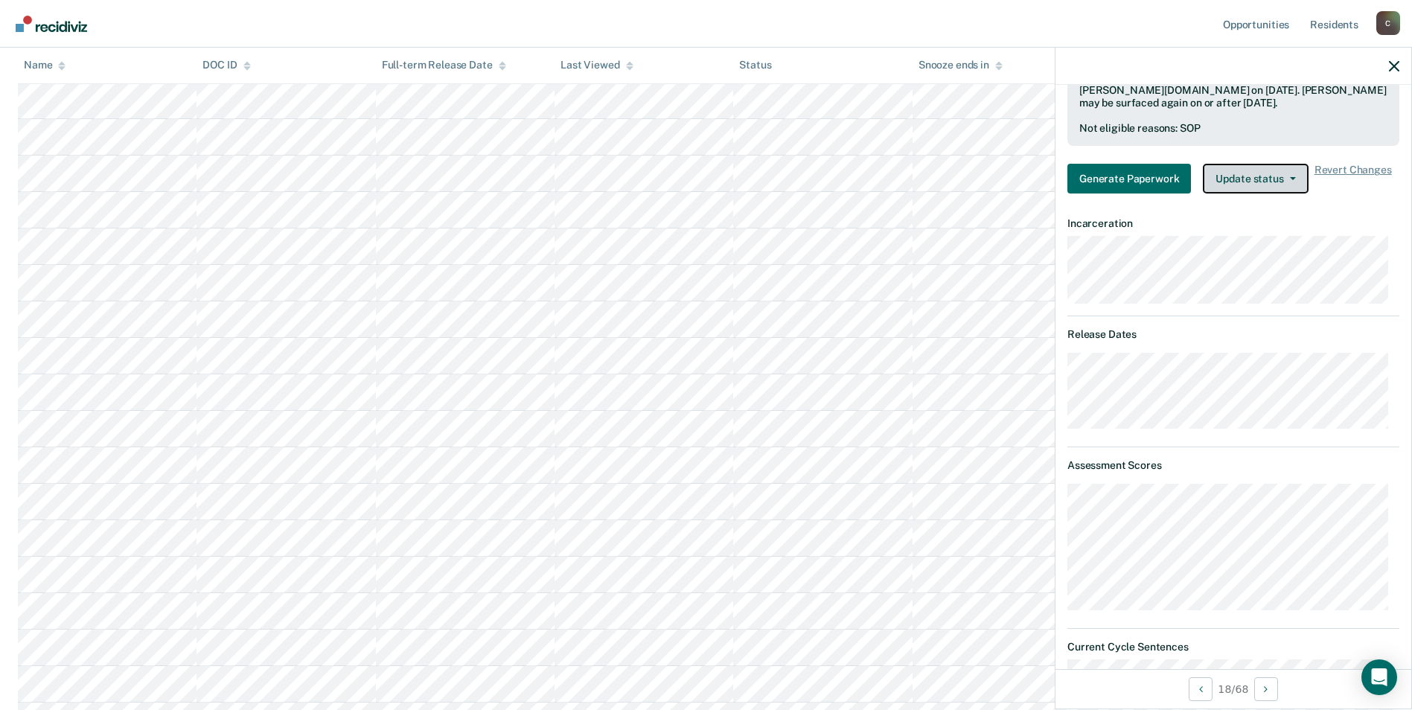
click at [1292, 178] on icon "button" at bounding box center [1293, 178] width 6 height 3
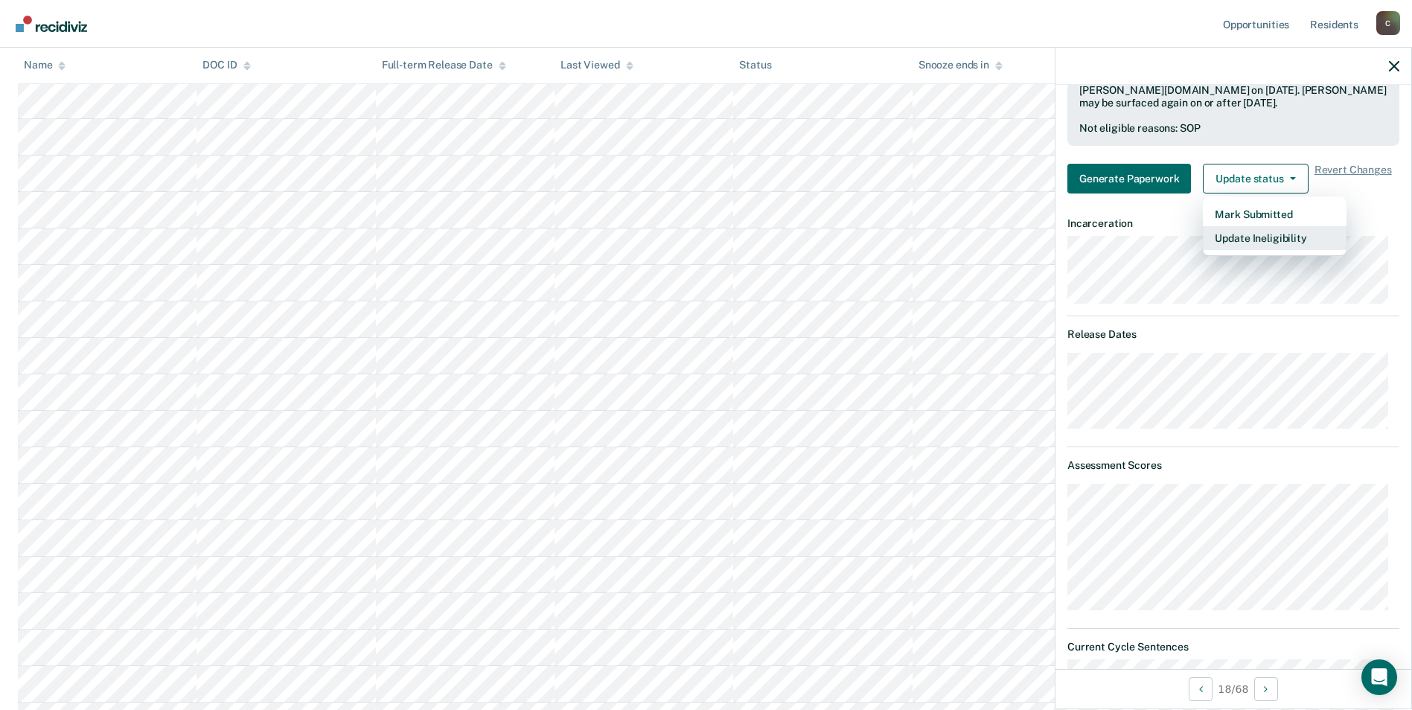
click at [1268, 237] on button "Update Ineligibility" at bounding box center [1275, 238] width 144 height 24
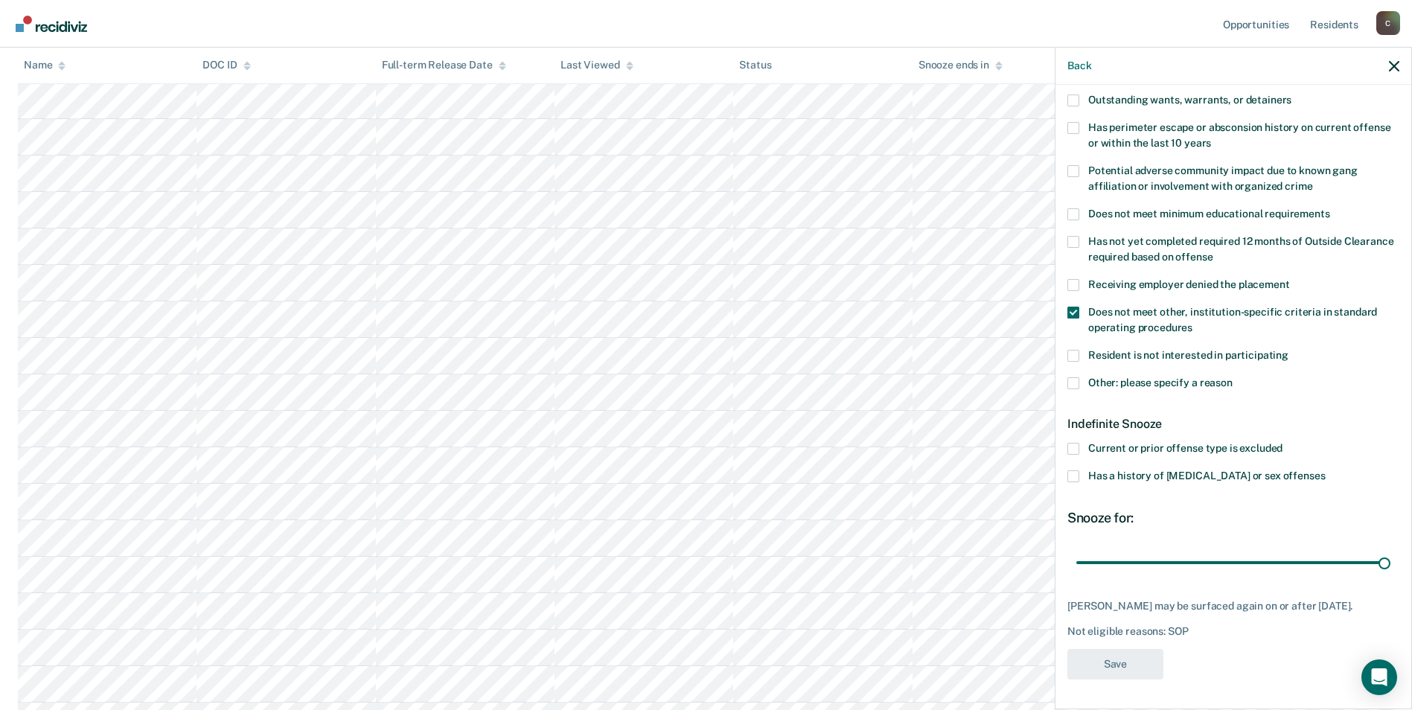
scroll to position [225, 0]
click at [1077, 377] on span at bounding box center [1073, 383] width 12 height 12
click at [1233, 377] on input "Other: please specify a reason" at bounding box center [1233, 377] width 0 height 0
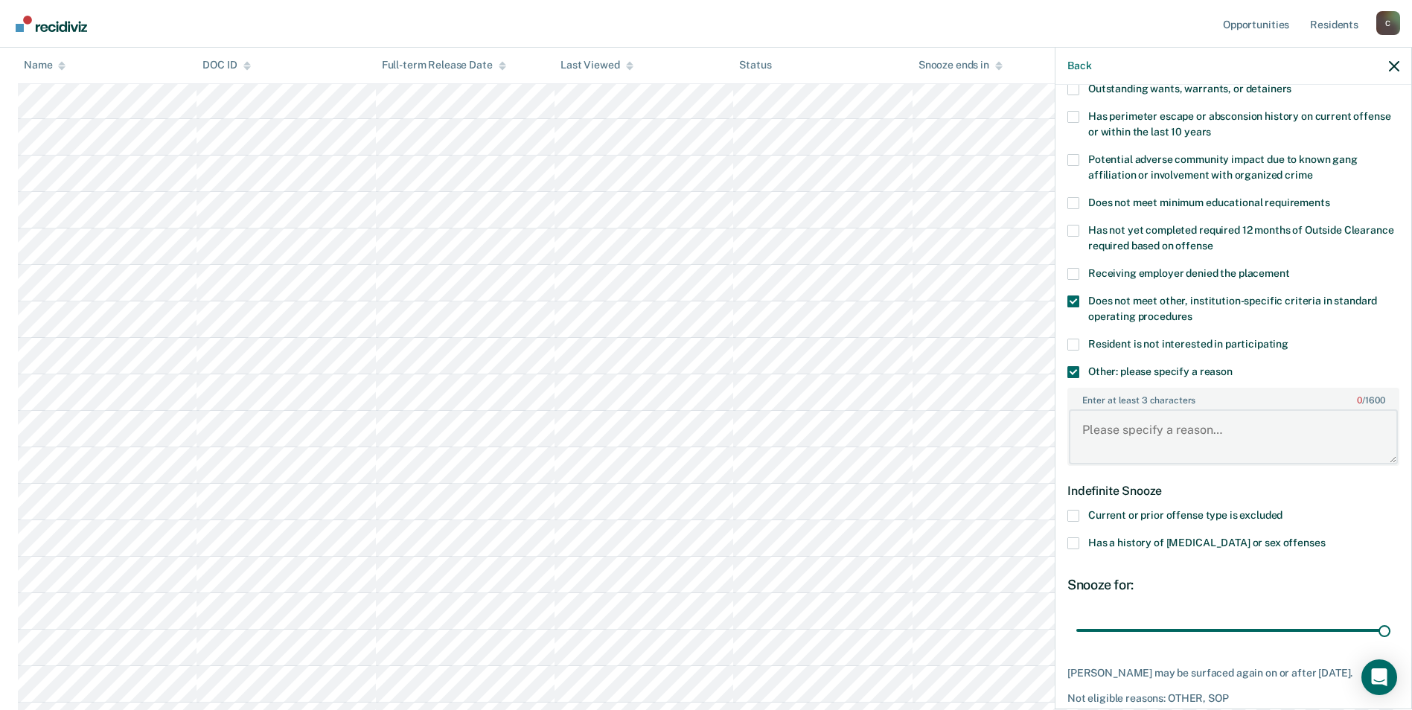
click at [1134, 450] on textarea "Enter at least 3 characters 0 / 1600" at bounding box center [1233, 436] width 329 height 55
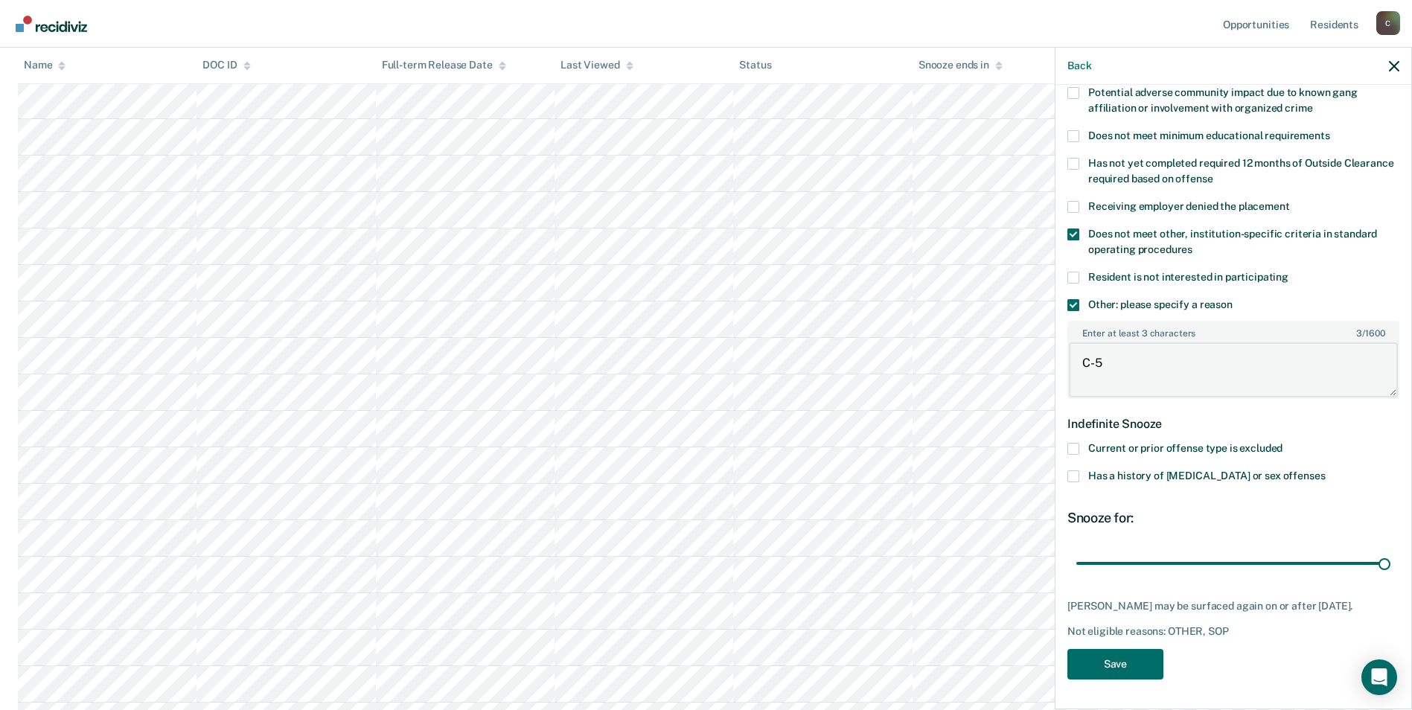
scroll to position [521, 0]
type textarea "C-5"
click at [1121, 664] on button "Save" at bounding box center [1115, 664] width 96 height 31
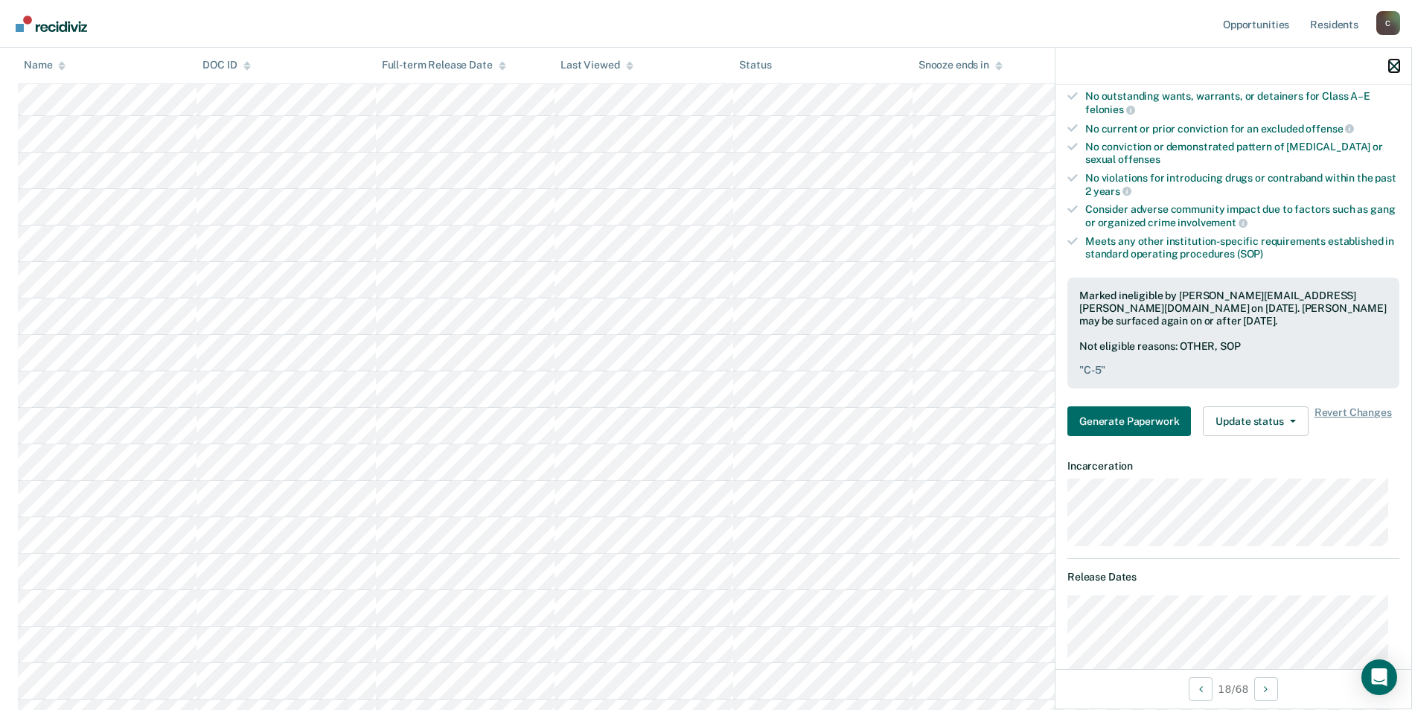
click at [1393, 63] on icon "button" at bounding box center [1394, 66] width 10 height 10
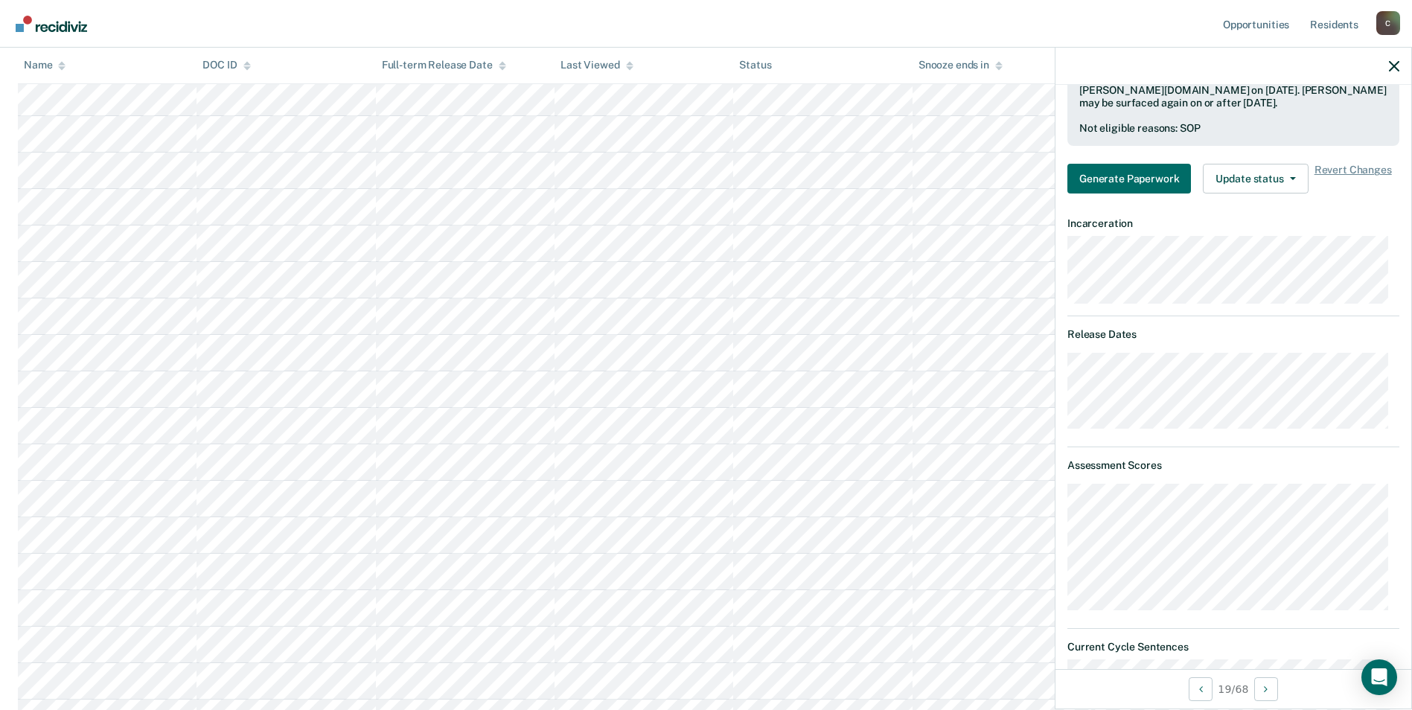
scroll to position [596, 0]
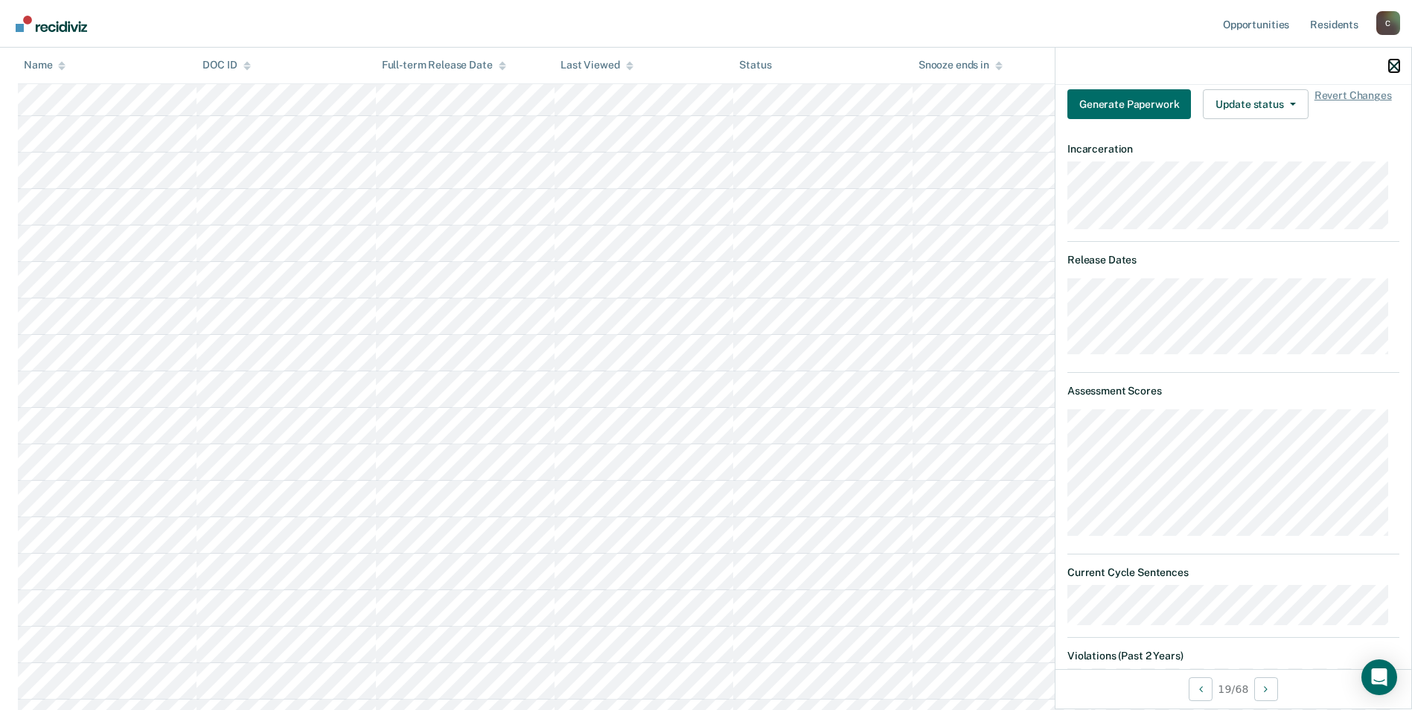
click at [1394, 64] on icon "button" at bounding box center [1394, 66] width 10 height 10
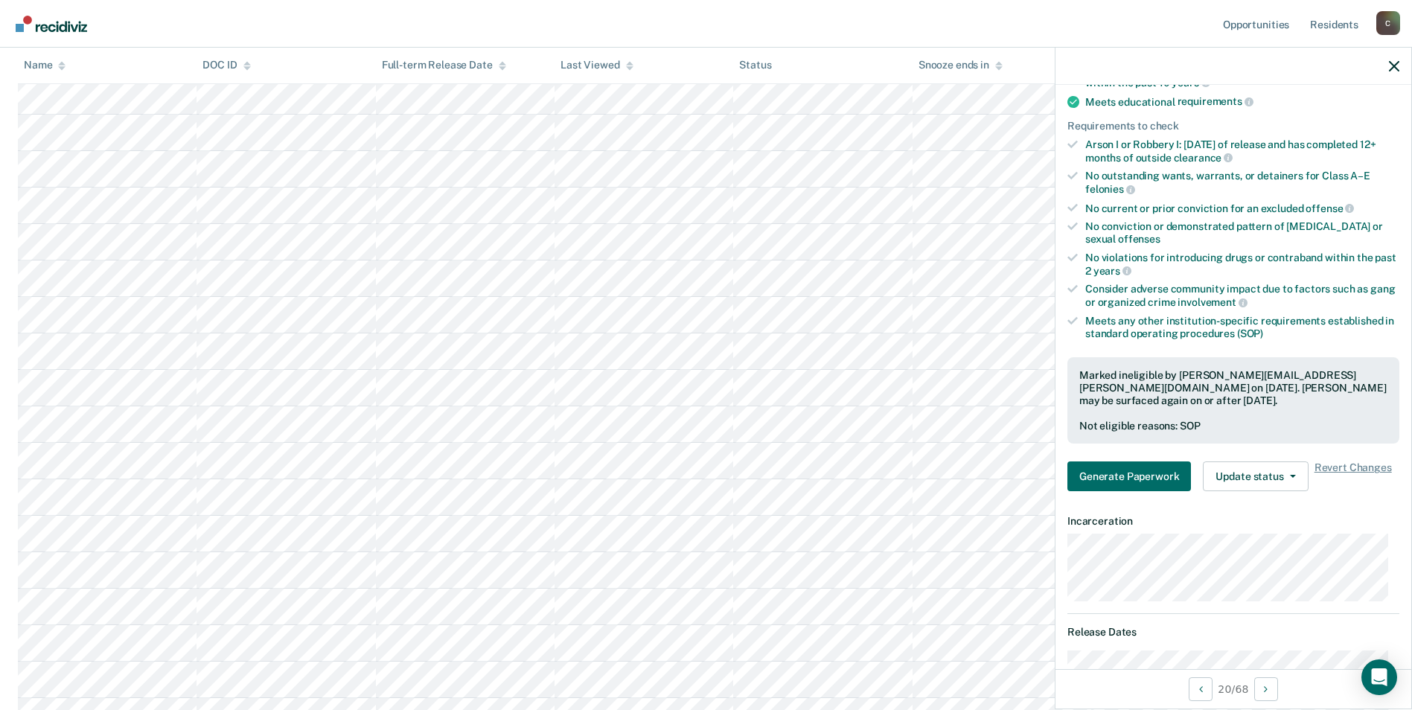
scroll to position [298, 0]
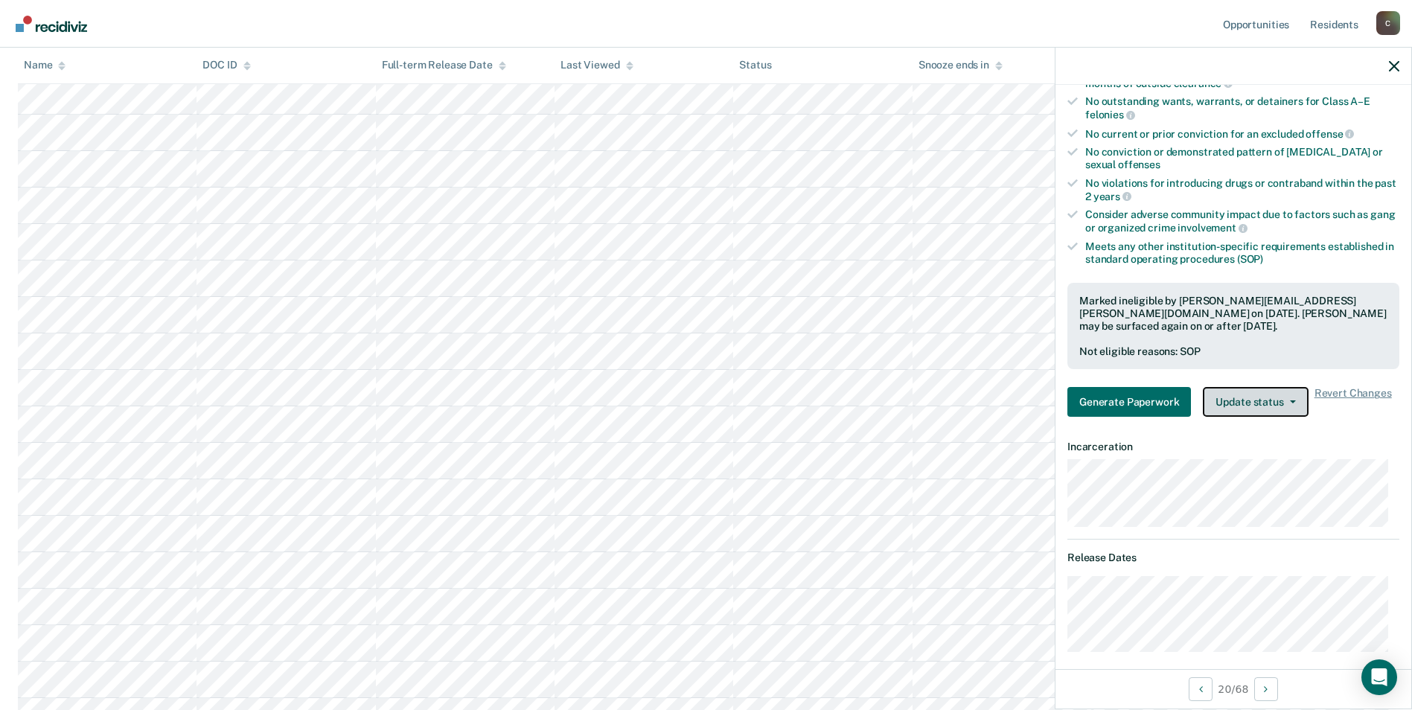
click at [1291, 402] on icon "button" at bounding box center [1293, 401] width 6 height 3
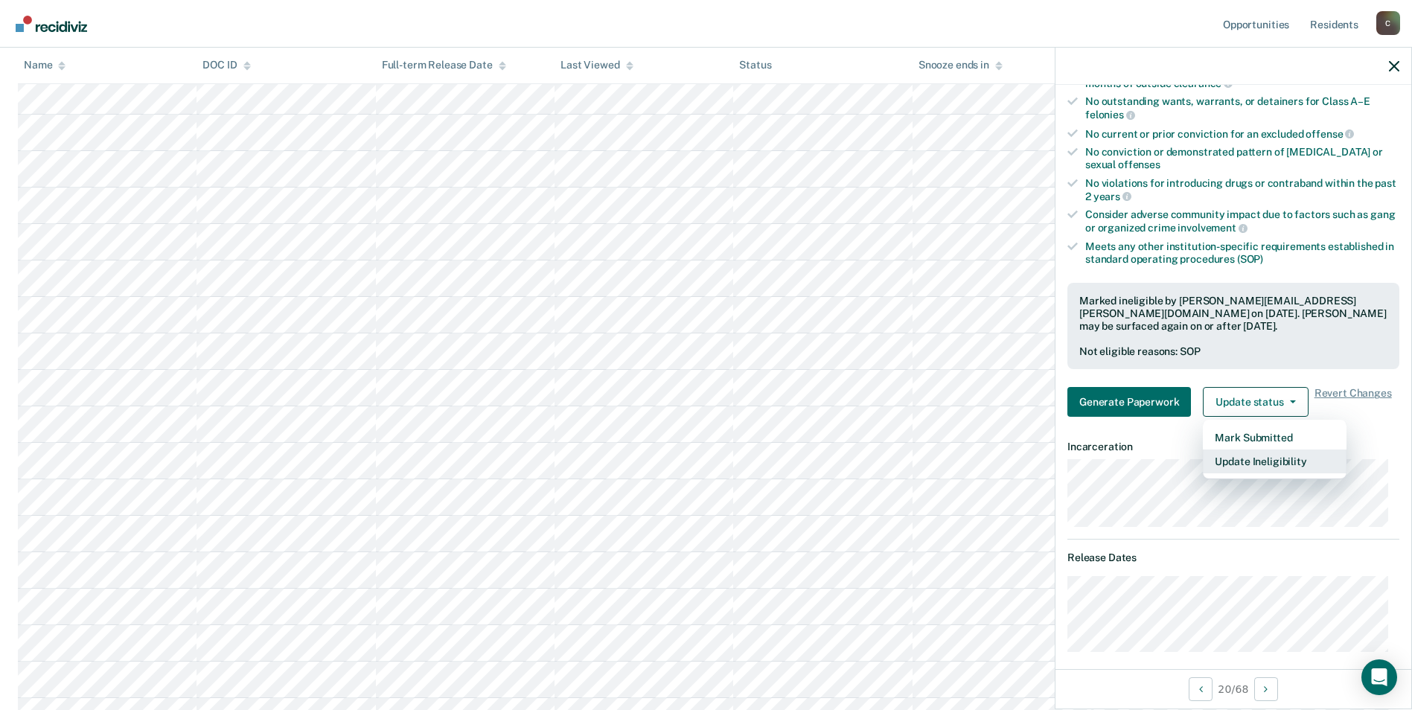
click at [1272, 459] on button "Update Ineligibility" at bounding box center [1275, 462] width 144 height 24
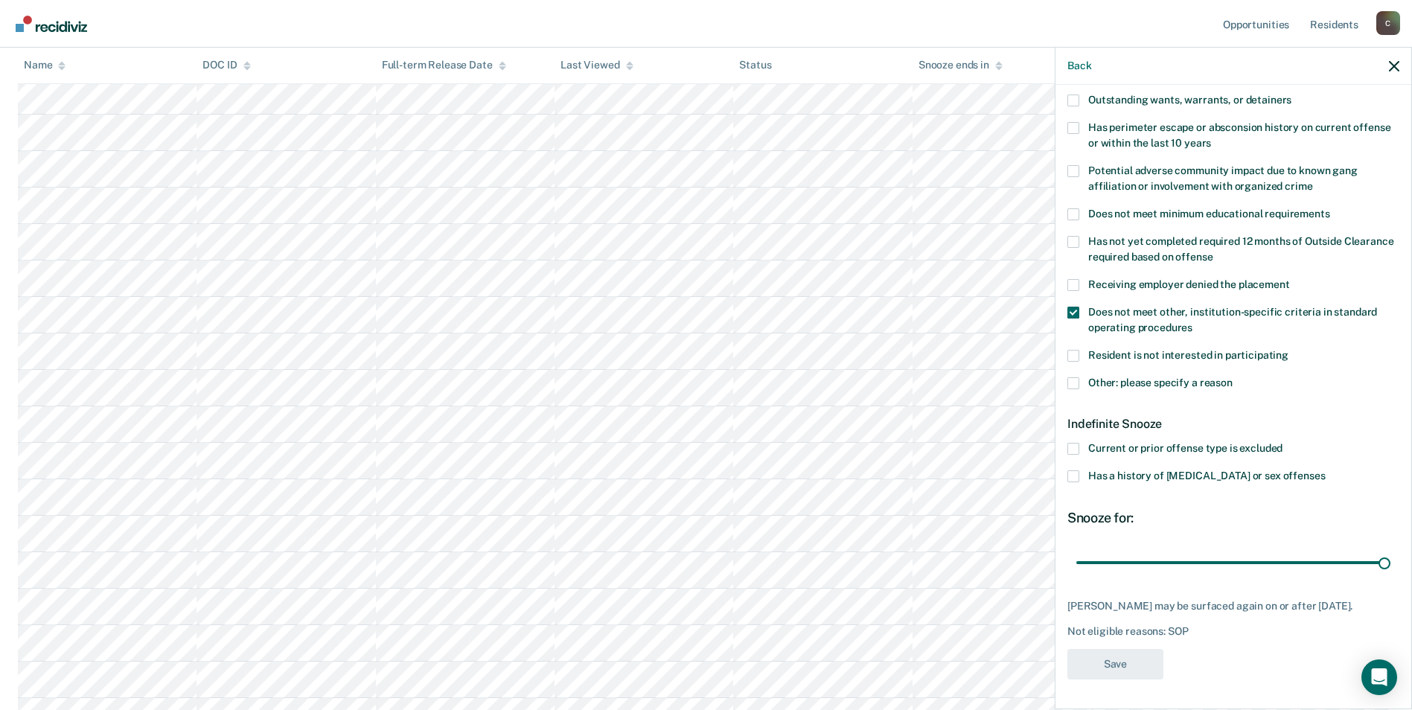
scroll to position [212, 0]
click at [1073, 313] on span at bounding box center [1073, 314] width 12 height 12
click at [1193, 324] on input "Does not meet other, institution-specific criteria in standard operating proced…" at bounding box center [1193, 324] width 0 height 0
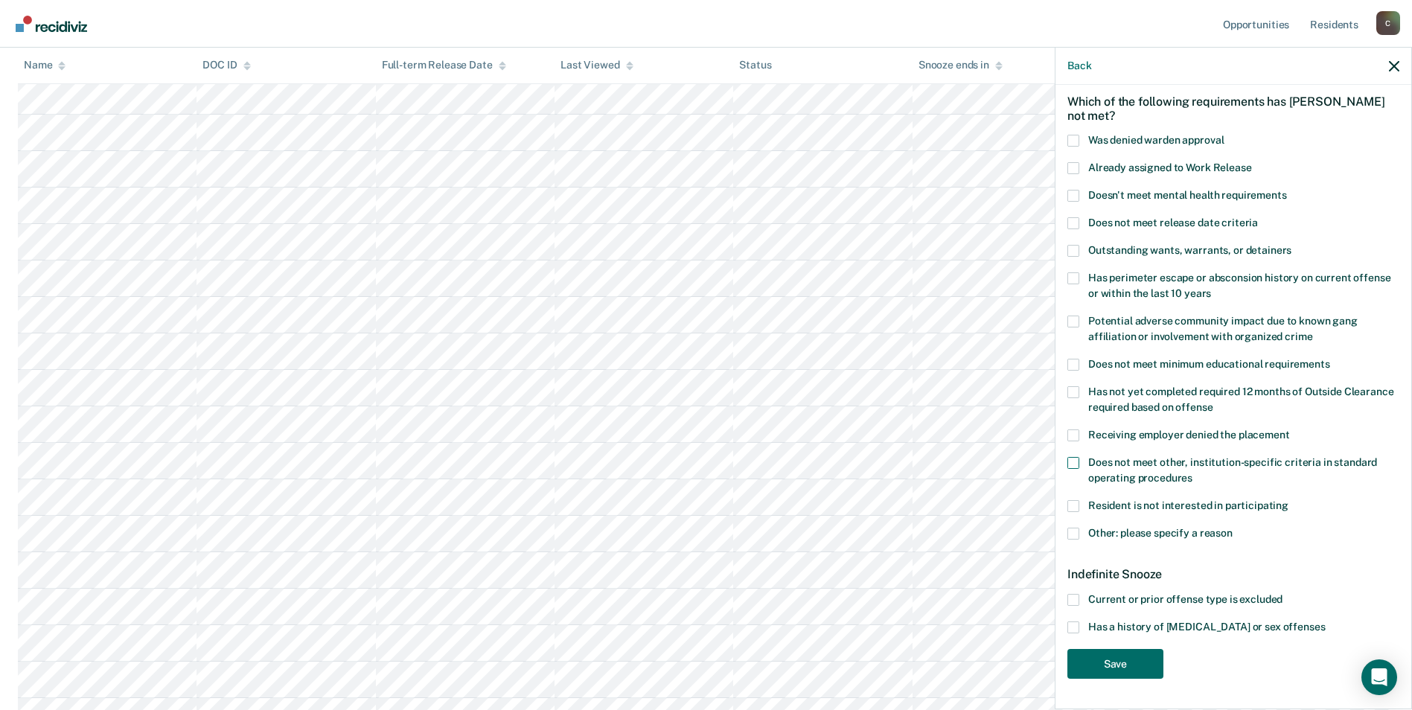
scroll to position [61, 0]
click at [1077, 626] on span at bounding box center [1073, 630] width 12 height 12
click at [1325, 624] on input "Has a history of [MEDICAL_DATA] or sex offenses" at bounding box center [1325, 624] width 0 height 0
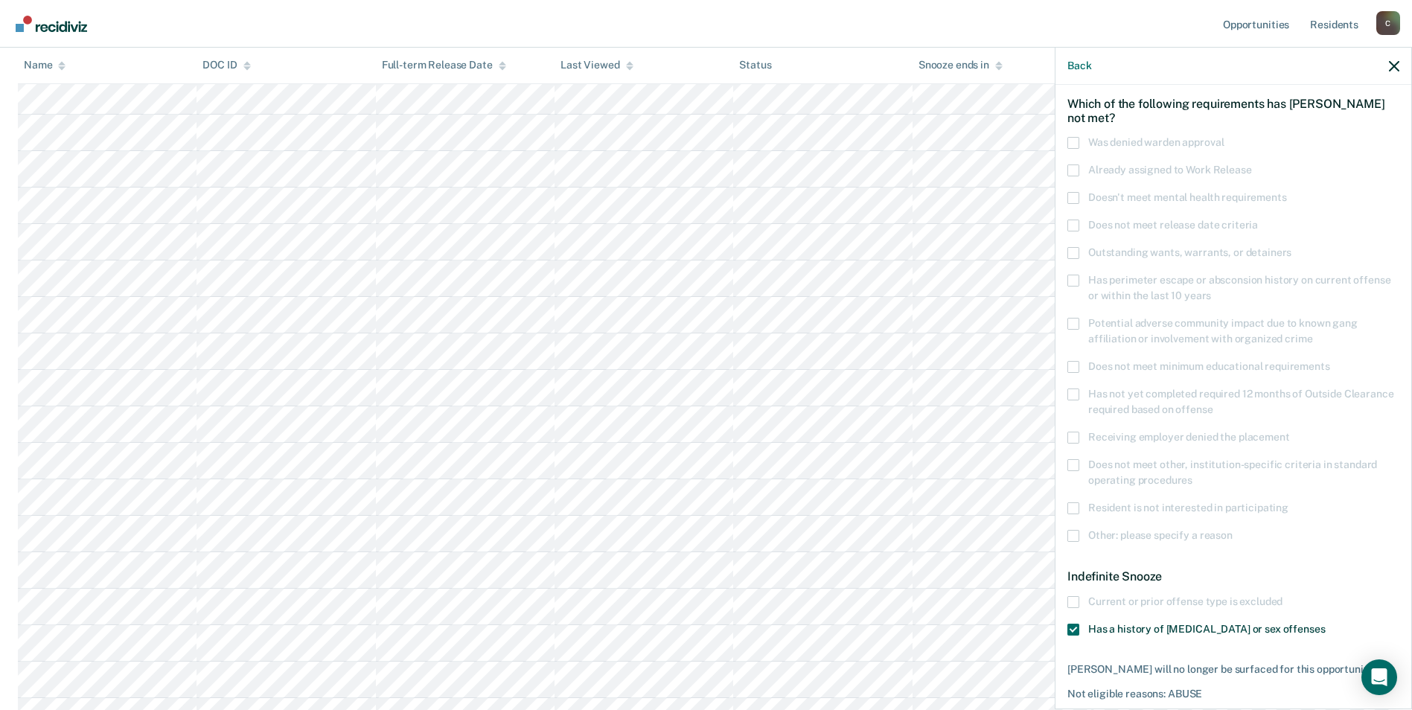
scroll to position [123, 0]
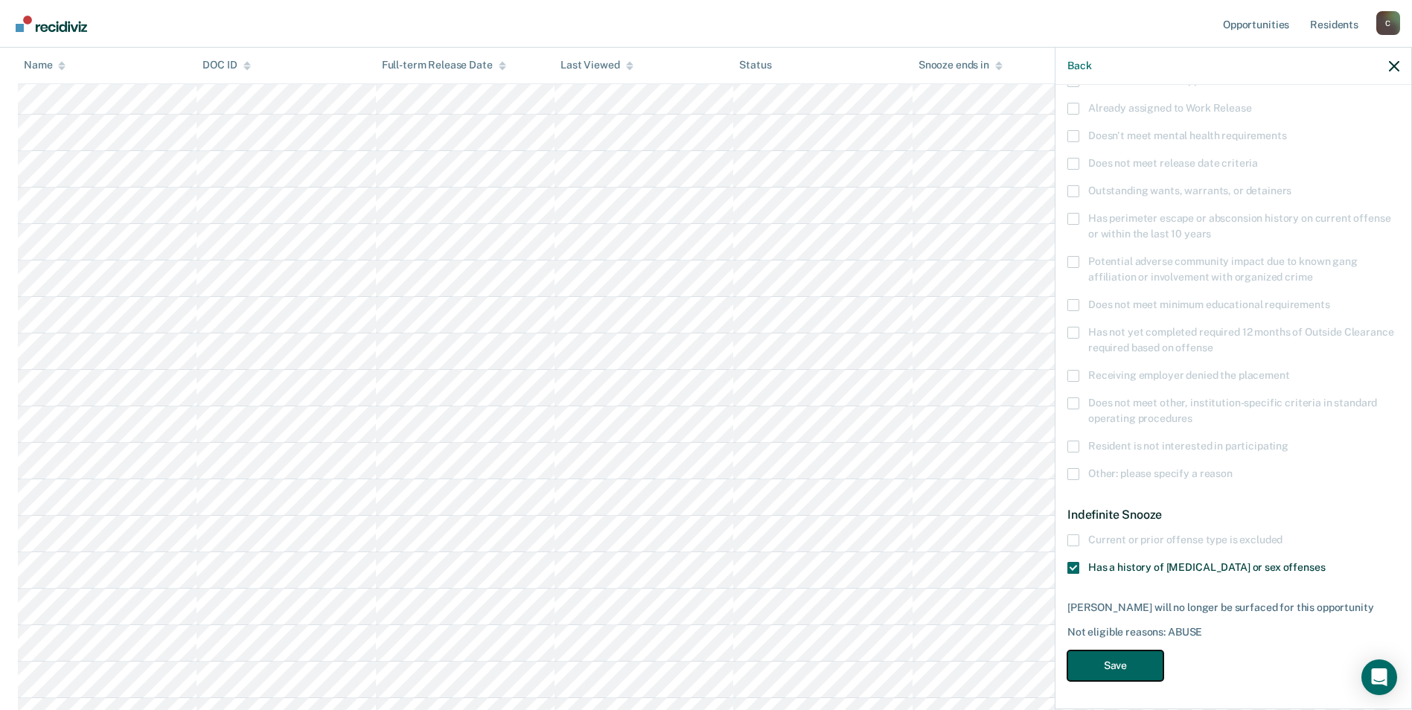
click at [1126, 666] on button "Save" at bounding box center [1115, 666] width 96 height 31
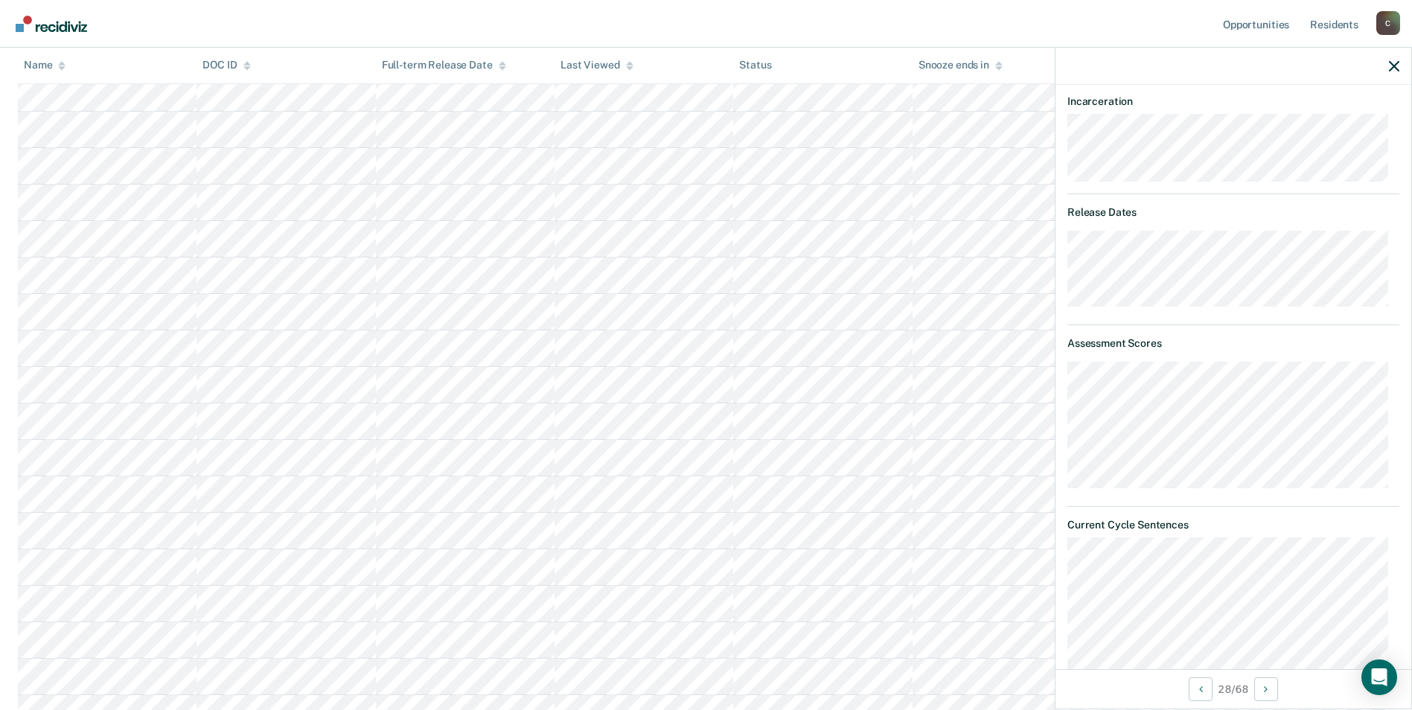
scroll to position [370, 0]
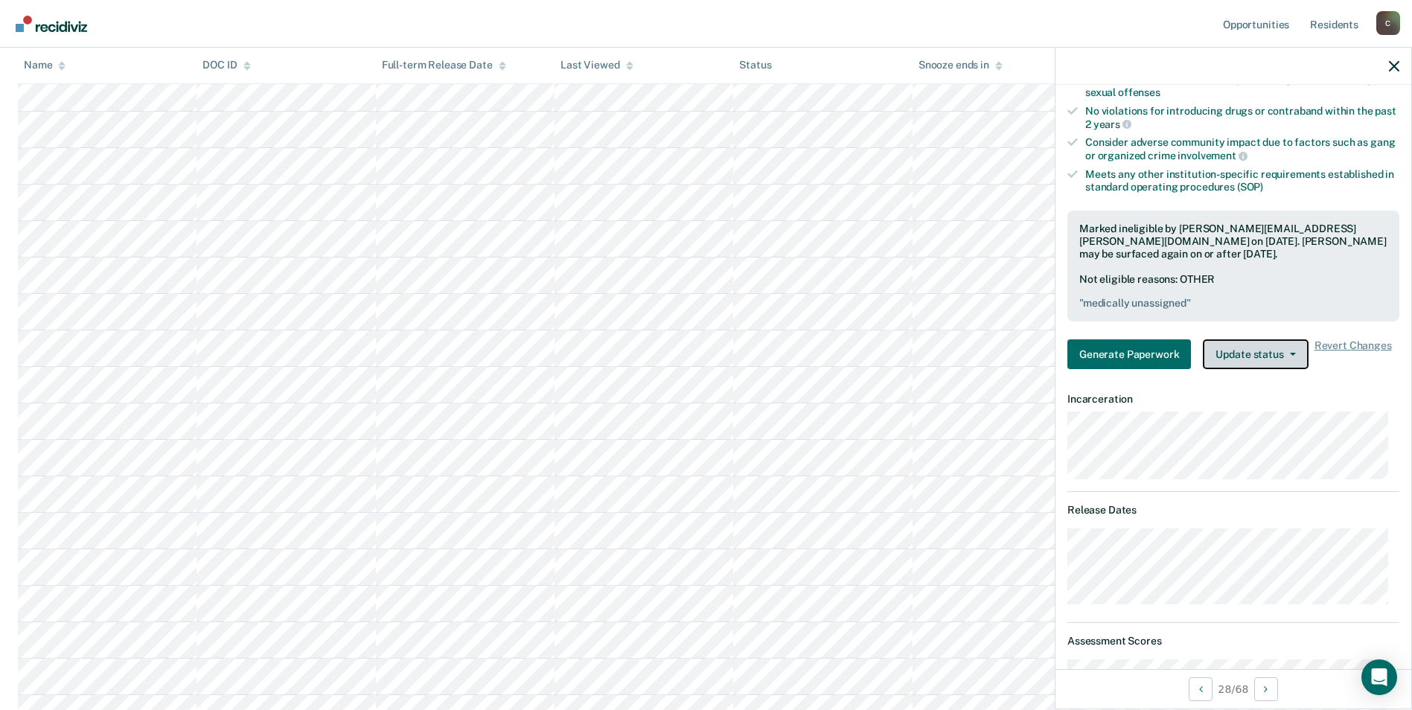
click at [1294, 351] on button "Update status" at bounding box center [1255, 354] width 105 height 30
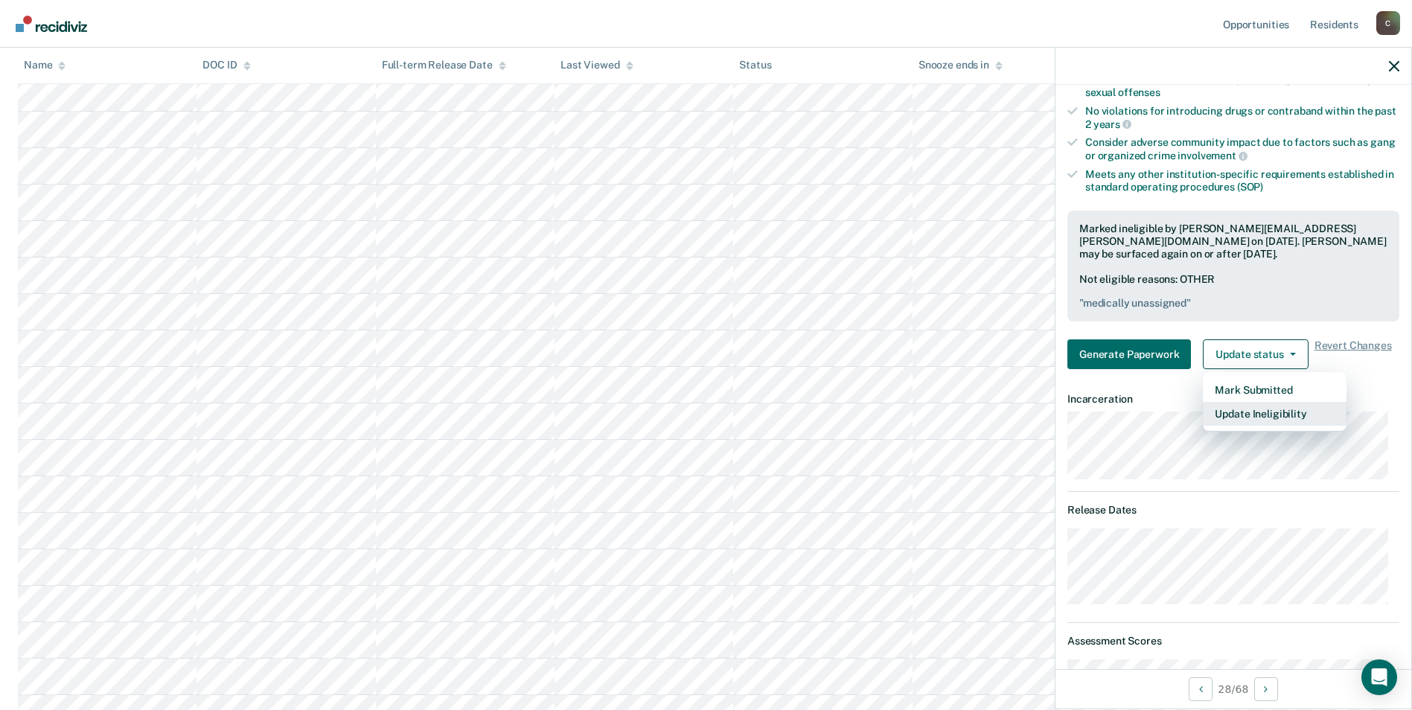
click at [1271, 412] on button "Update Ineligibility" at bounding box center [1275, 414] width 144 height 24
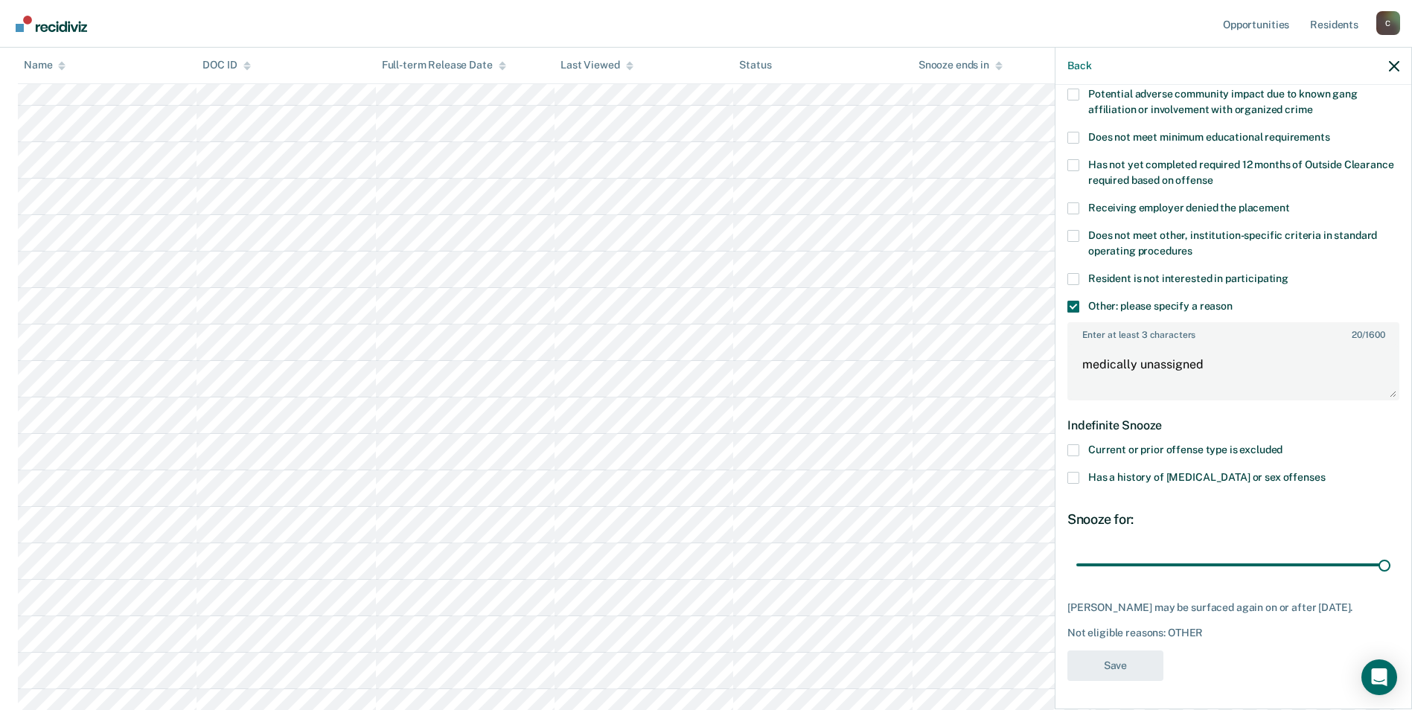
scroll to position [216, 0]
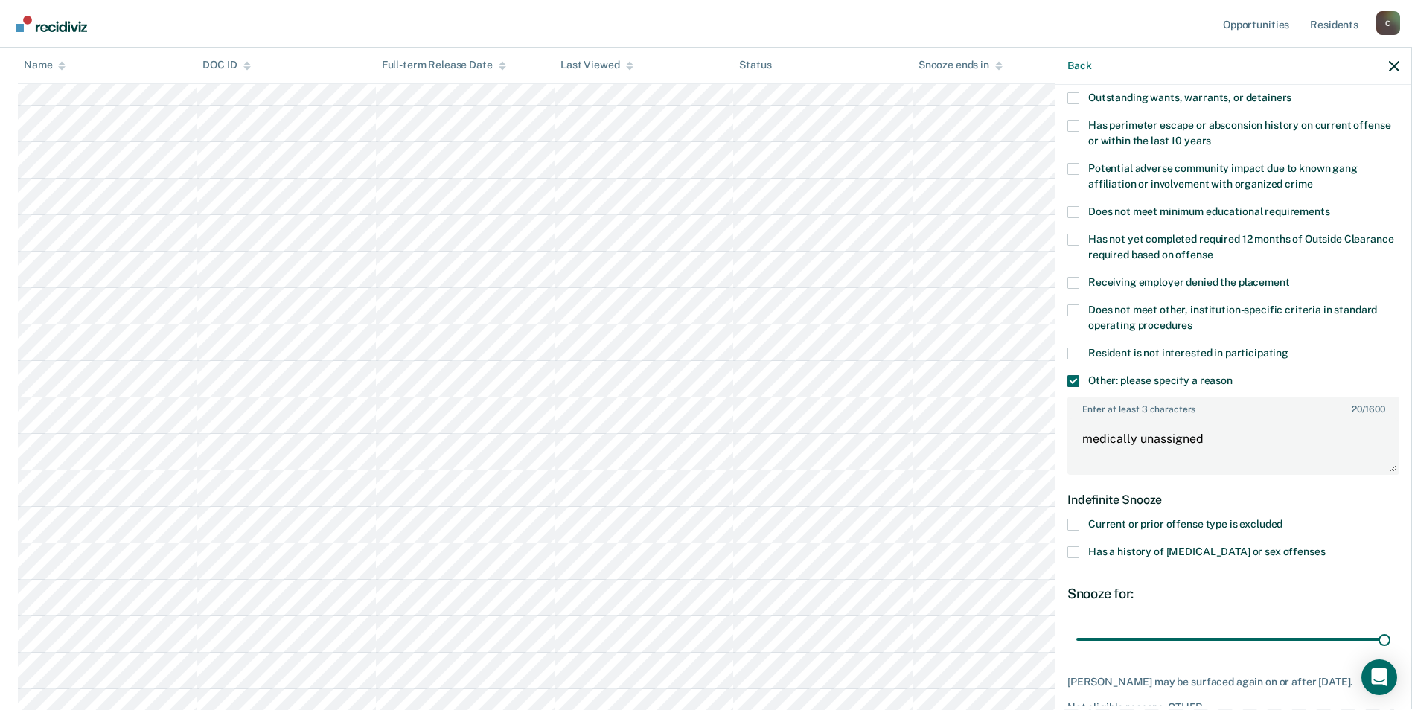
click at [1078, 375] on span at bounding box center [1073, 381] width 12 height 12
click at [1233, 375] on input "Other: please specify a reason" at bounding box center [1233, 375] width 0 height 0
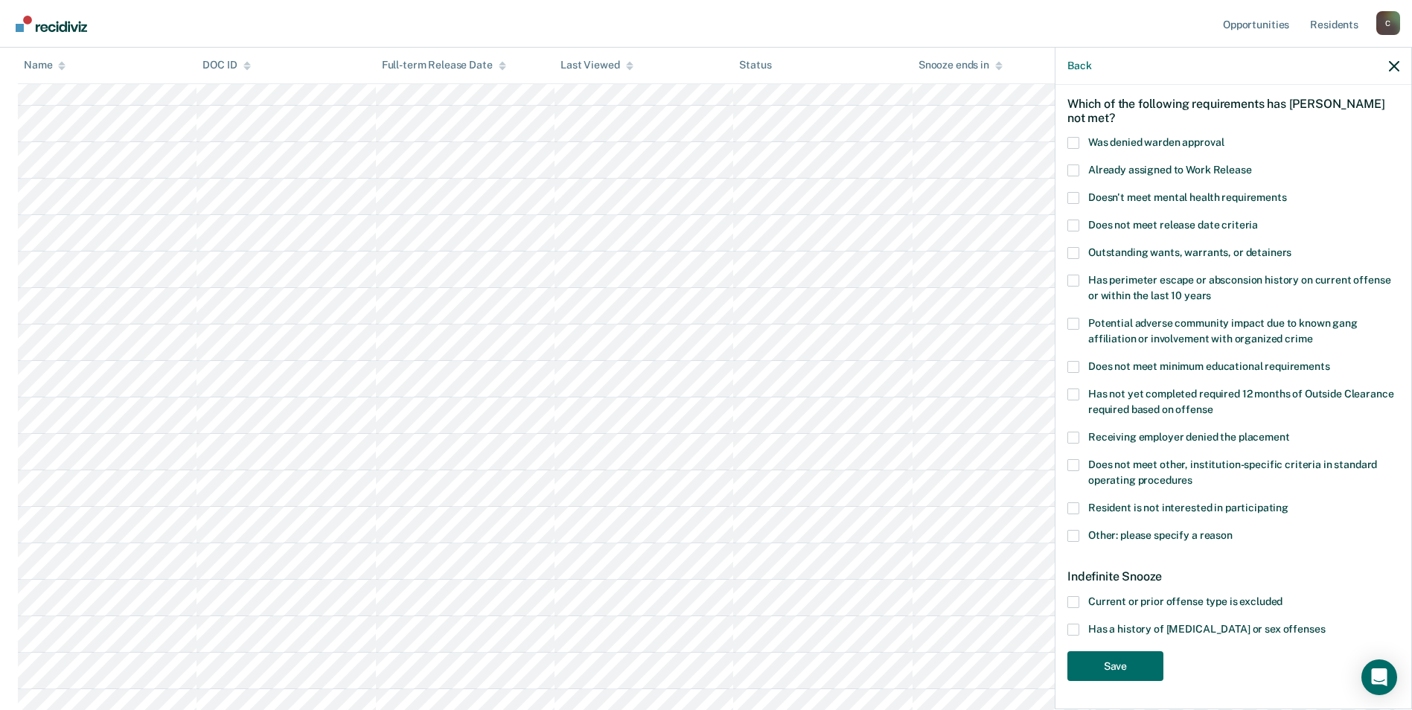
click at [1071, 599] on span at bounding box center [1073, 602] width 12 height 12
click at [1283, 596] on input "Current or prior offense type is excluded" at bounding box center [1283, 596] width 0 height 0
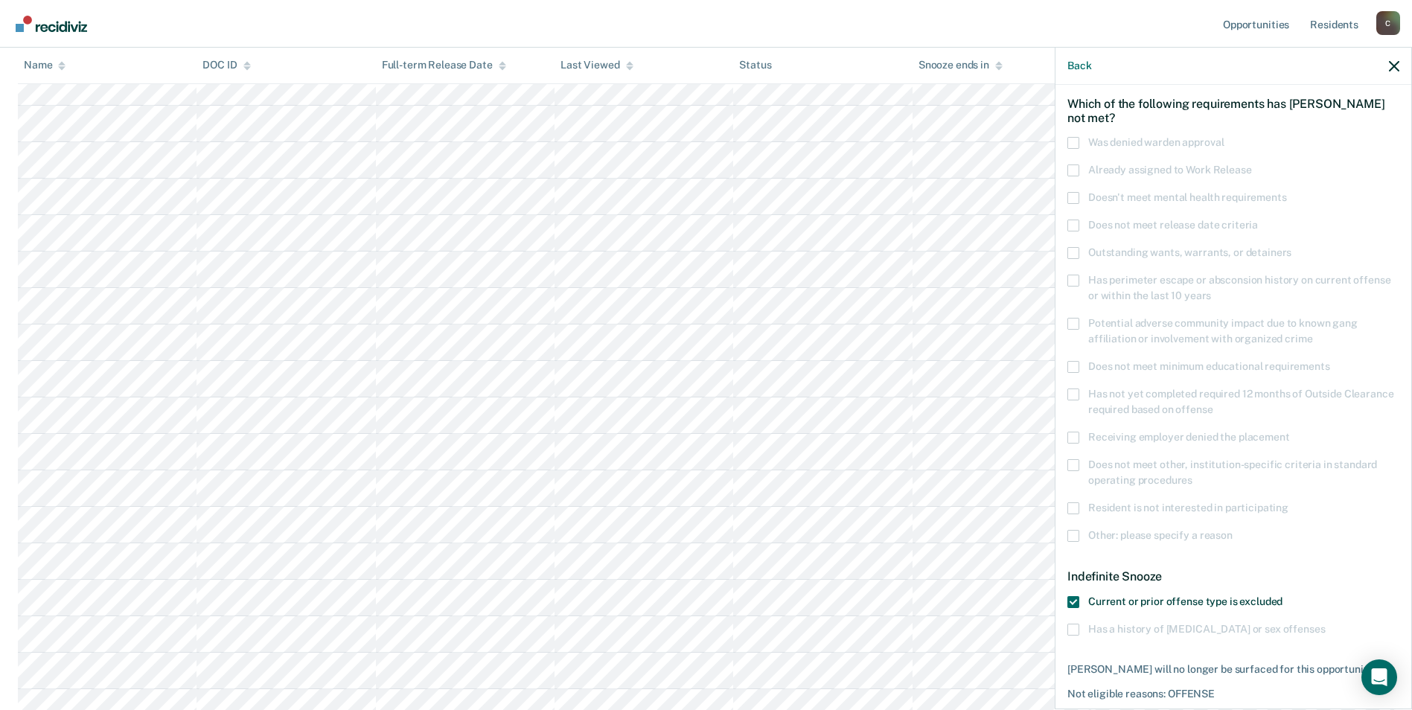
scroll to position [123, 0]
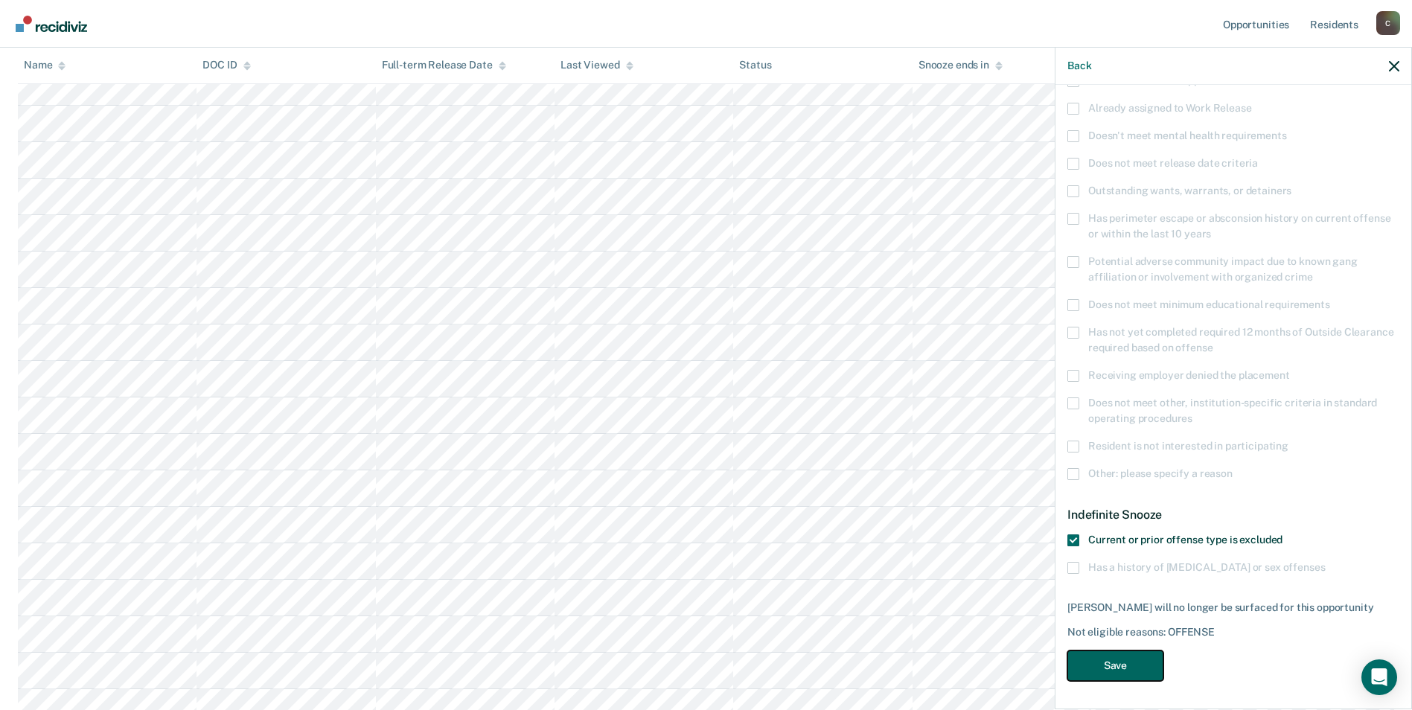
click at [1114, 662] on button "Save" at bounding box center [1115, 666] width 96 height 31
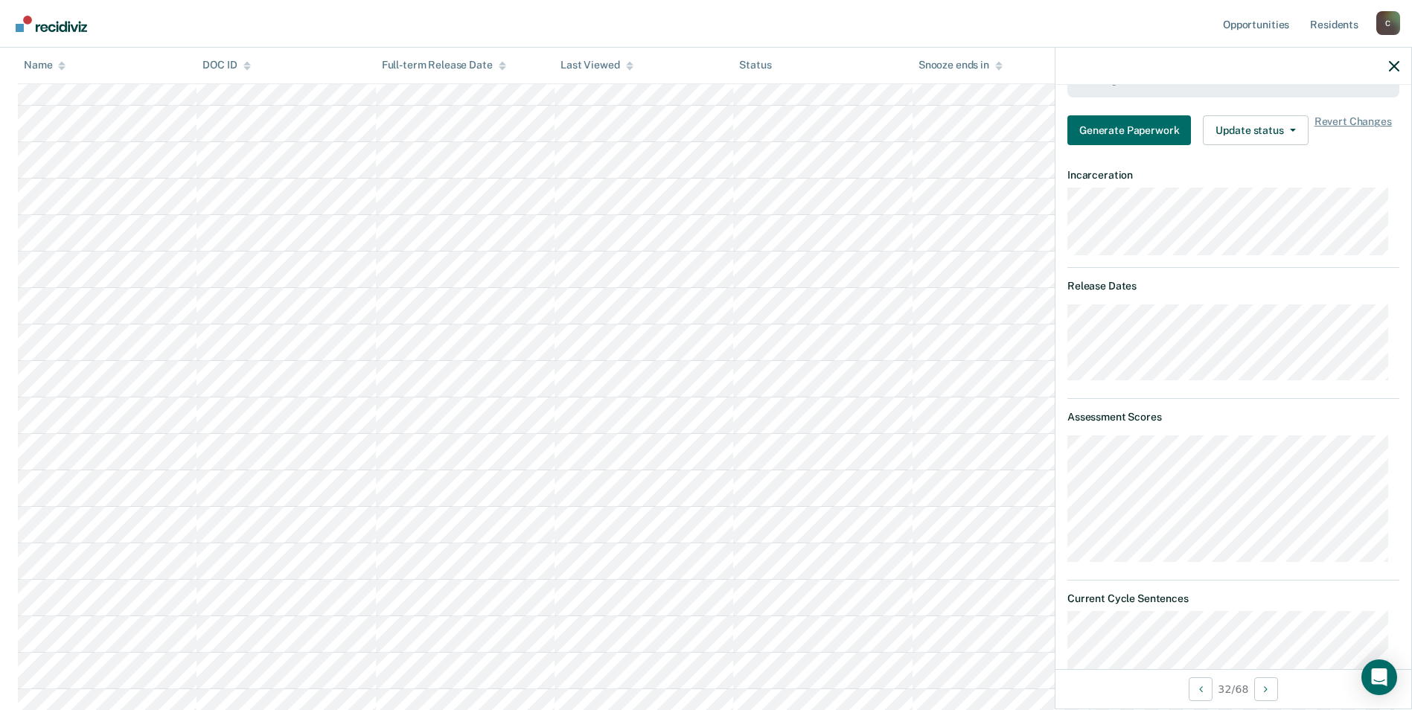
scroll to position [495, 0]
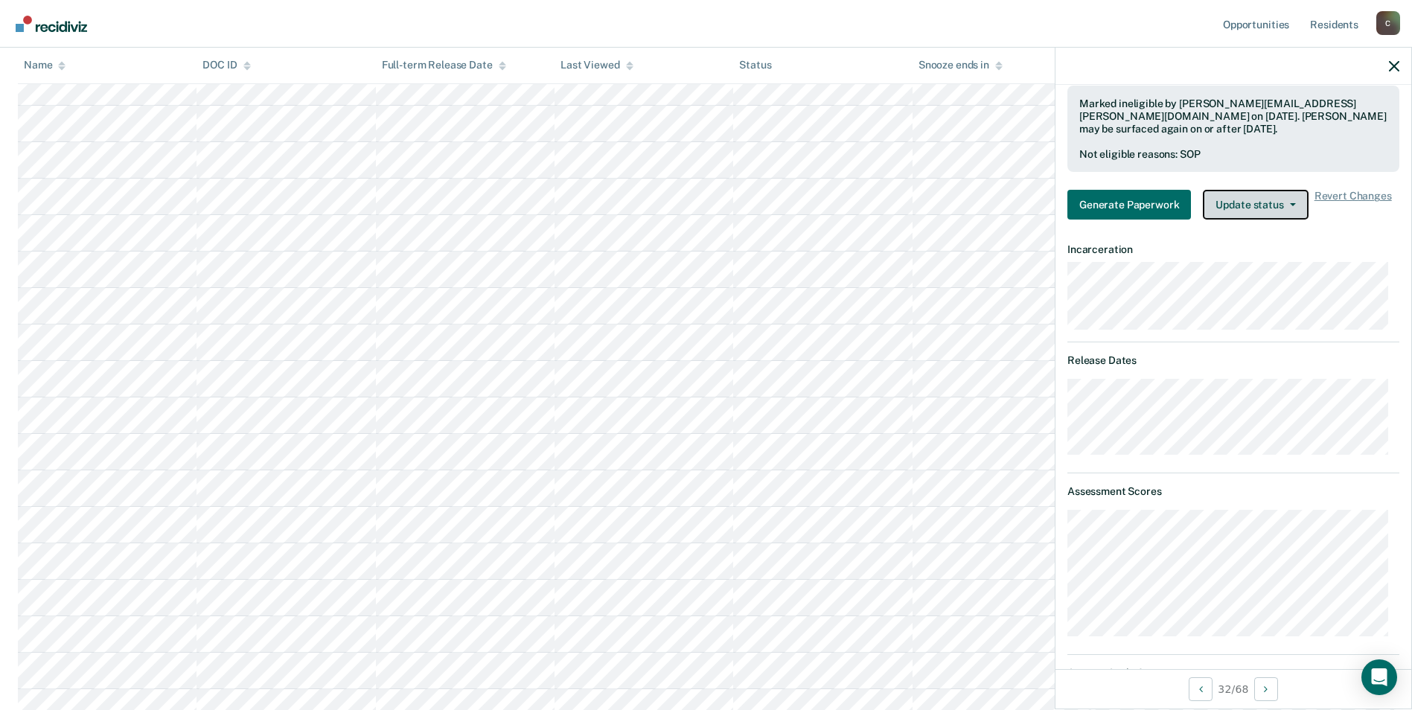
click at [1292, 207] on button "Update status" at bounding box center [1255, 205] width 105 height 30
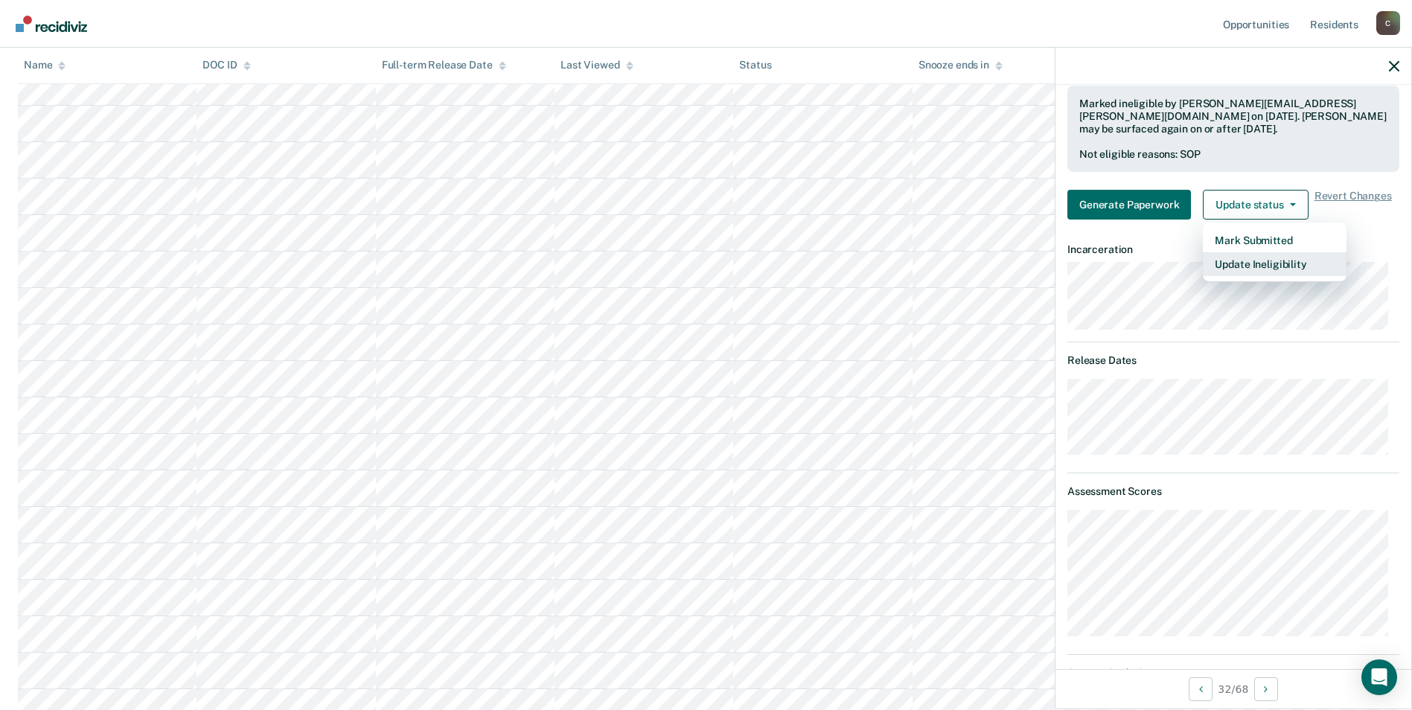
click at [1260, 266] on button "Update Ineligibility" at bounding box center [1275, 264] width 144 height 24
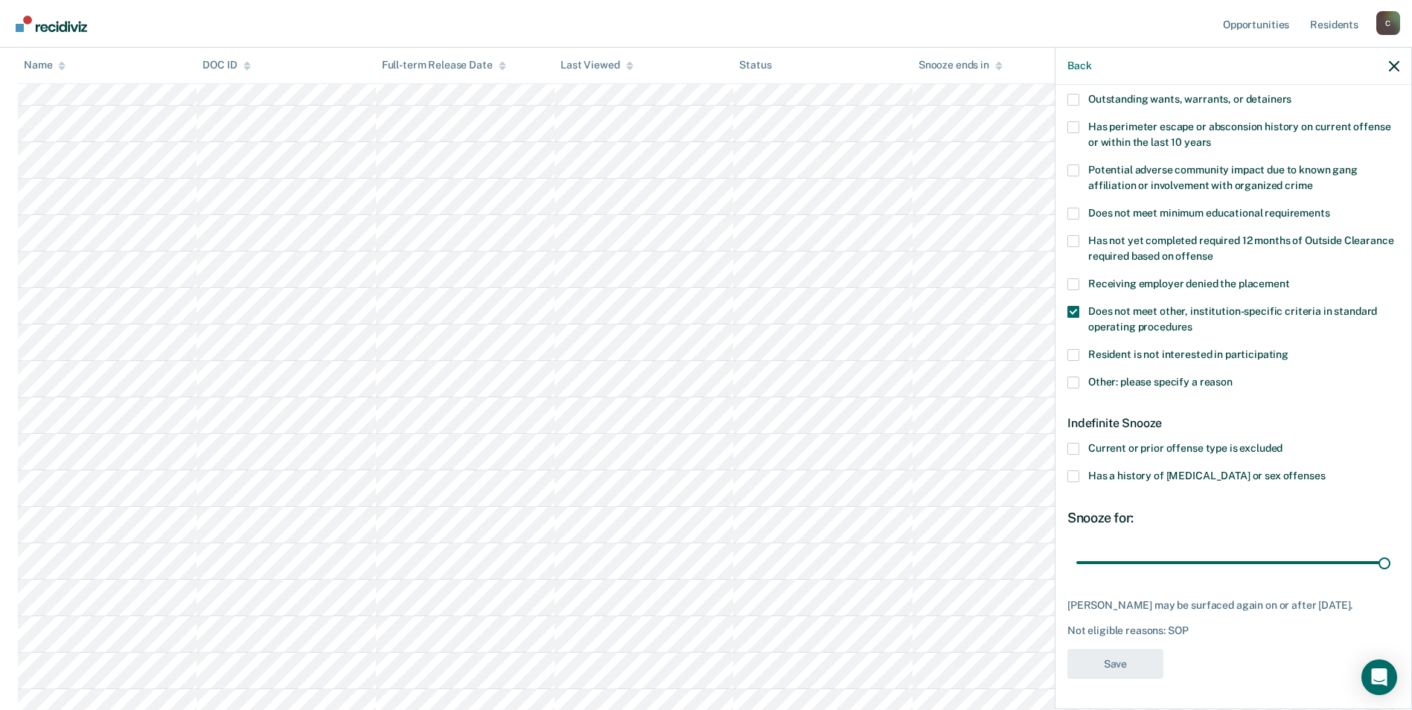
click at [1079, 306] on span at bounding box center [1073, 312] width 12 height 12
click at [1193, 322] on input "Does not meet other, institution-specific criteria in standard operating proced…" at bounding box center [1193, 322] width 0 height 0
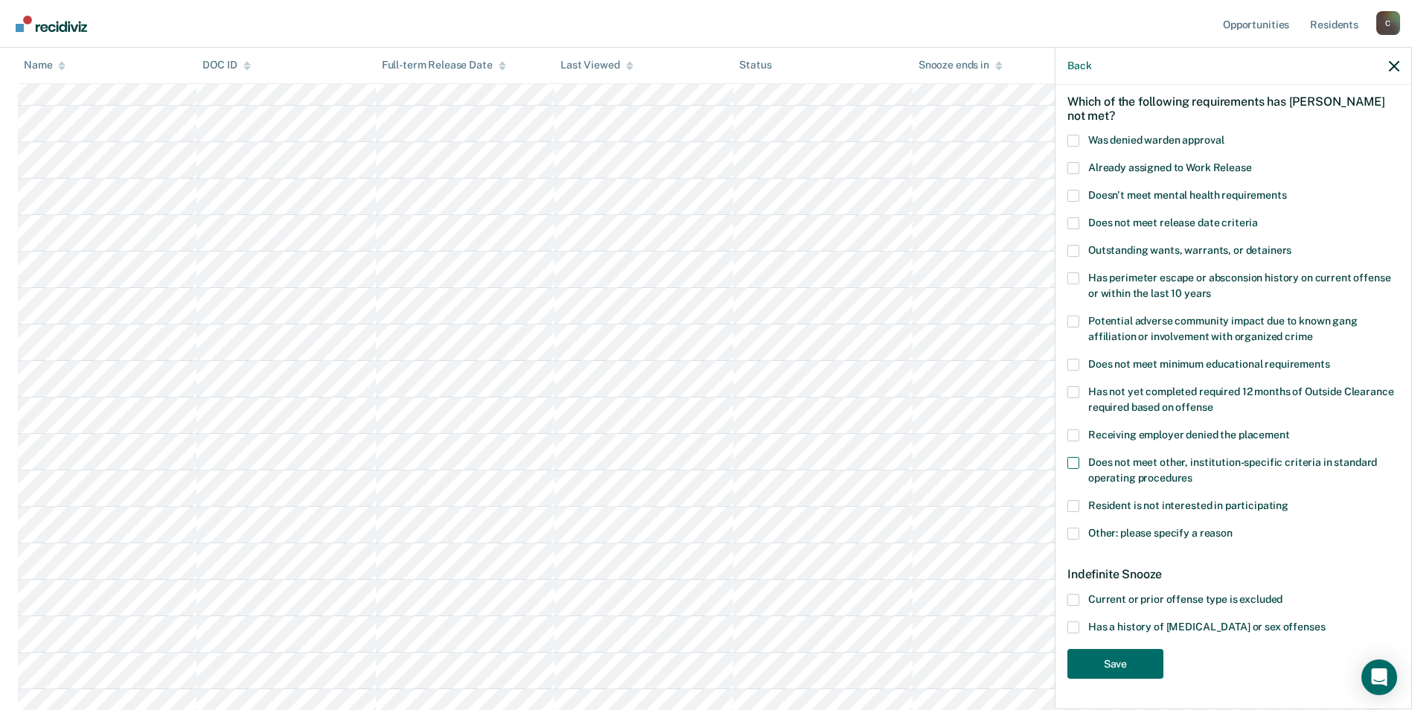
scroll to position [61, 0]
click at [1075, 628] on span at bounding box center [1073, 630] width 12 height 12
click at [1325, 624] on input "Has a history of [MEDICAL_DATA] or sex offenses" at bounding box center [1325, 624] width 0 height 0
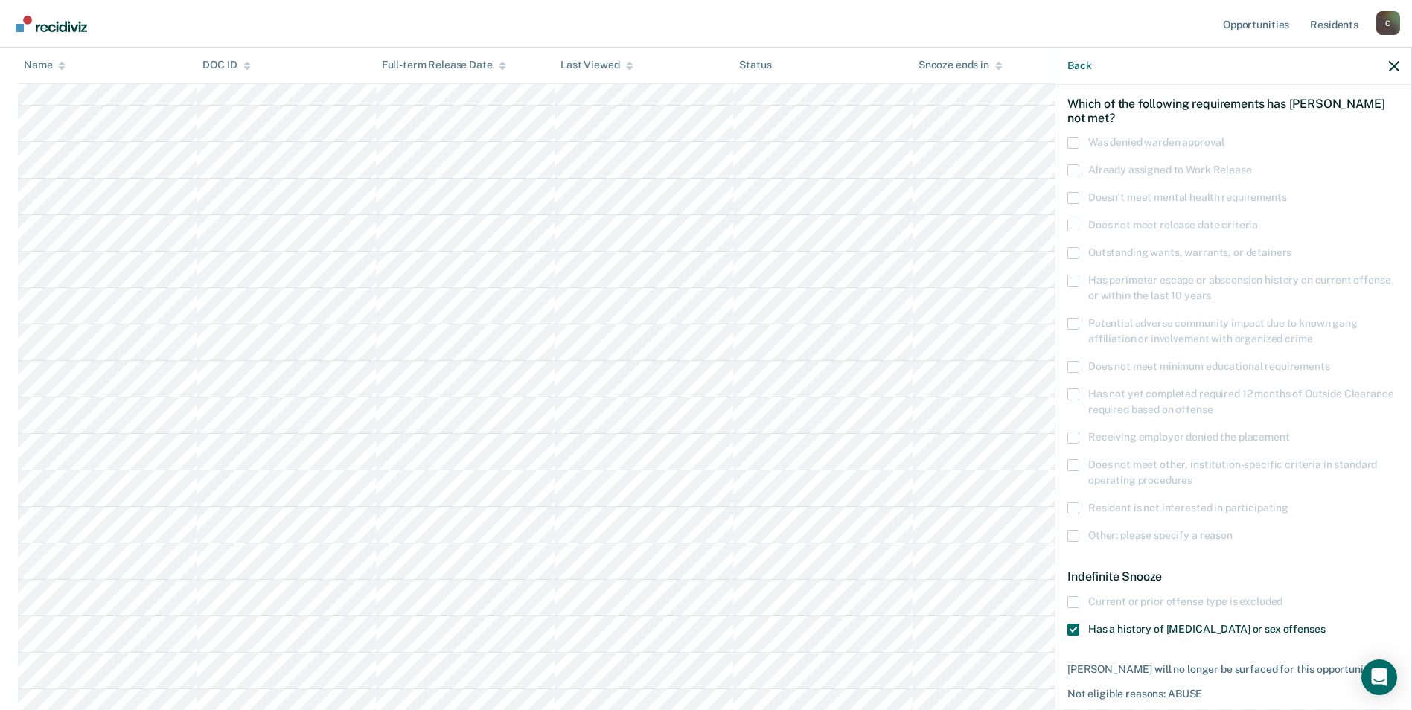
scroll to position [123, 0]
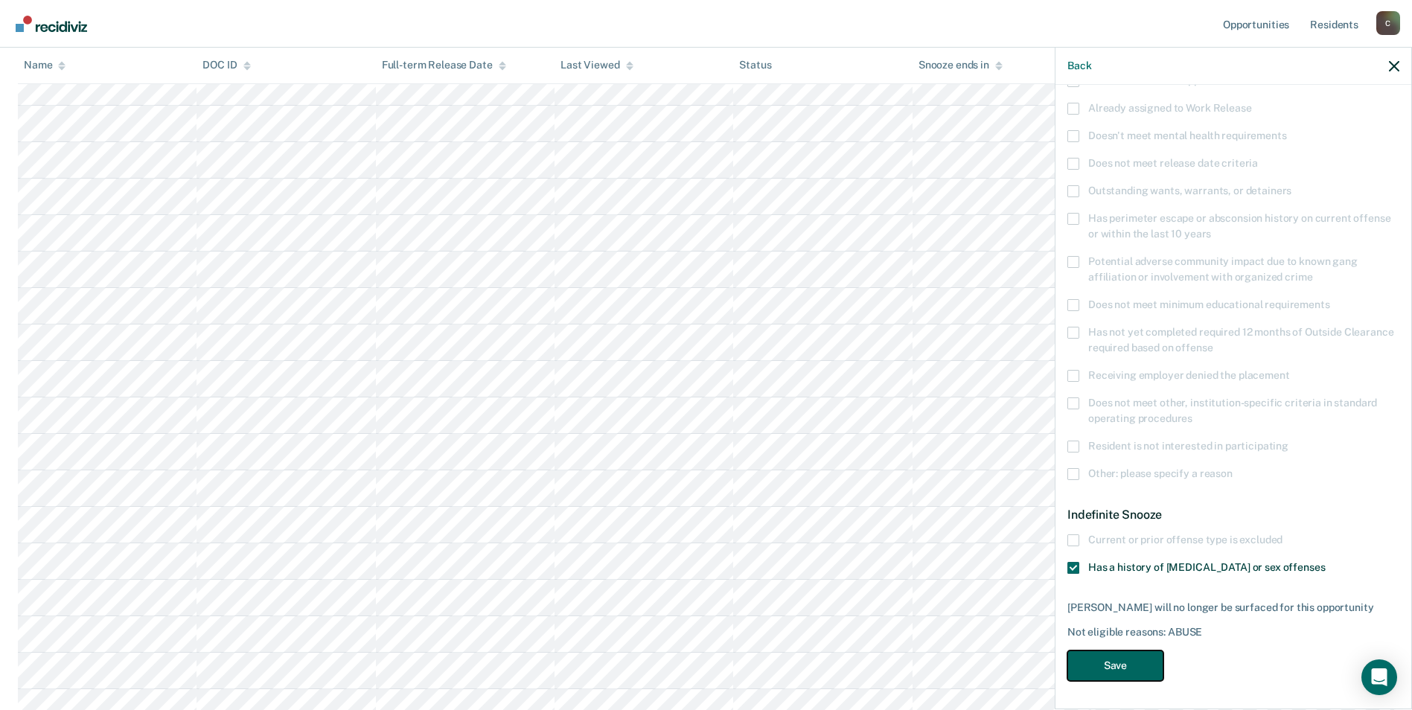
click at [1126, 665] on button "Save" at bounding box center [1115, 666] width 96 height 31
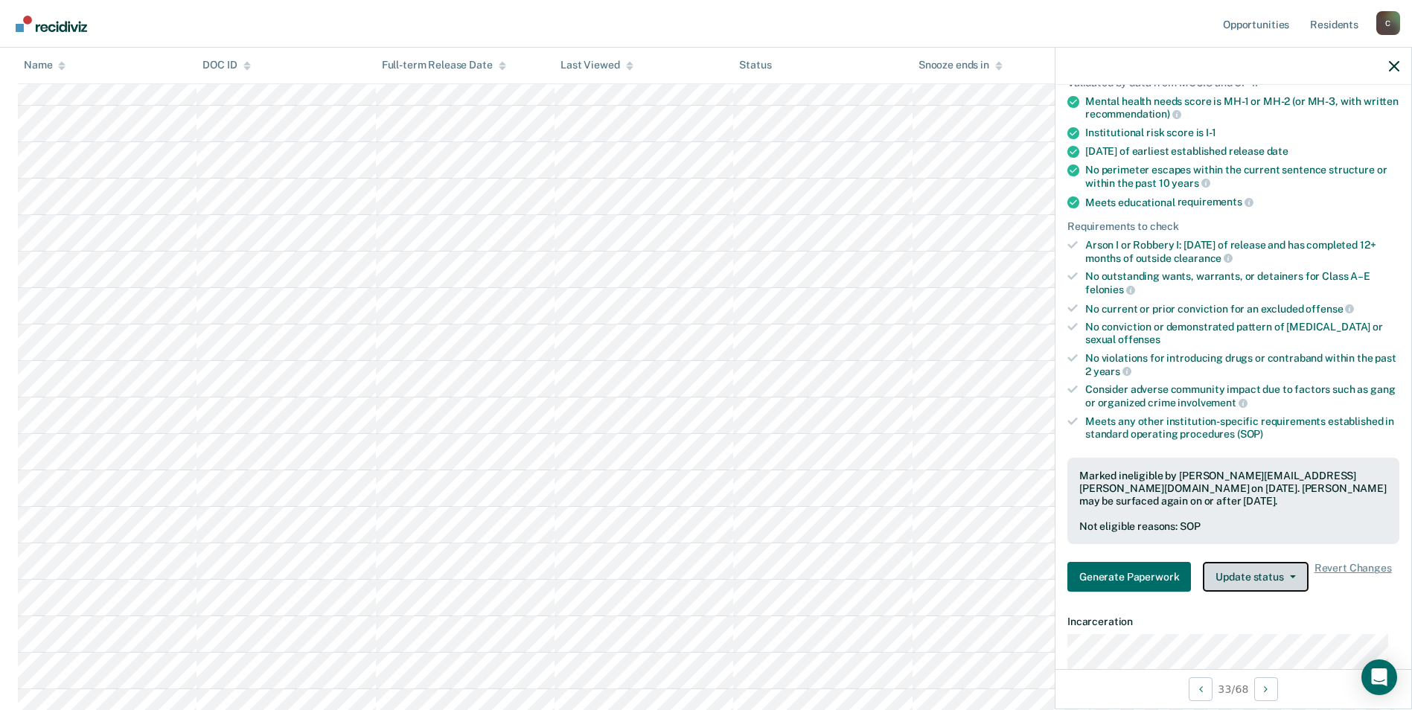
click at [1290, 577] on icon "button" at bounding box center [1293, 576] width 6 height 3
click at [1279, 631] on button "Update Ineligibility" at bounding box center [1275, 637] width 144 height 24
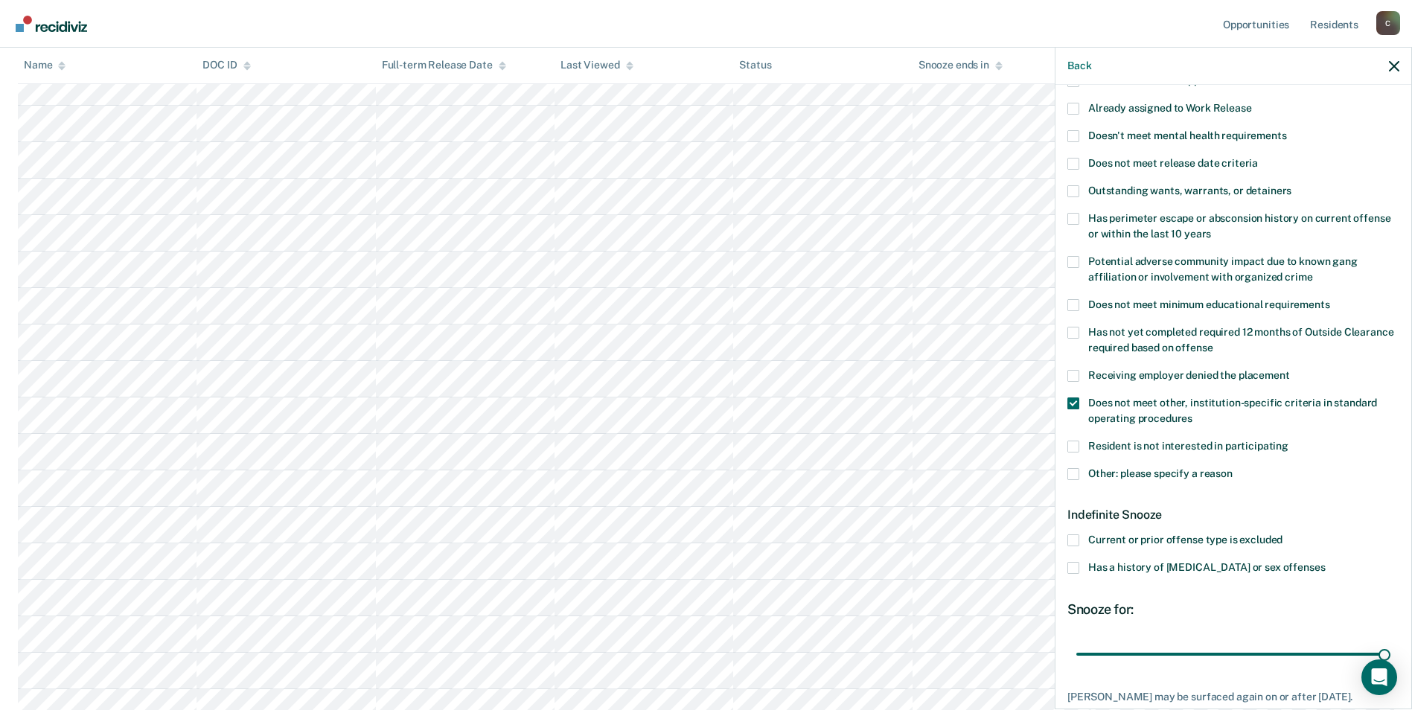
click at [1079, 564] on span at bounding box center [1073, 568] width 12 height 12
click at [1325, 562] on input "Has a history of [MEDICAL_DATA] or sex offenses" at bounding box center [1325, 562] width 0 height 0
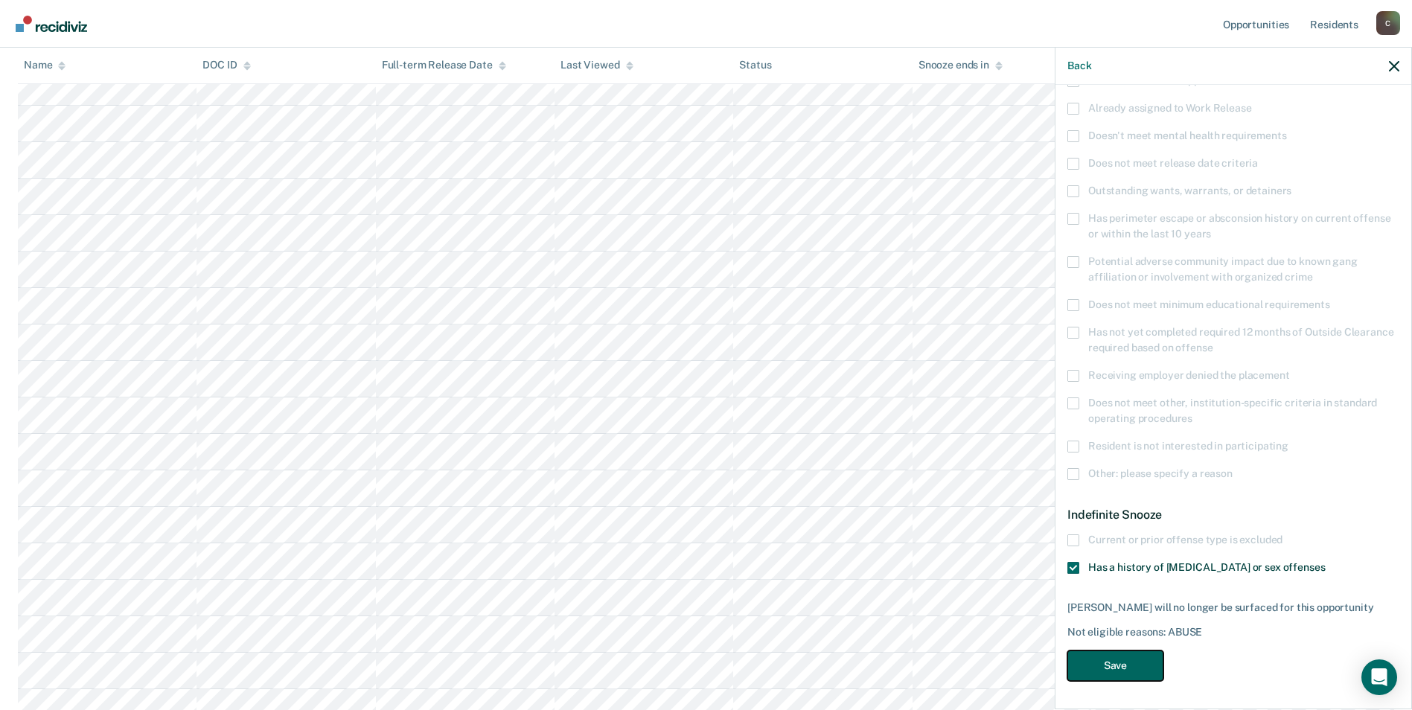
click at [1137, 663] on button "Save" at bounding box center [1115, 666] width 96 height 31
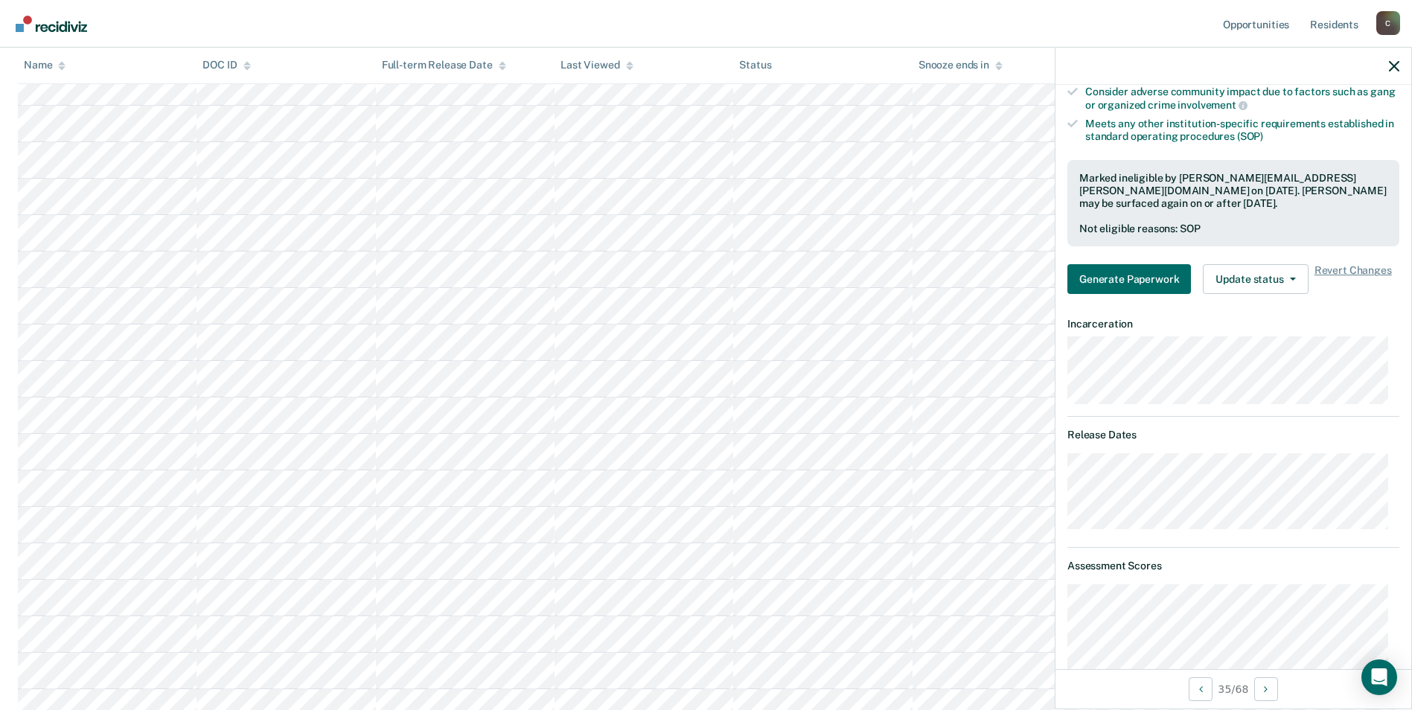
scroll to position [495, 0]
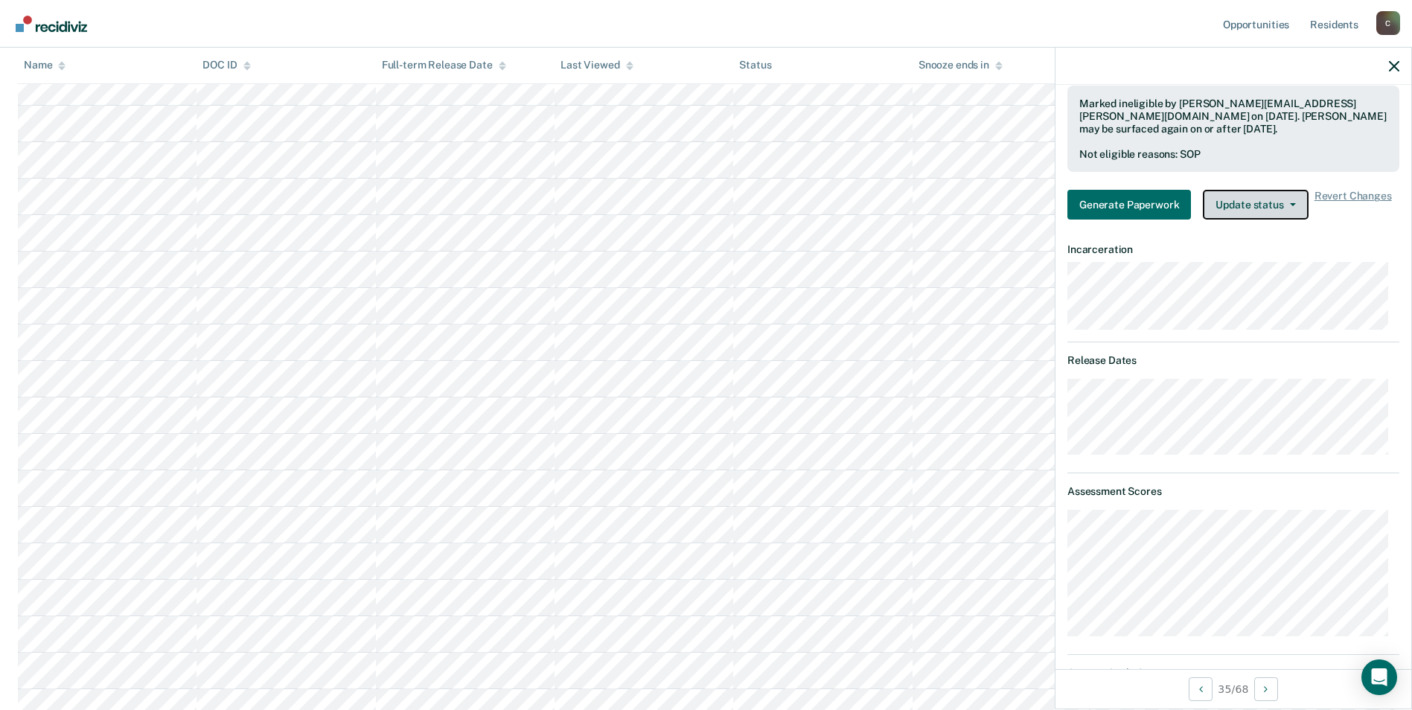
click at [1290, 205] on icon "button" at bounding box center [1293, 204] width 6 height 3
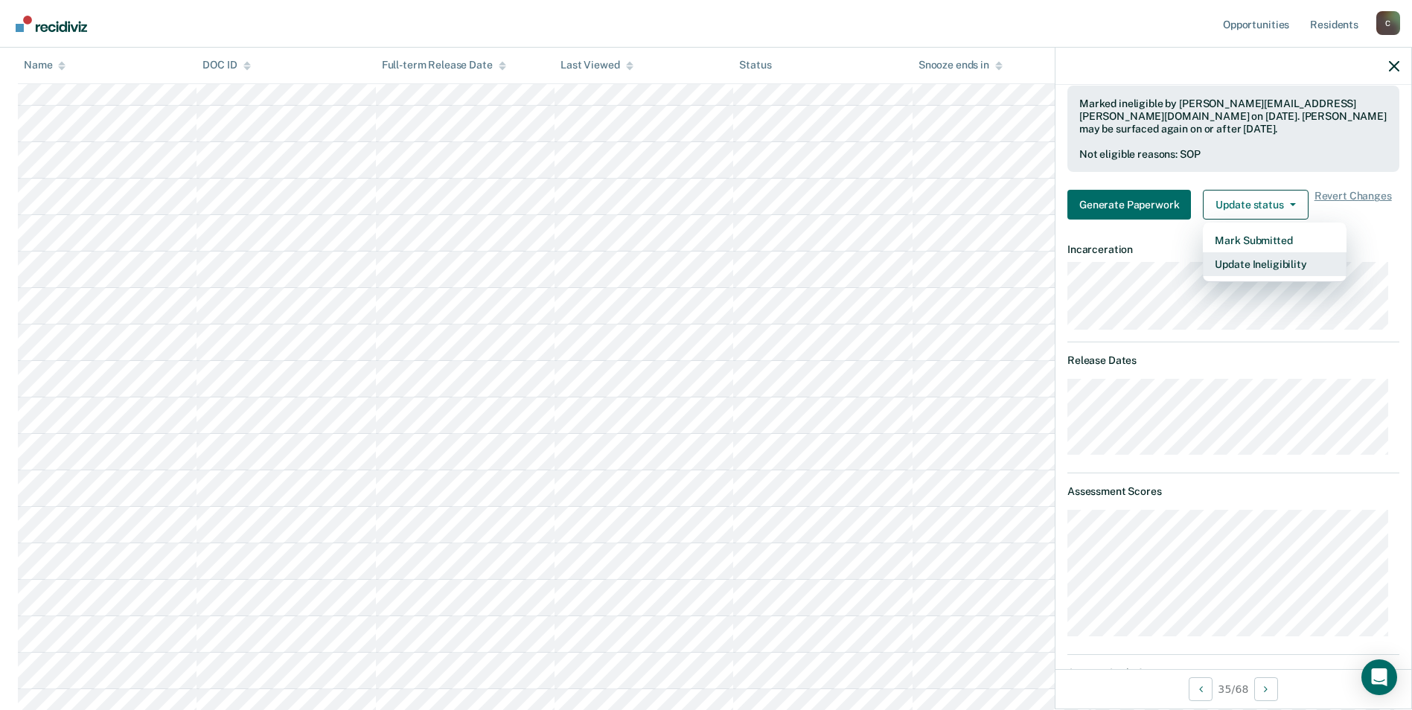
click at [1239, 265] on button "Update Ineligibility" at bounding box center [1275, 264] width 144 height 24
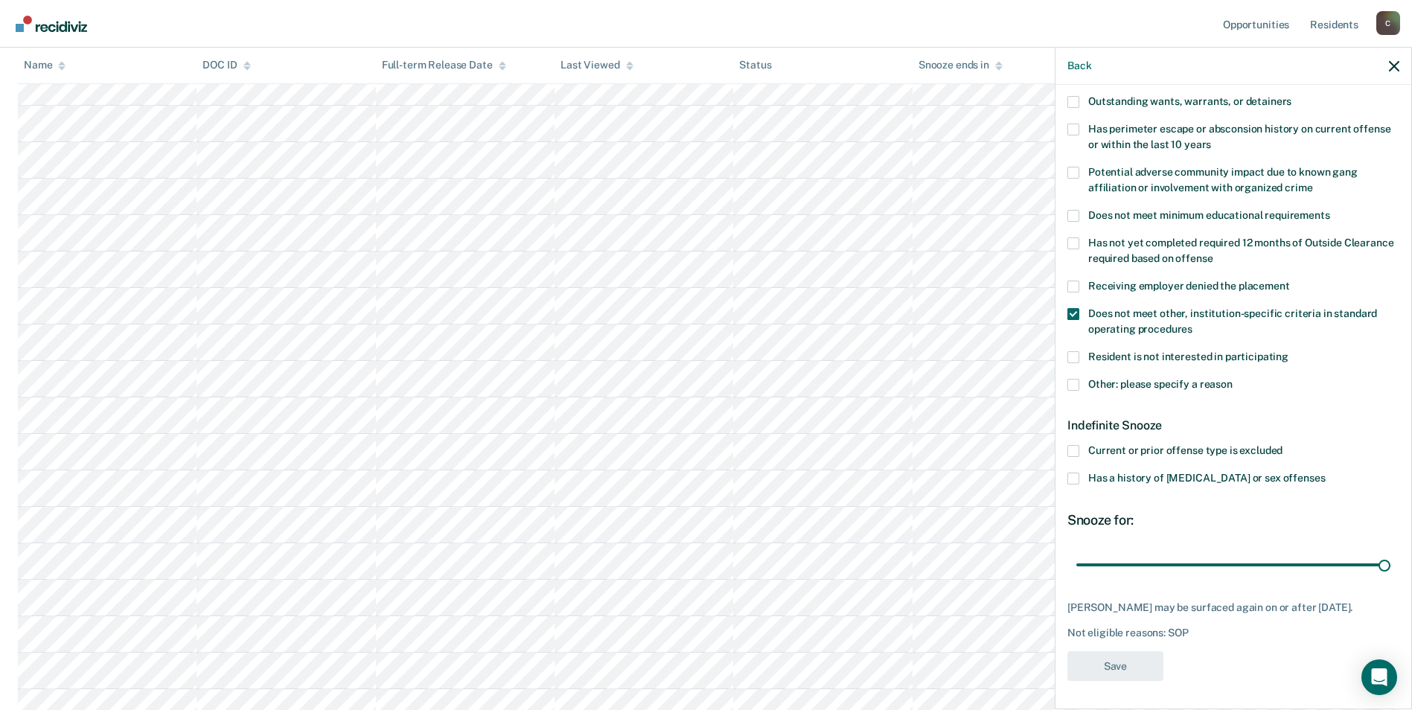
click at [1074, 383] on span at bounding box center [1073, 385] width 12 height 12
click at [1233, 379] on input "Other: please specify a reason" at bounding box center [1233, 379] width 0 height 0
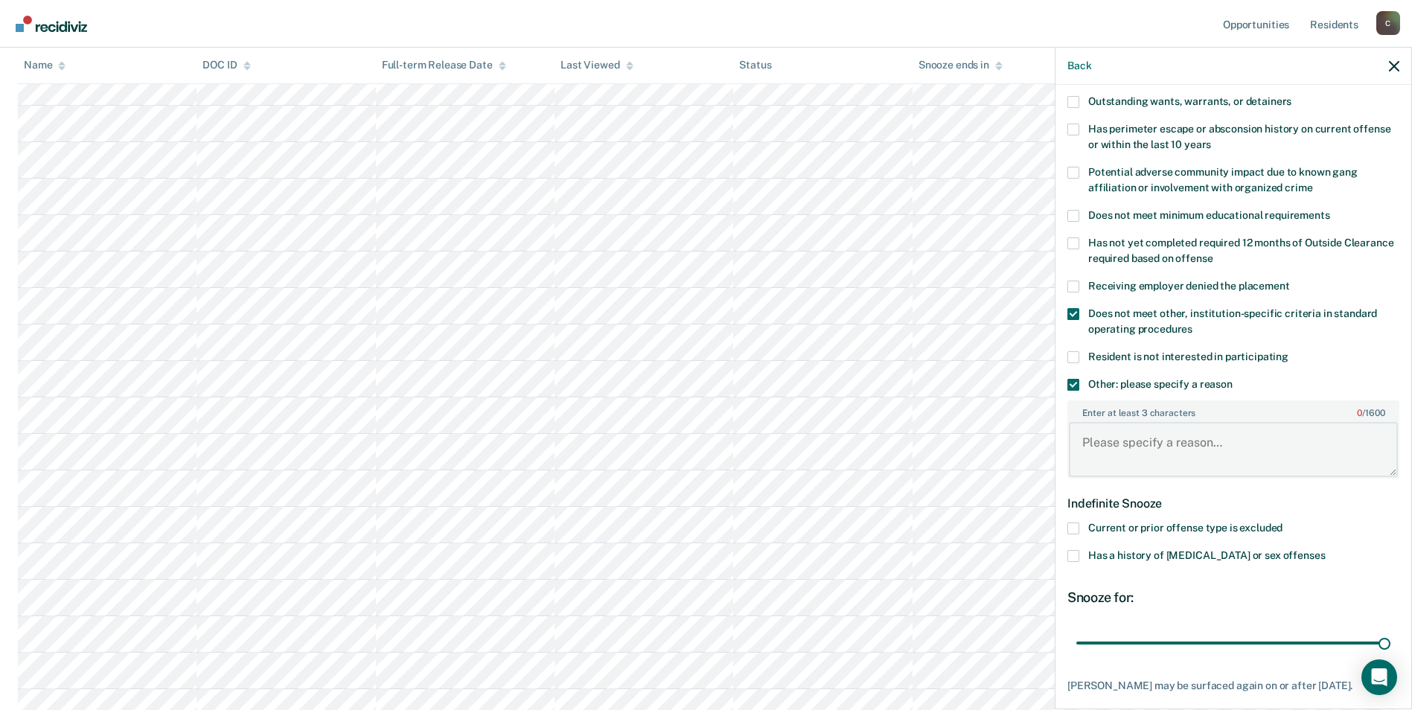
click at [1109, 470] on textarea "Enter at least 3 characters 0 / 1600" at bounding box center [1233, 449] width 329 height 55
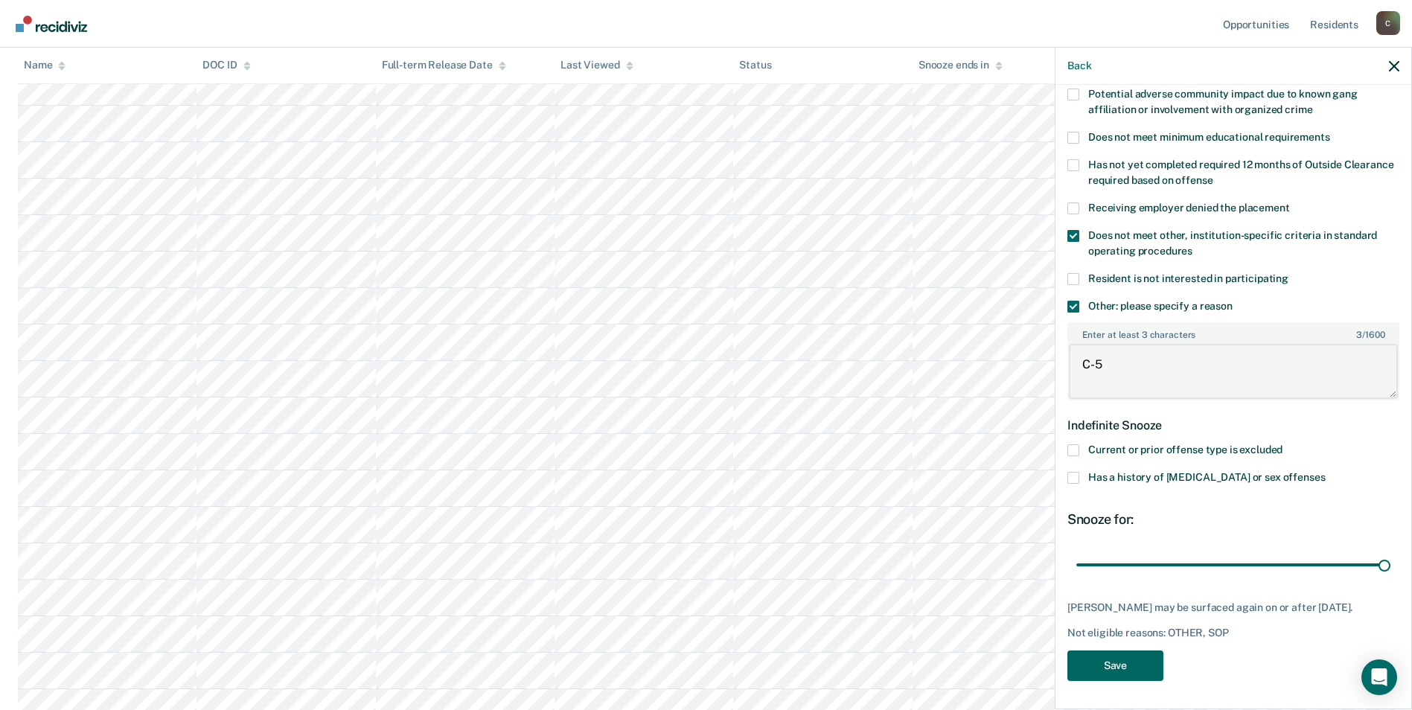
type textarea "C-5"
click at [1115, 672] on button "Save" at bounding box center [1115, 666] width 96 height 31
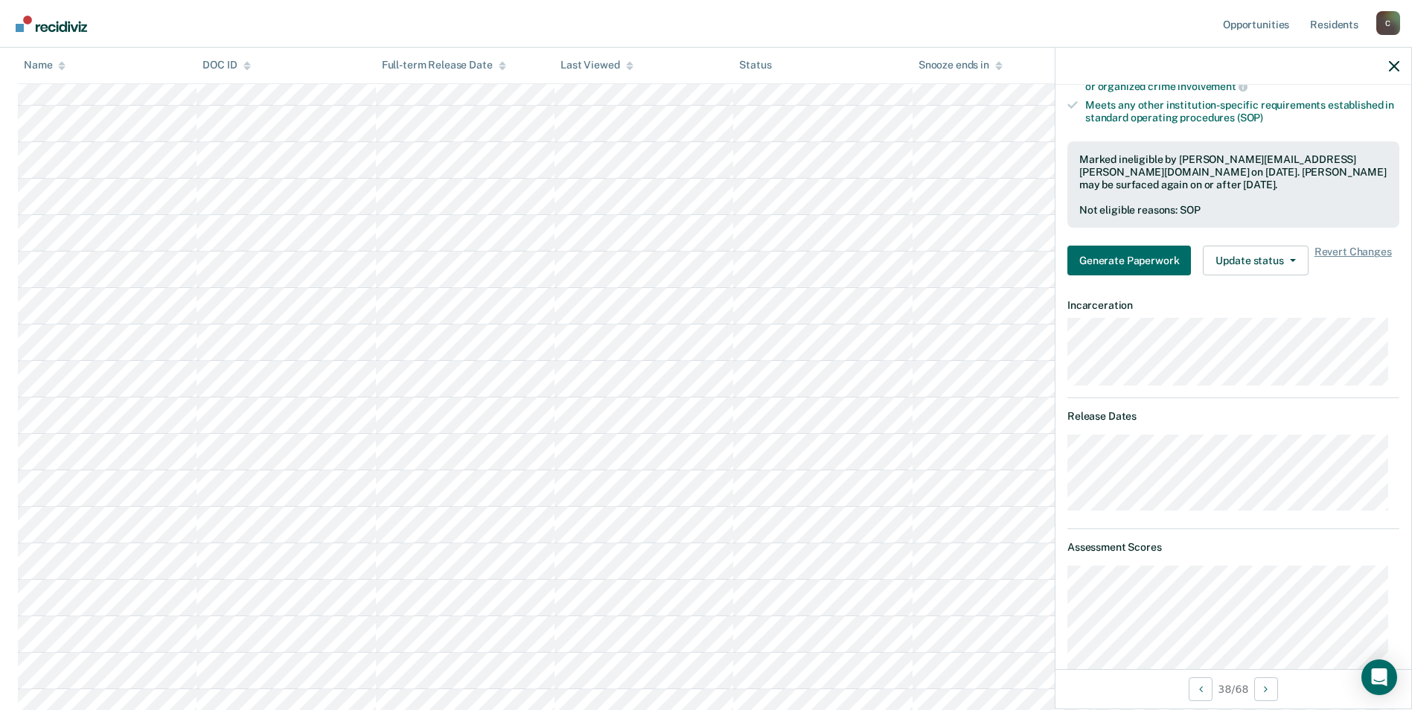
scroll to position [365, 0]
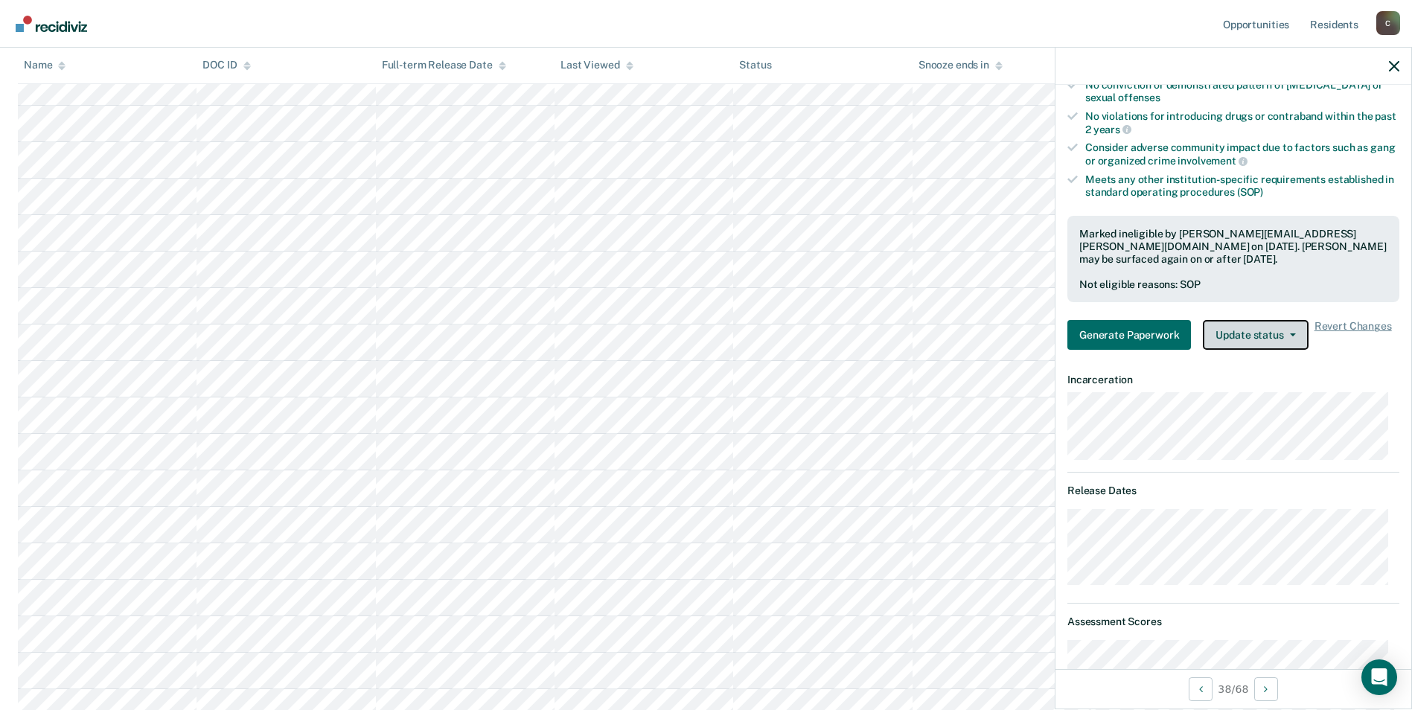
click at [1297, 335] on button "Update status" at bounding box center [1255, 335] width 105 height 30
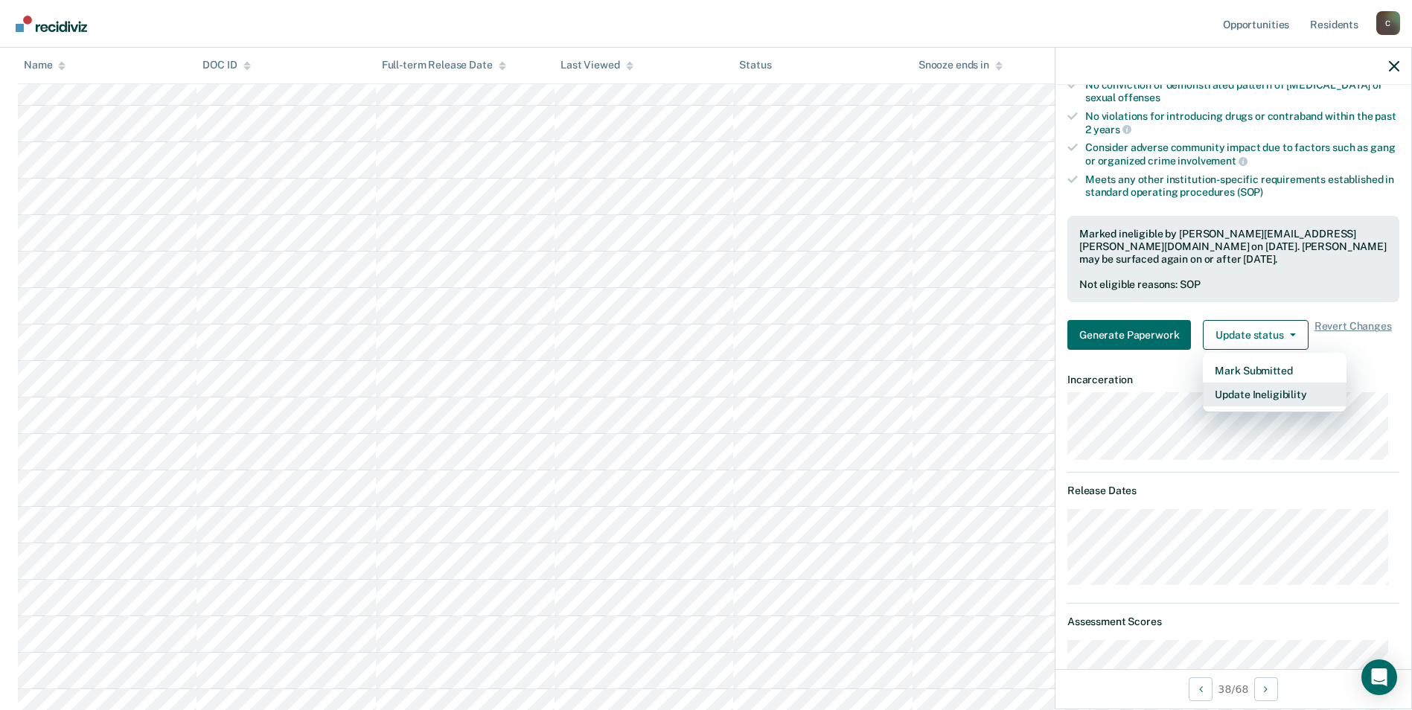
click at [1263, 393] on button "Update Ineligibility" at bounding box center [1275, 395] width 144 height 24
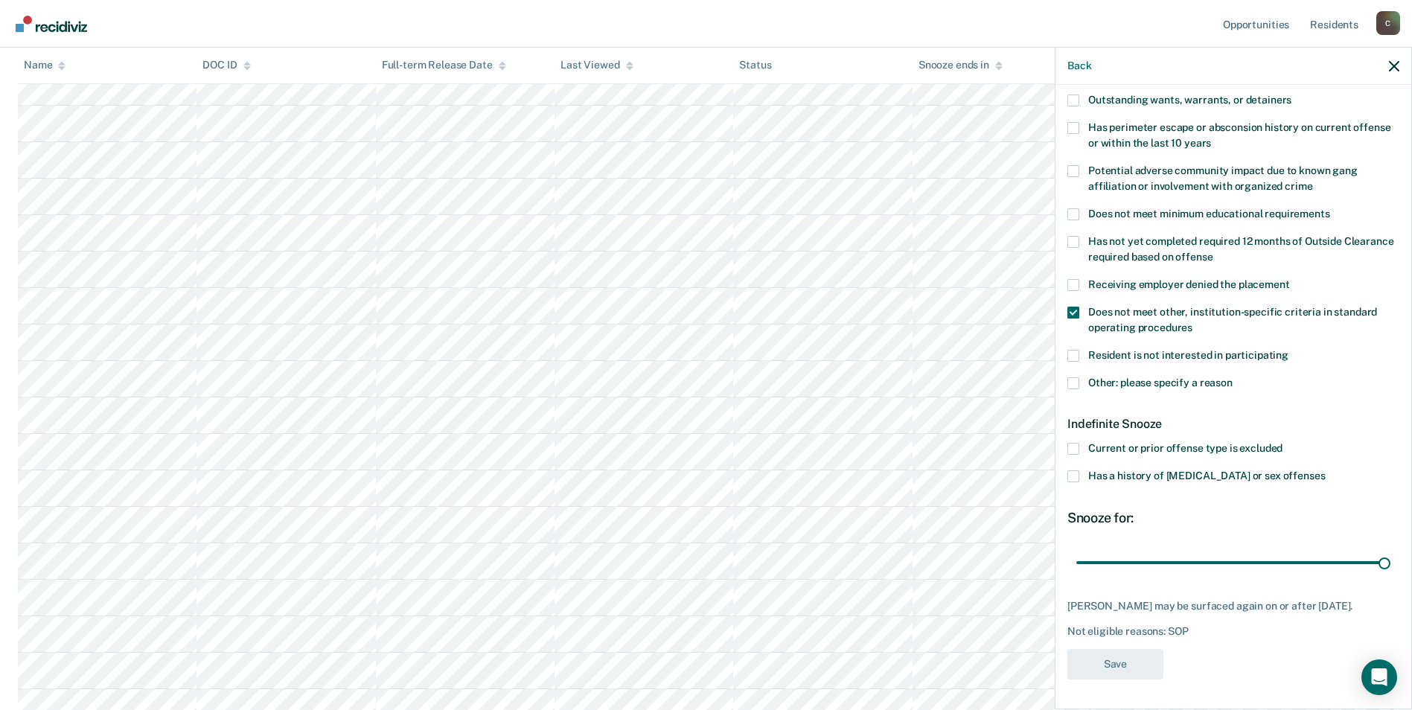
scroll to position [225, 0]
click at [1073, 377] on span at bounding box center [1073, 383] width 12 height 12
click at [1233, 377] on input "Other: please specify a reason" at bounding box center [1233, 377] width 0 height 0
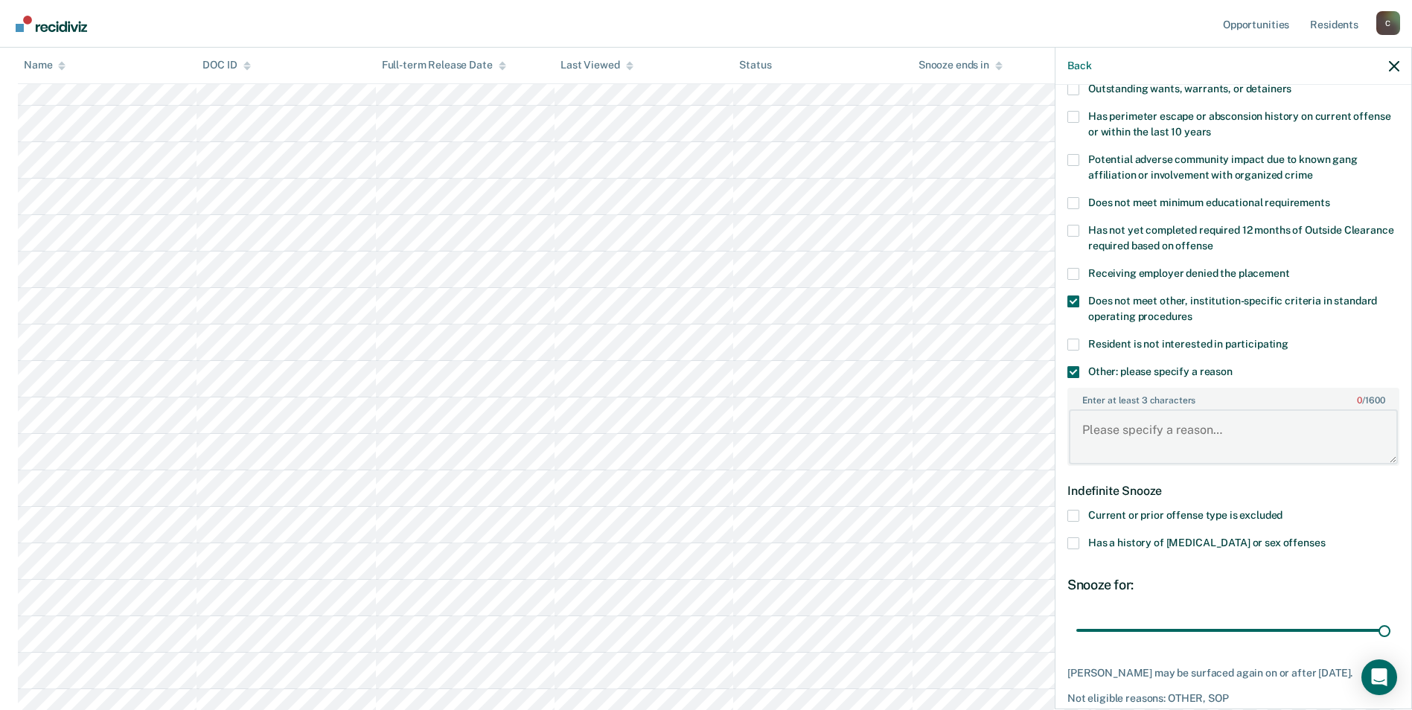
click at [1132, 435] on textarea "Enter at least 3 characters 0 / 1600" at bounding box center [1233, 436] width 329 height 55
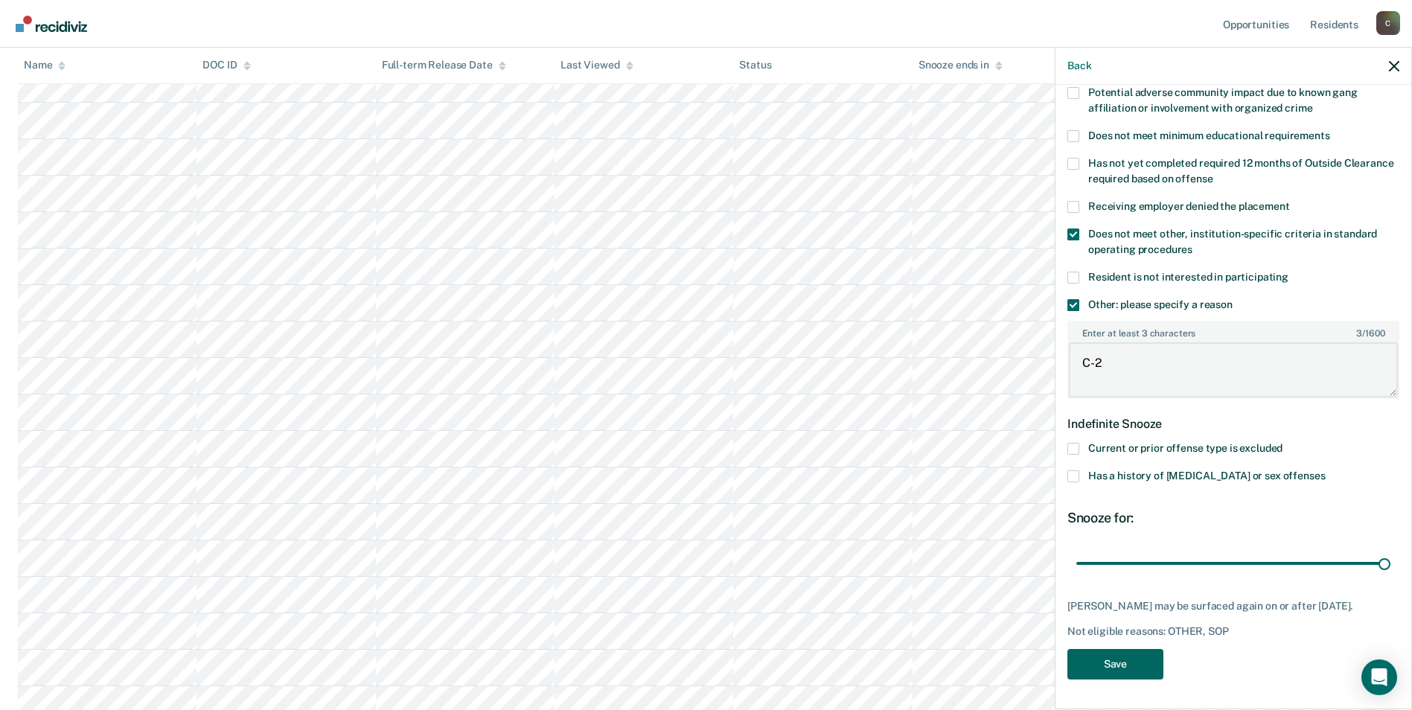
type textarea "C-2"
click at [1088, 670] on button "Save" at bounding box center [1115, 664] width 96 height 31
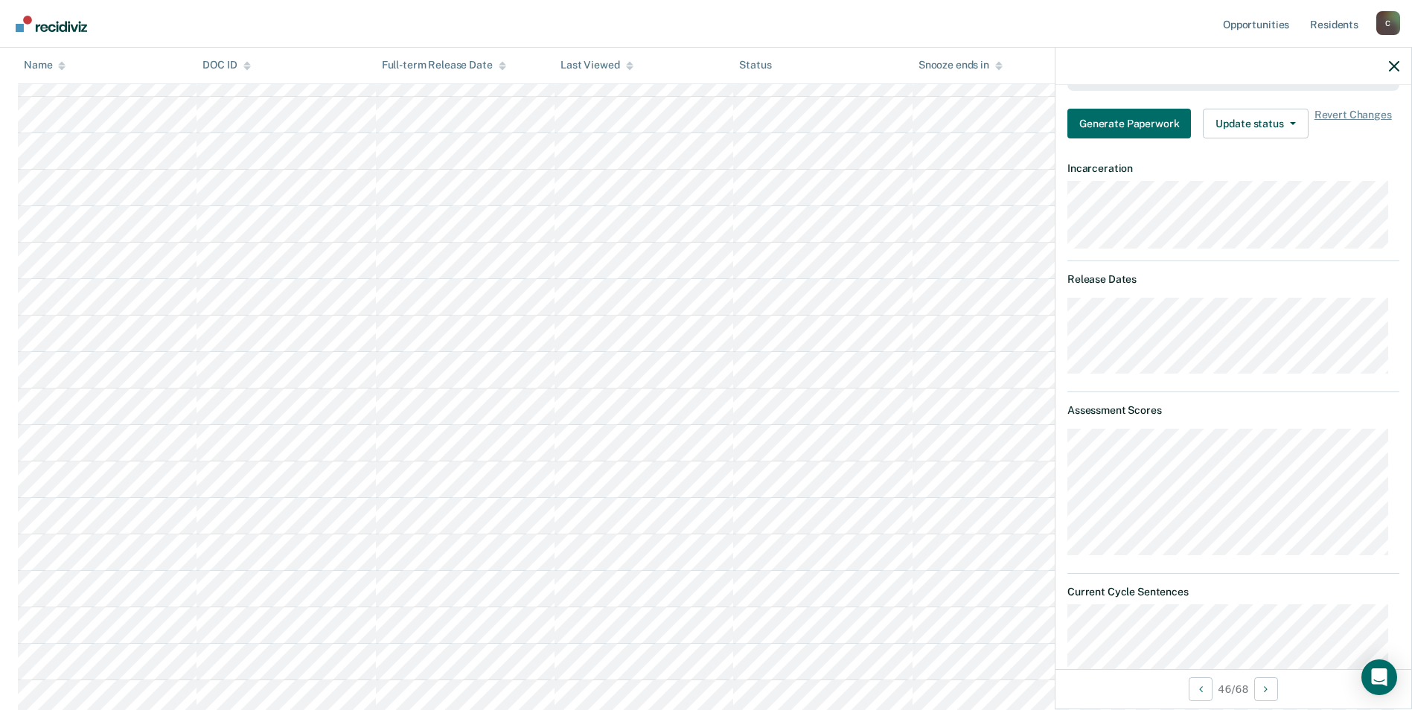
scroll to position [526, 0]
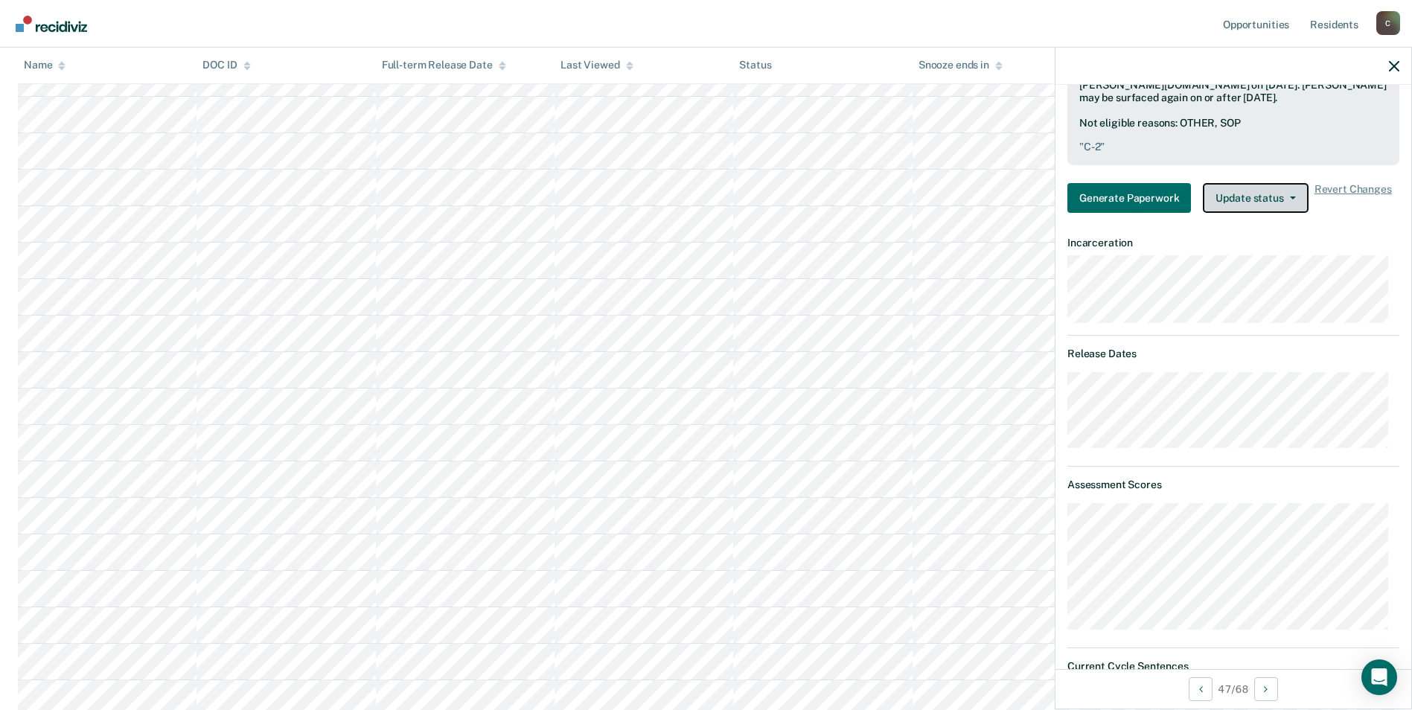
click at [1292, 200] on button "Update status" at bounding box center [1255, 198] width 105 height 30
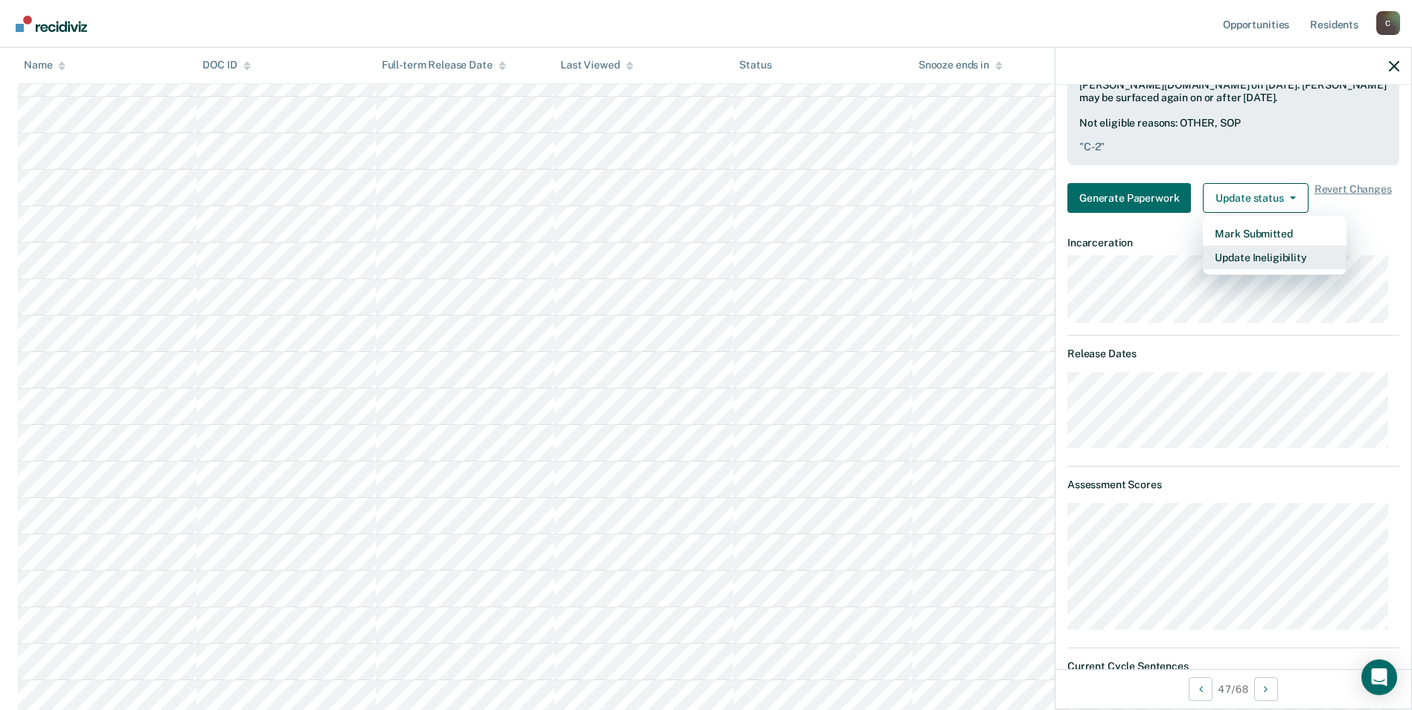
click at [1280, 260] on button "Update Ineligibility" at bounding box center [1275, 258] width 144 height 24
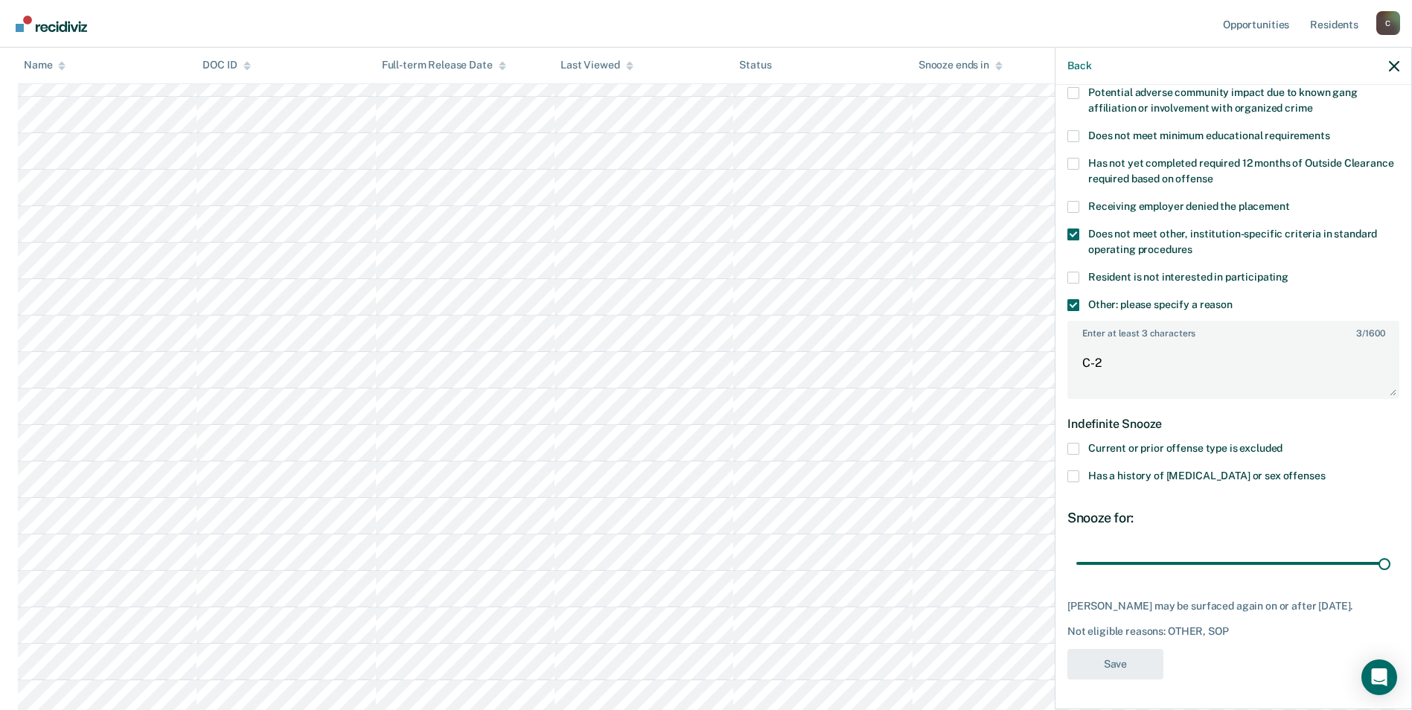
scroll to position [290, 0]
click at [1079, 235] on span at bounding box center [1073, 236] width 12 height 12
click at [1193, 246] on input "Does not meet other, institution-specific criteria in standard operating proced…" at bounding box center [1193, 246] width 0 height 0
click at [1077, 306] on span at bounding box center [1073, 307] width 12 height 12
click at [1233, 301] on input "Other: please specify a reason" at bounding box center [1233, 301] width 0 height 0
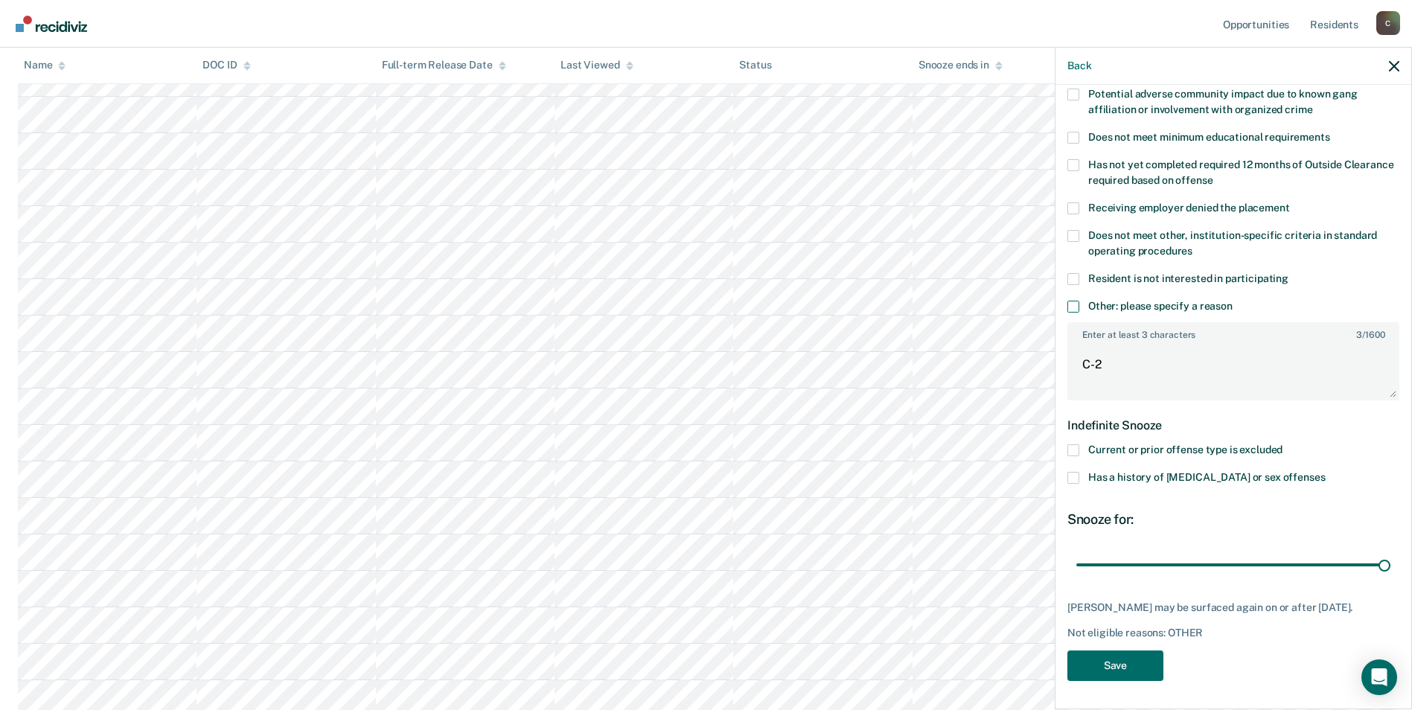
scroll to position [61, 0]
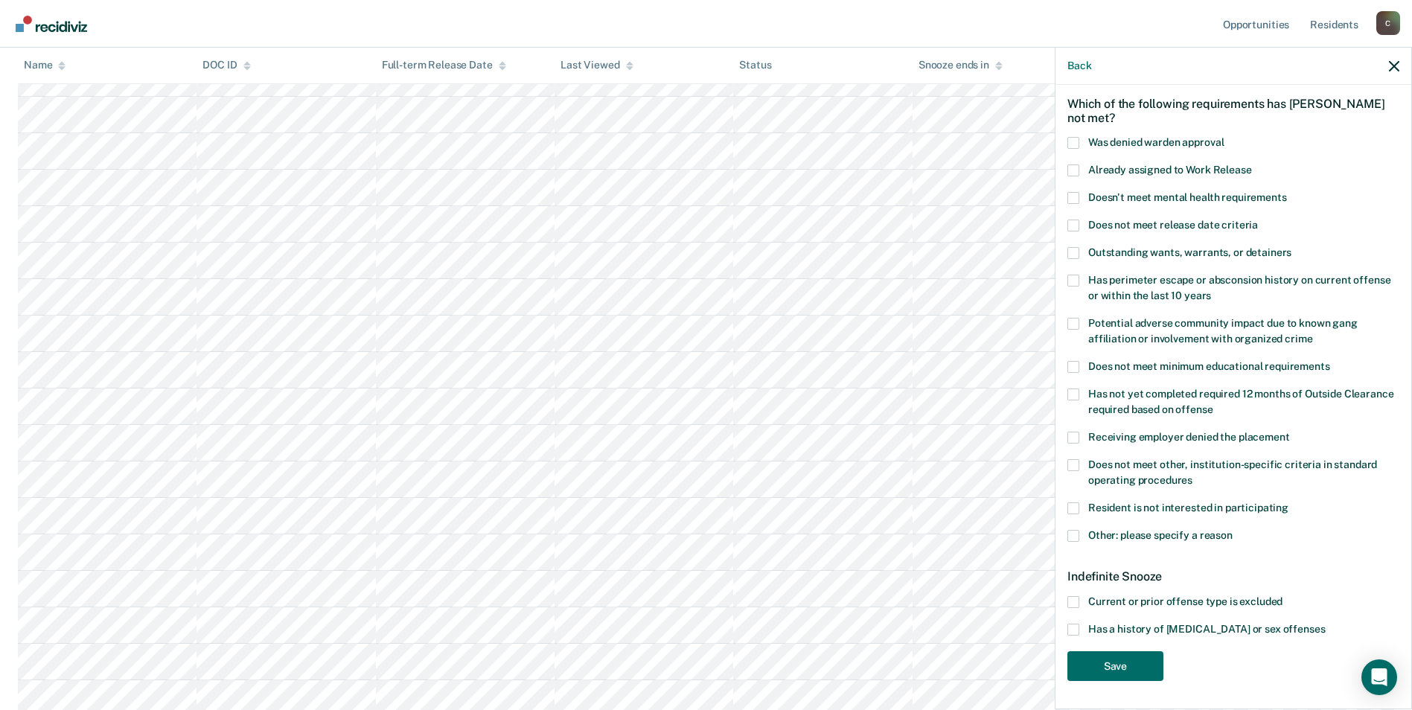
click at [1074, 626] on span at bounding box center [1073, 630] width 12 height 12
click at [1325, 624] on input "Has a history of [MEDICAL_DATA] or sex offenses" at bounding box center [1325, 624] width 0 height 0
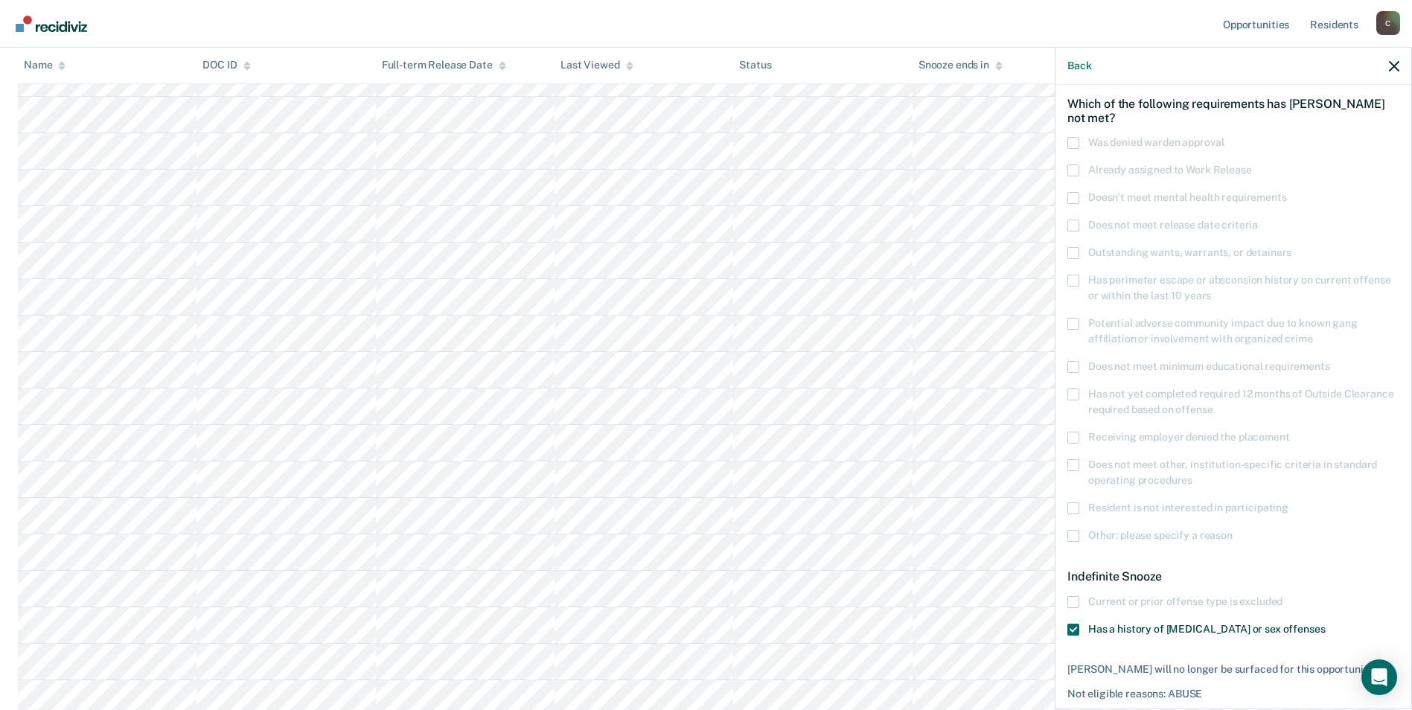
scroll to position [123, 0]
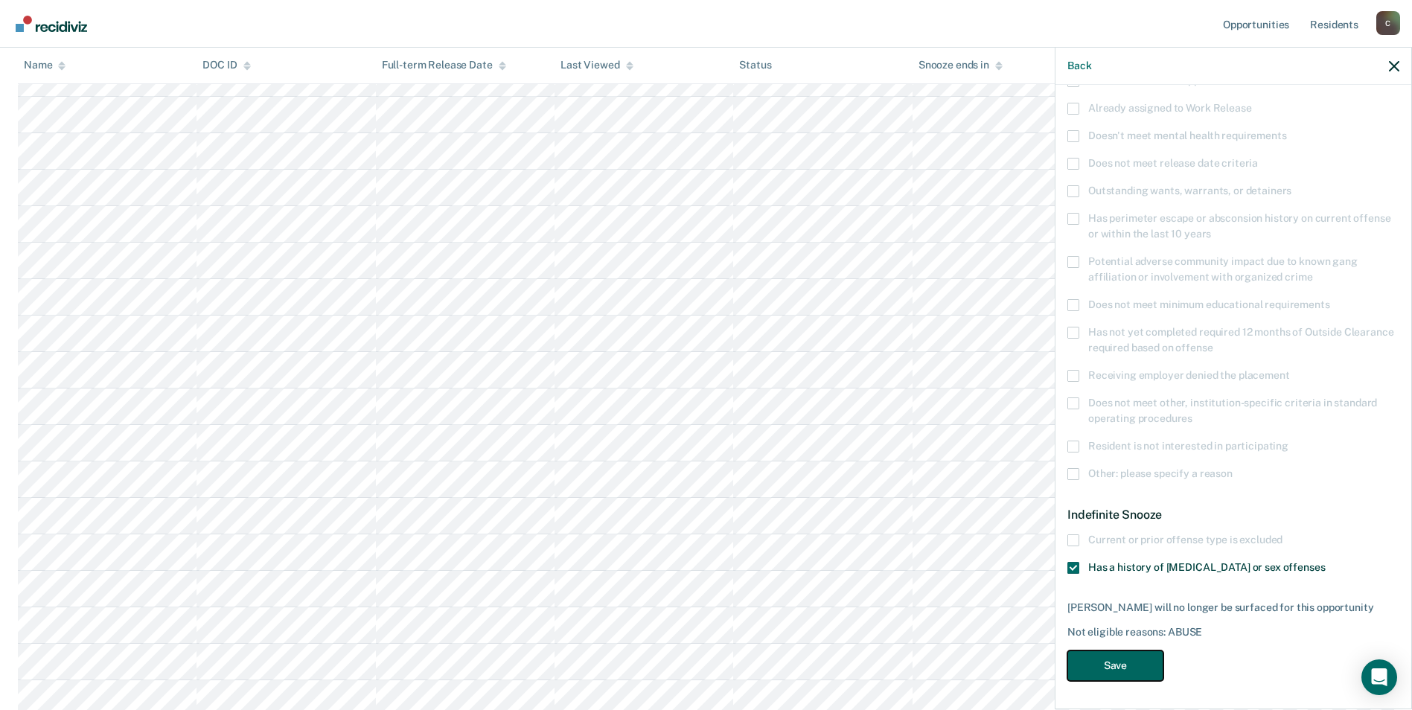
click at [1104, 669] on button "Save" at bounding box center [1115, 666] width 96 height 31
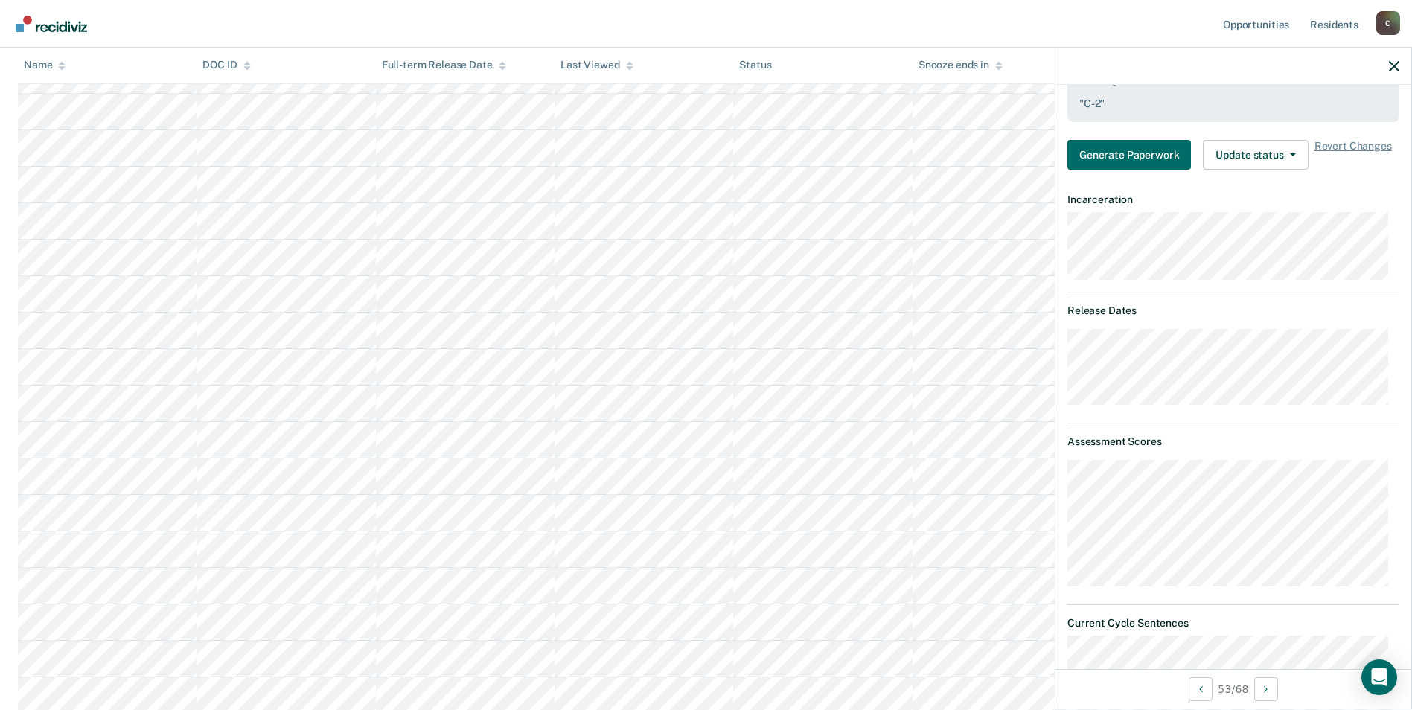
scroll to position [495, 0]
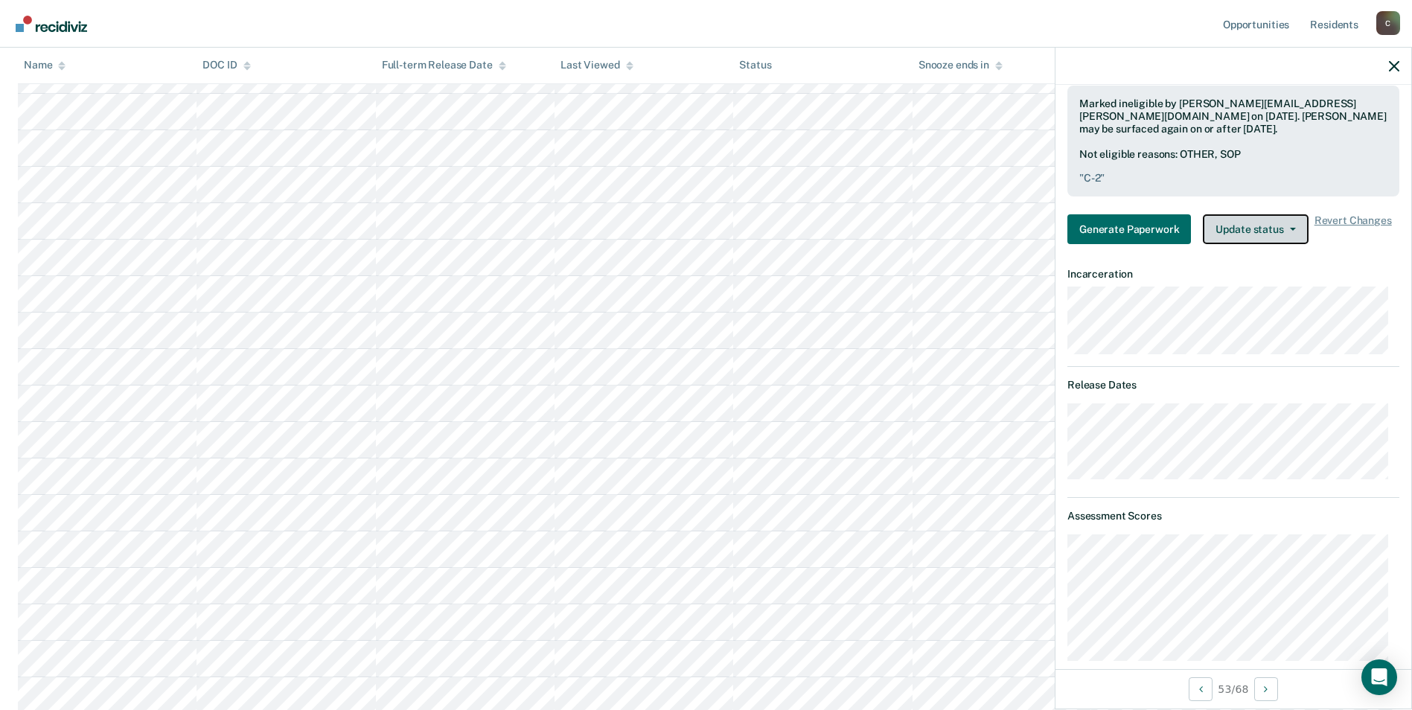
click at [1285, 228] on span "button" at bounding box center [1290, 229] width 12 height 3
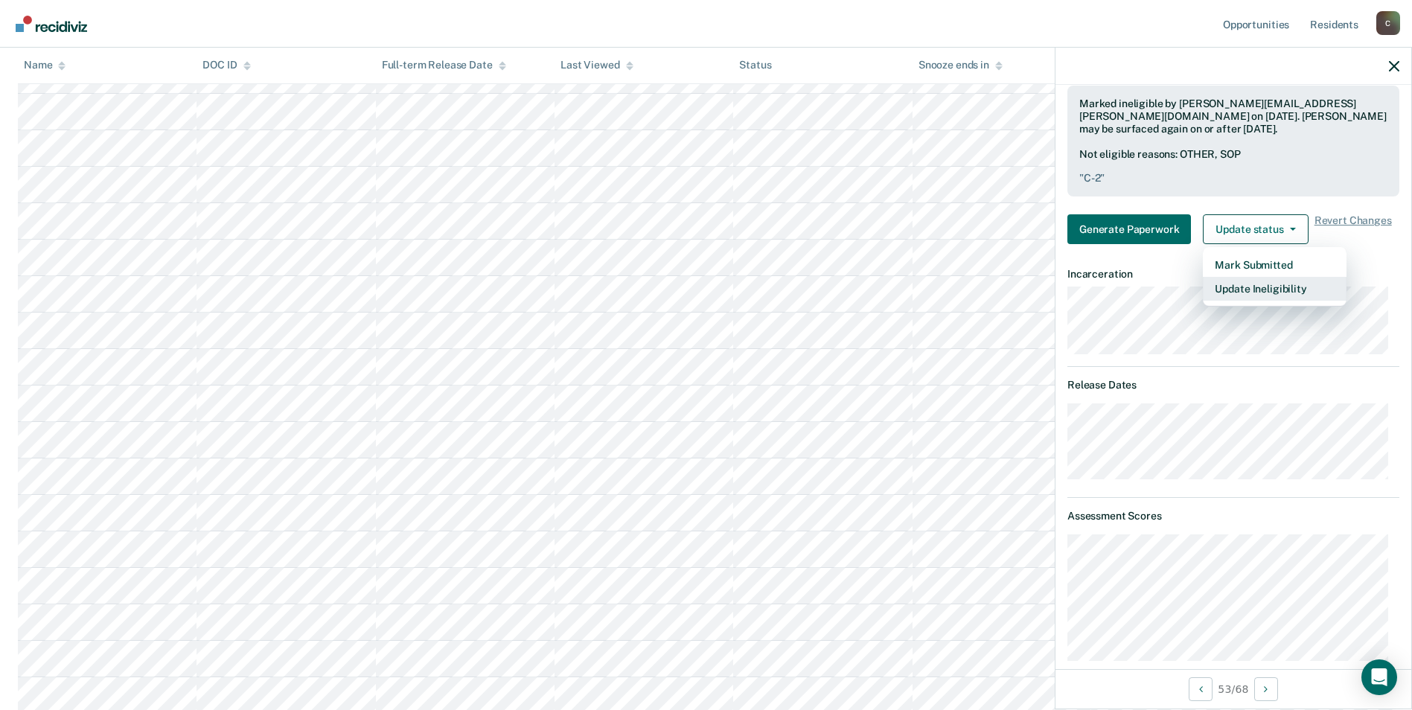
click at [1260, 294] on button "Update Ineligibility" at bounding box center [1275, 289] width 144 height 24
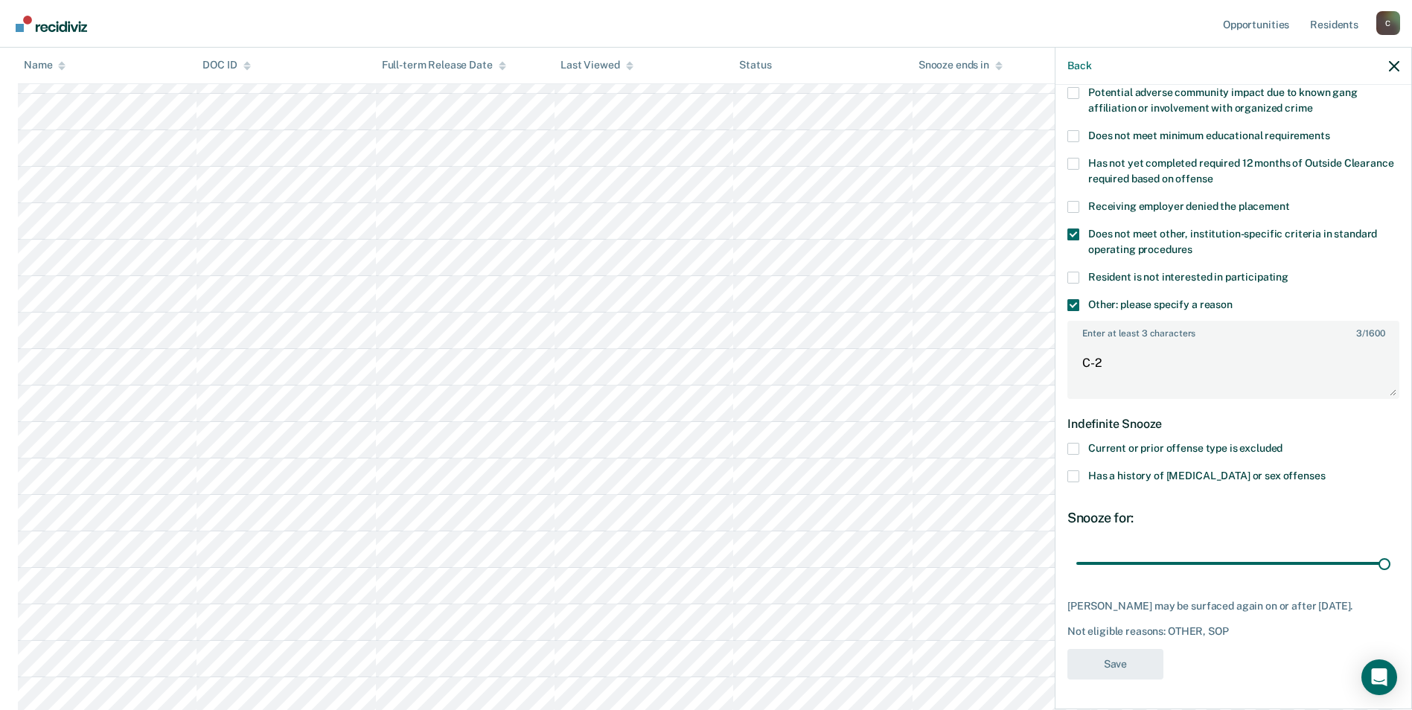
click at [1073, 229] on span at bounding box center [1073, 235] width 12 height 12
click at [1193, 244] on input "Does not meet other, institution-specific criteria in standard operating proced…" at bounding box center [1193, 244] width 0 height 0
click at [1073, 299] on span at bounding box center [1073, 305] width 12 height 12
click at [1233, 299] on input "Other: please specify a reason" at bounding box center [1233, 299] width 0 height 0
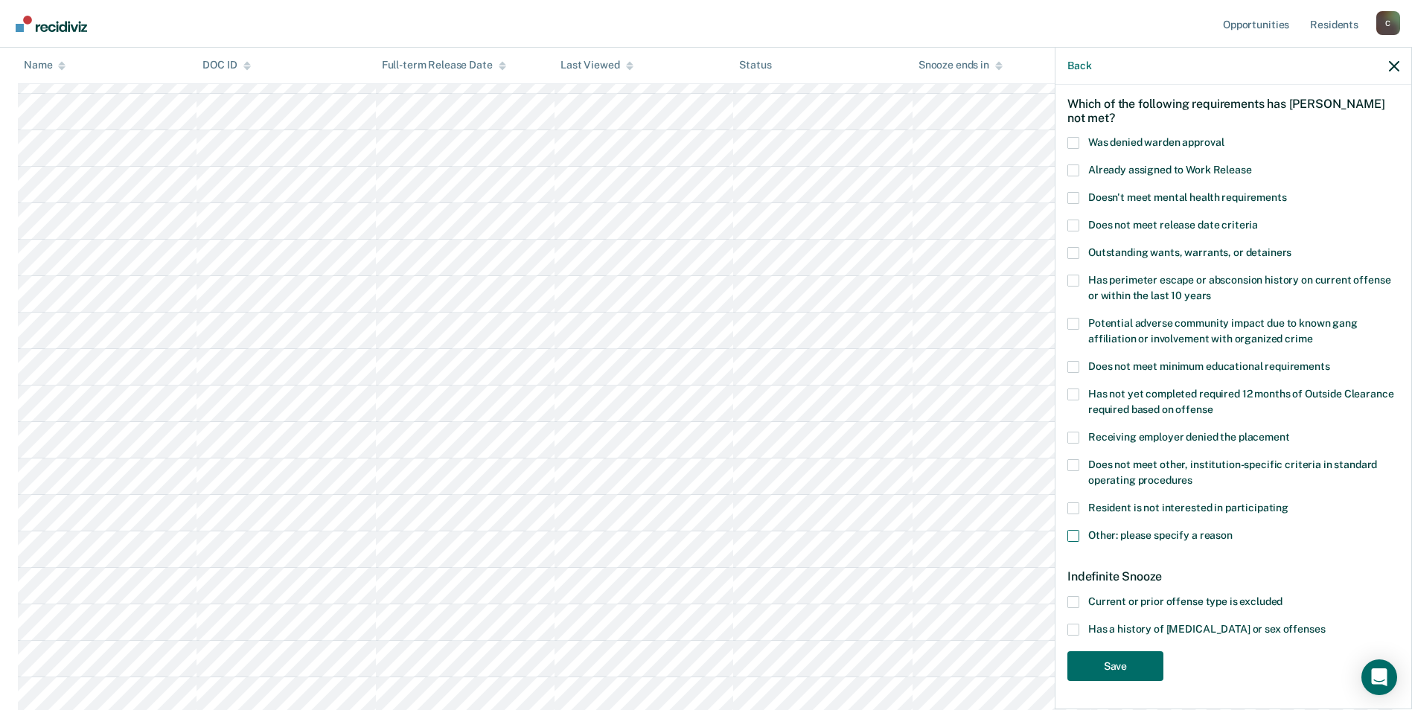
scroll to position [1712, 0]
click at [1072, 629] on span at bounding box center [1073, 630] width 12 height 12
click at [1325, 624] on input "Has a history of [MEDICAL_DATA] or sex offenses" at bounding box center [1325, 624] width 0 height 0
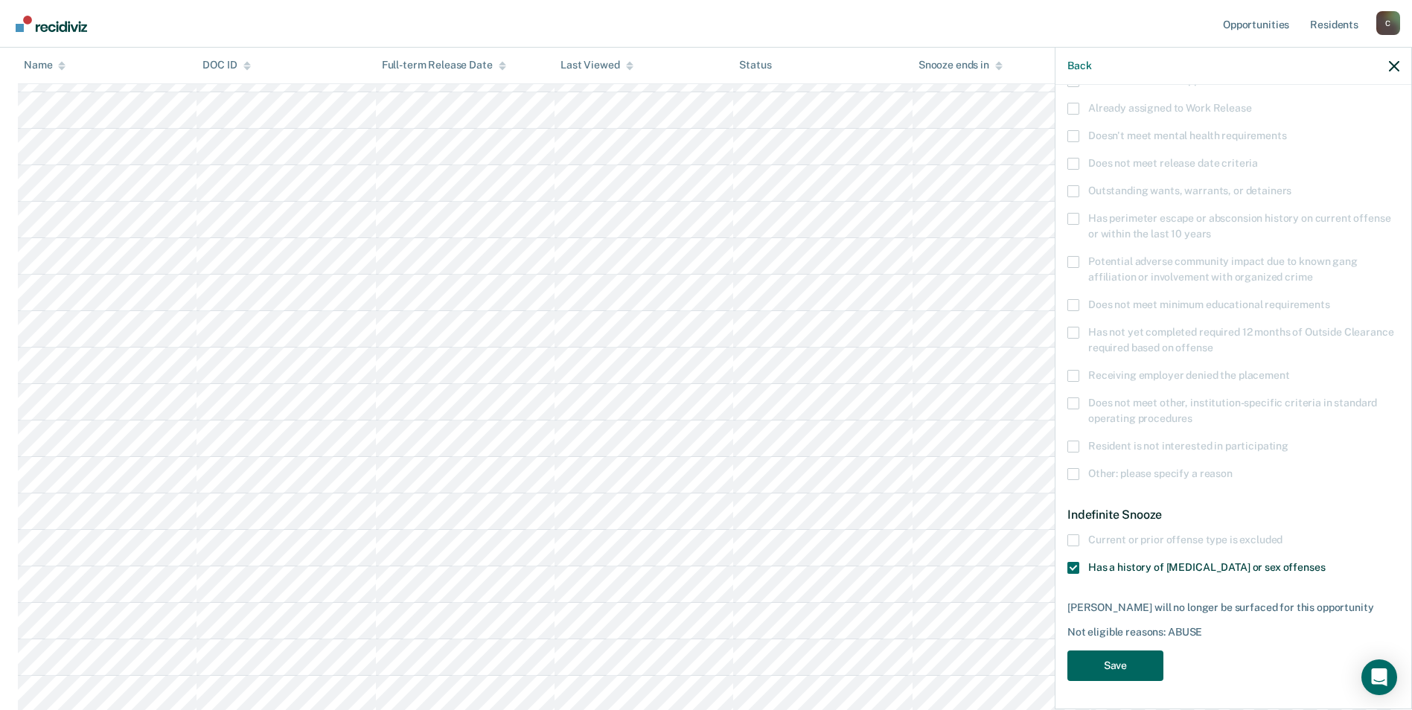
scroll to position [1787, 0]
click at [1143, 661] on button "Save" at bounding box center [1115, 666] width 96 height 31
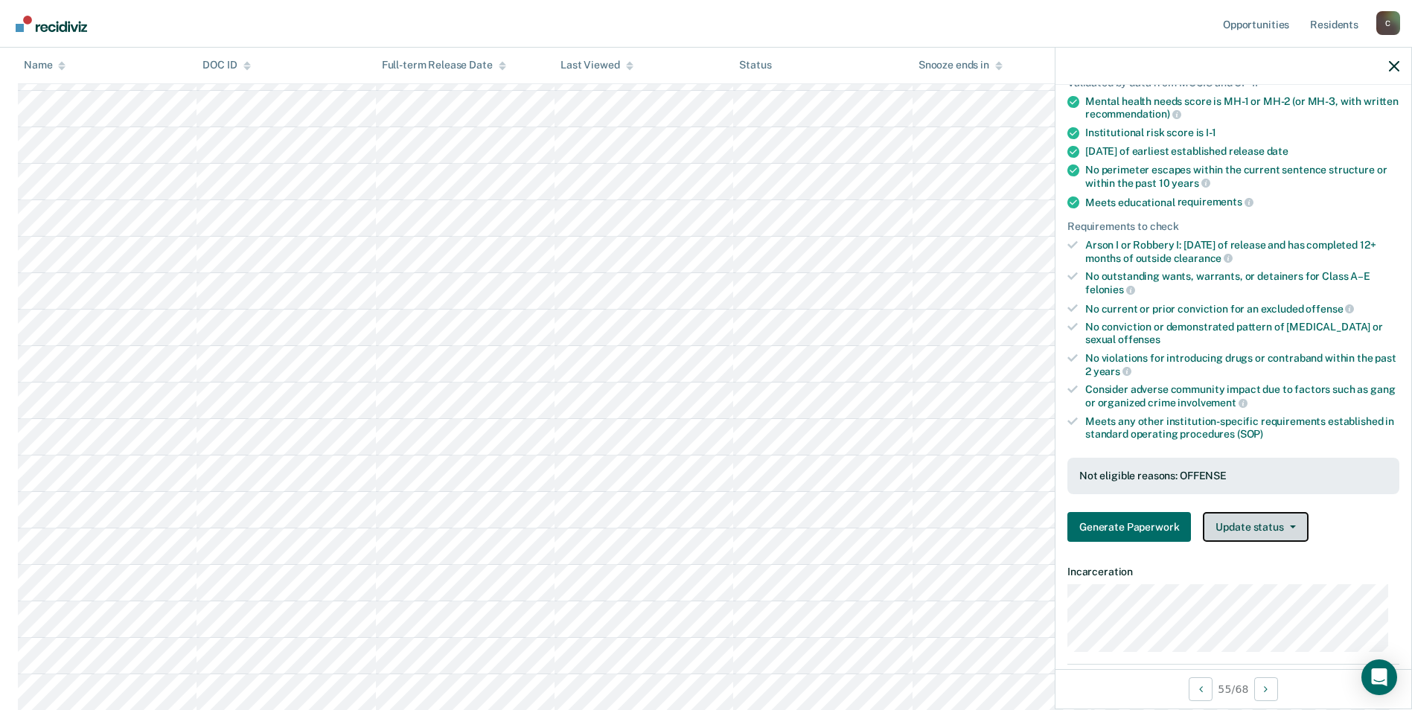
click at [1295, 528] on button "Update status" at bounding box center [1255, 527] width 105 height 30
click at [1342, 513] on div "Generate Paperwork Update status Mark Submitted Update Ineligibility" at bounding box center [1233, 527] width 332 height 30
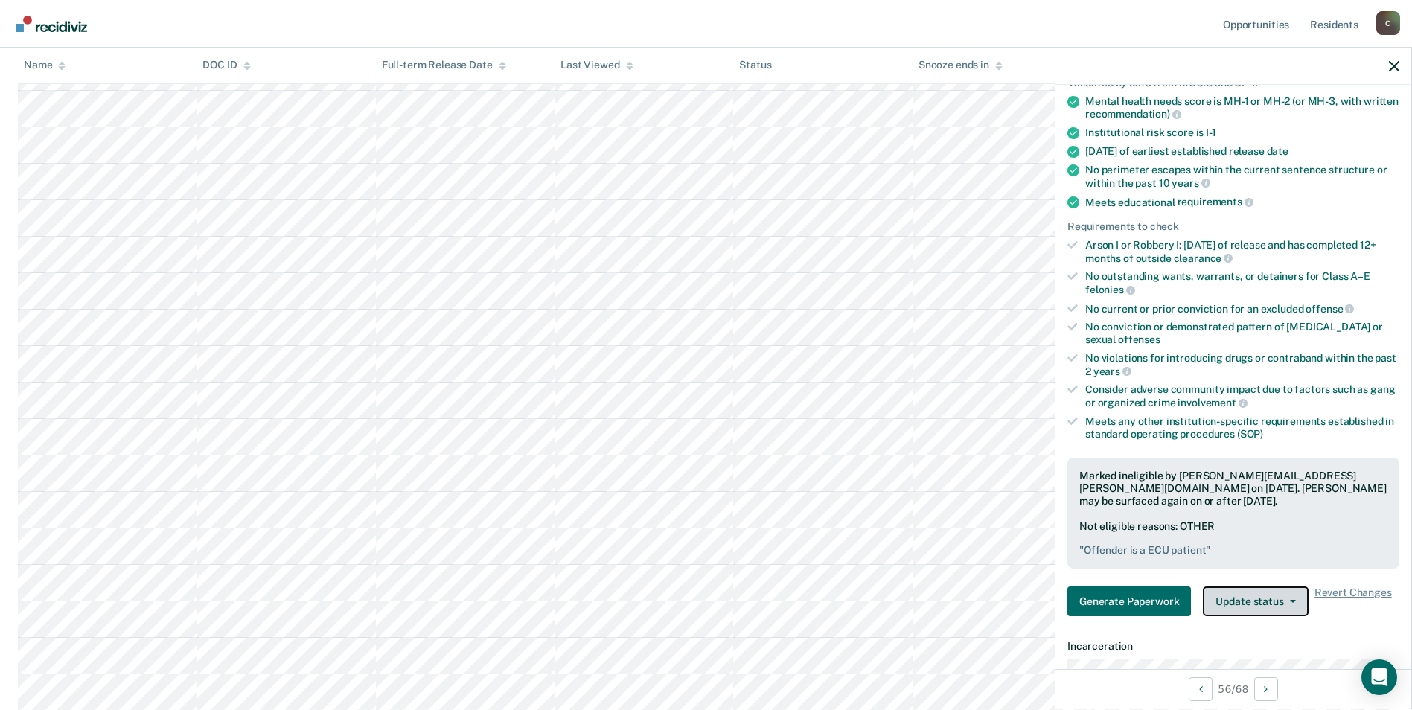
click at [1294, 597] on button "Update status" at bounding box center [1255, 602] width 105 height 30
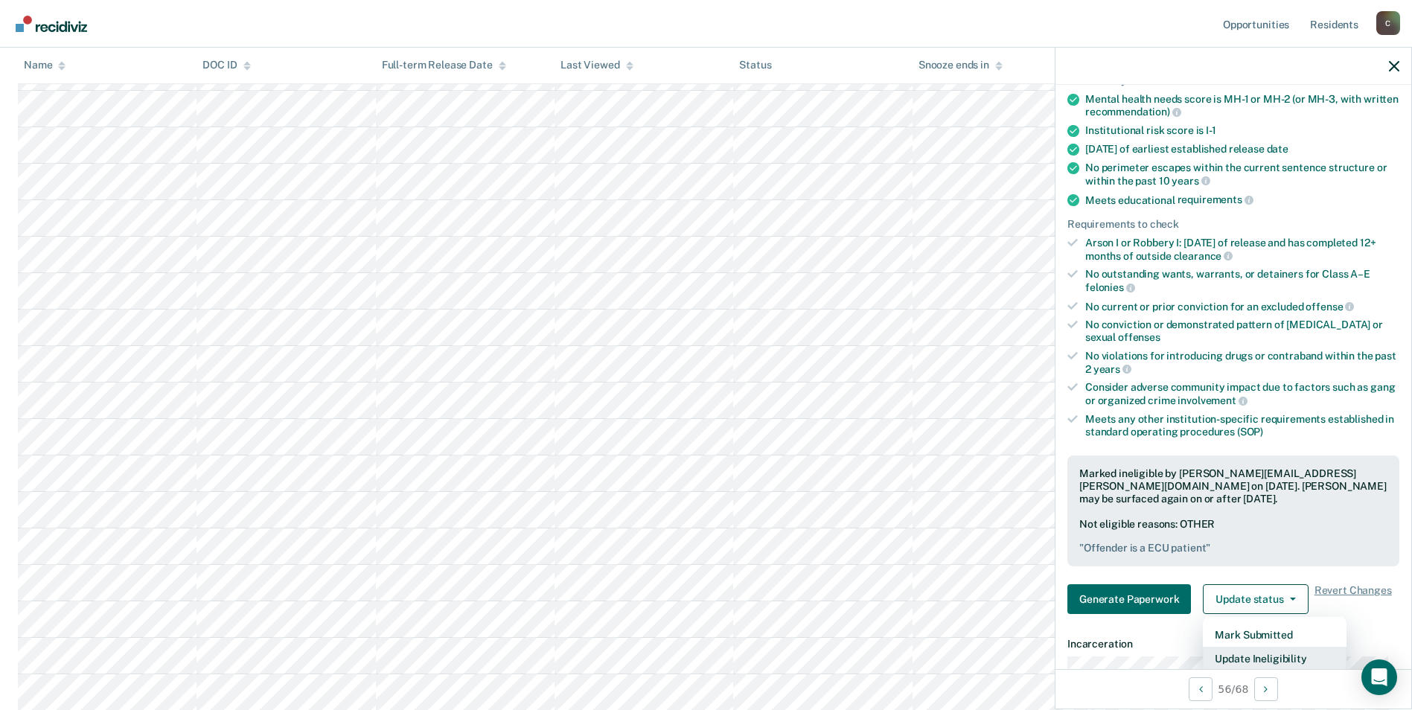
click at [1283, 659] on button "Update Ineligibility" at bounding box center [1275, 659] width 144 height 24
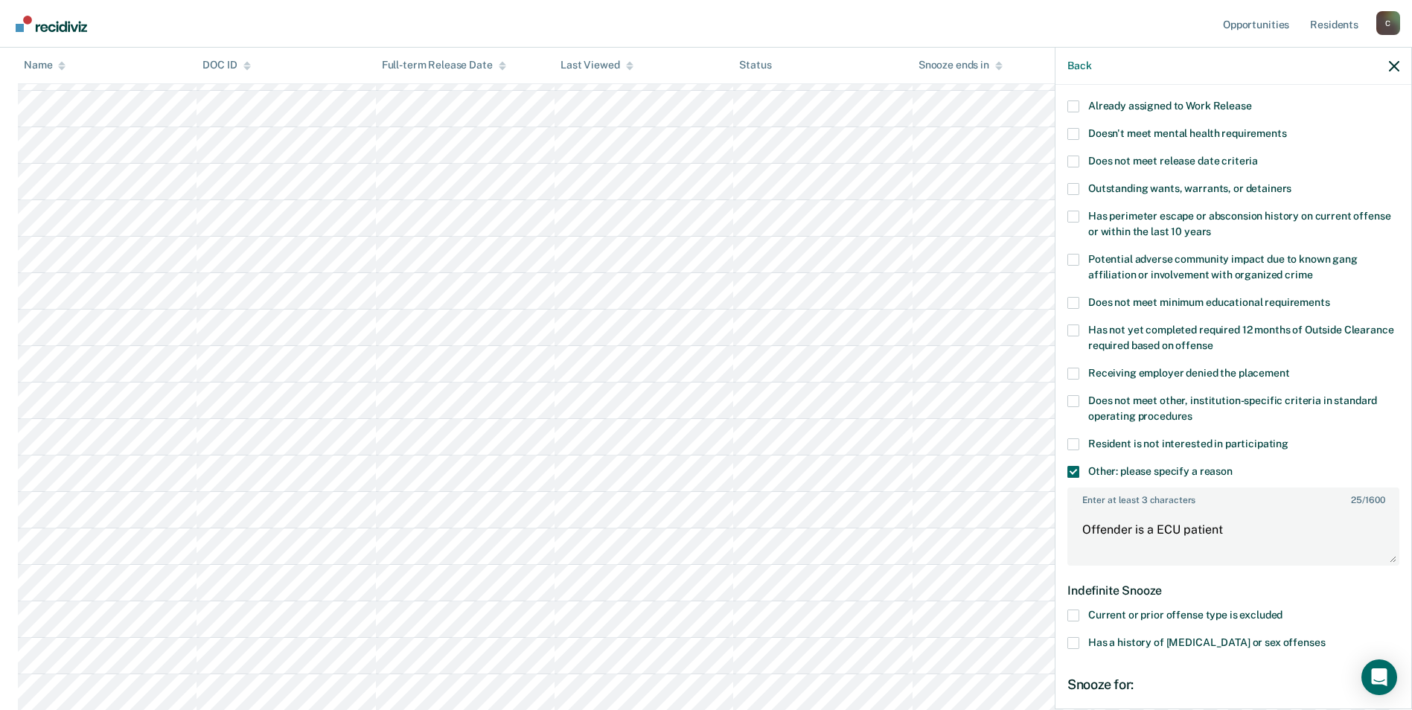
click at [1073, 637] on span at bounding box center [1073, 643] width 12 height 12
click at [1325, 637] on input "Has a history of [MEDICAL_DATA] or sex offenses" at bounding box center [1325, 637] width 0 height 0
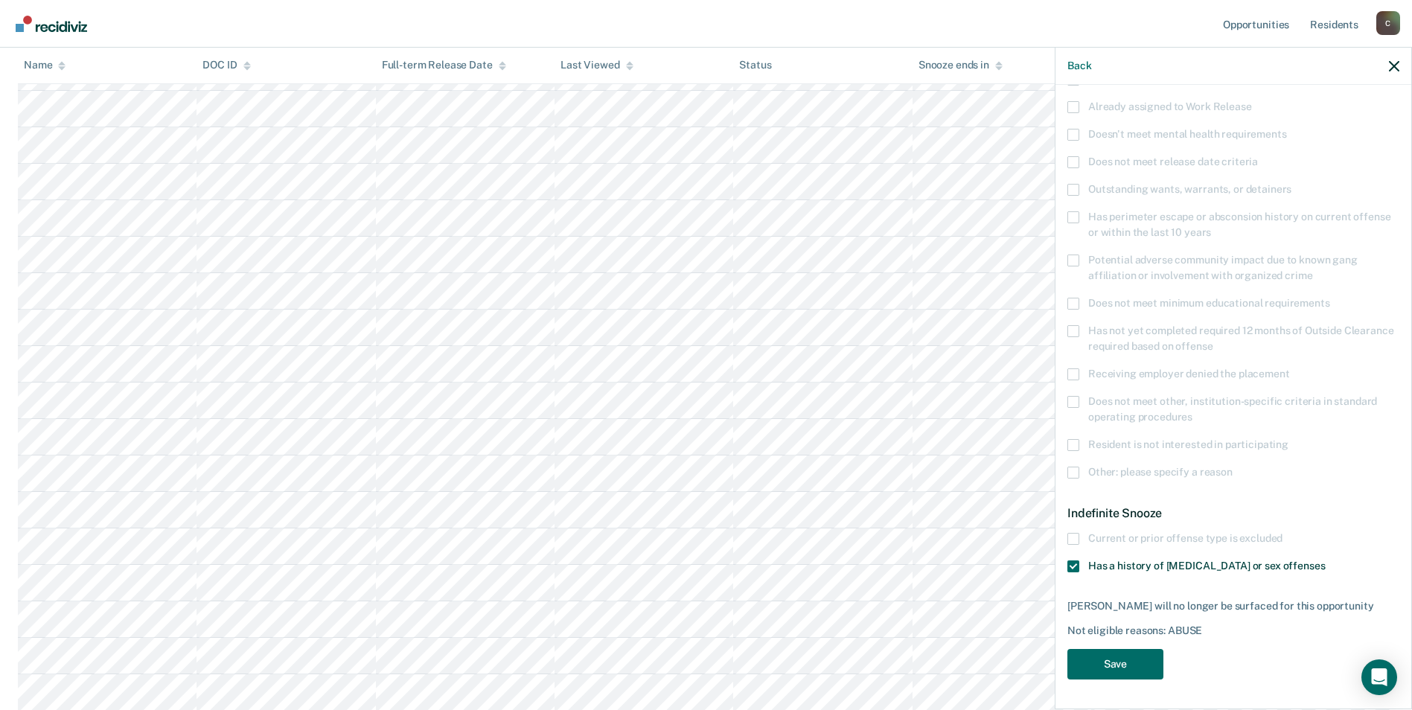
scroll to position [123, 0]
click at [1120, 663] on button "Save" at bounding box center [1115, 666] width 96 height 31
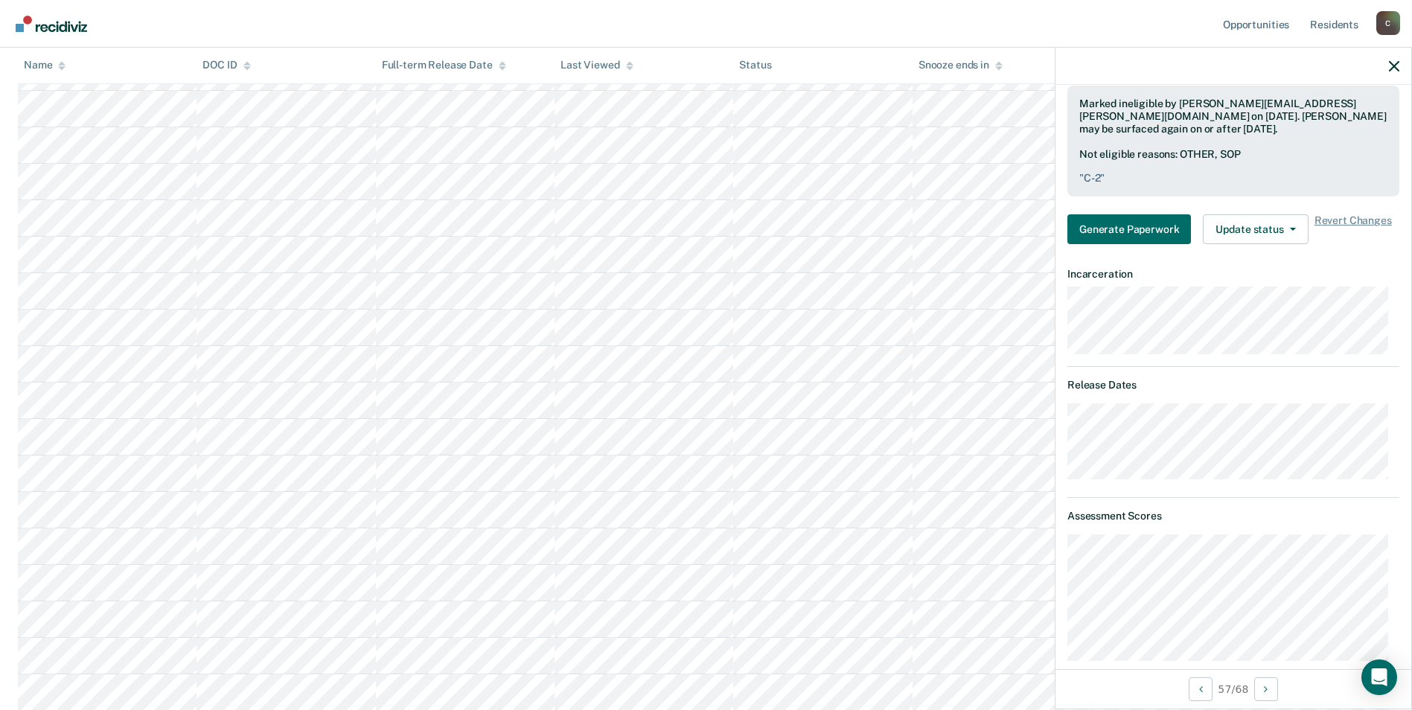
scroll to position [569, 0]
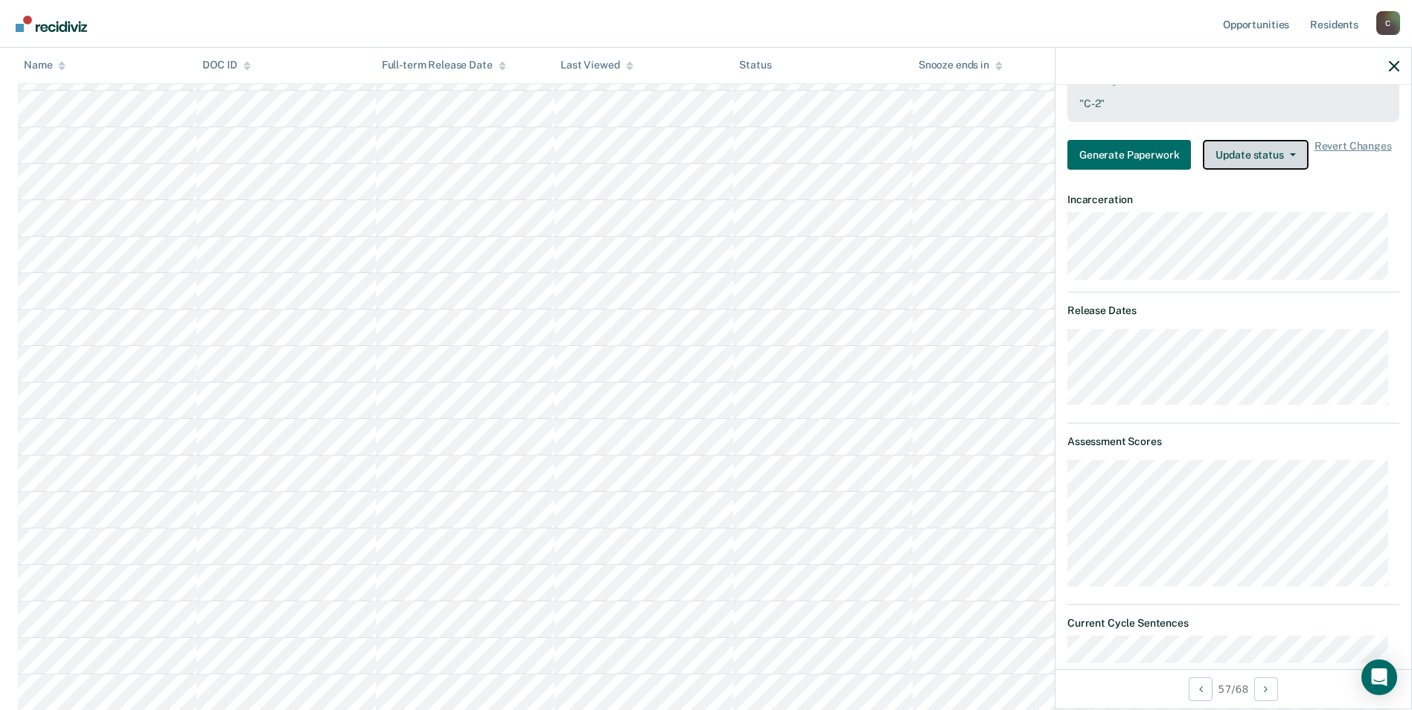
click at [1284, 155] on button "Update status" at bounding box center [1255, 155] width 105 height 30
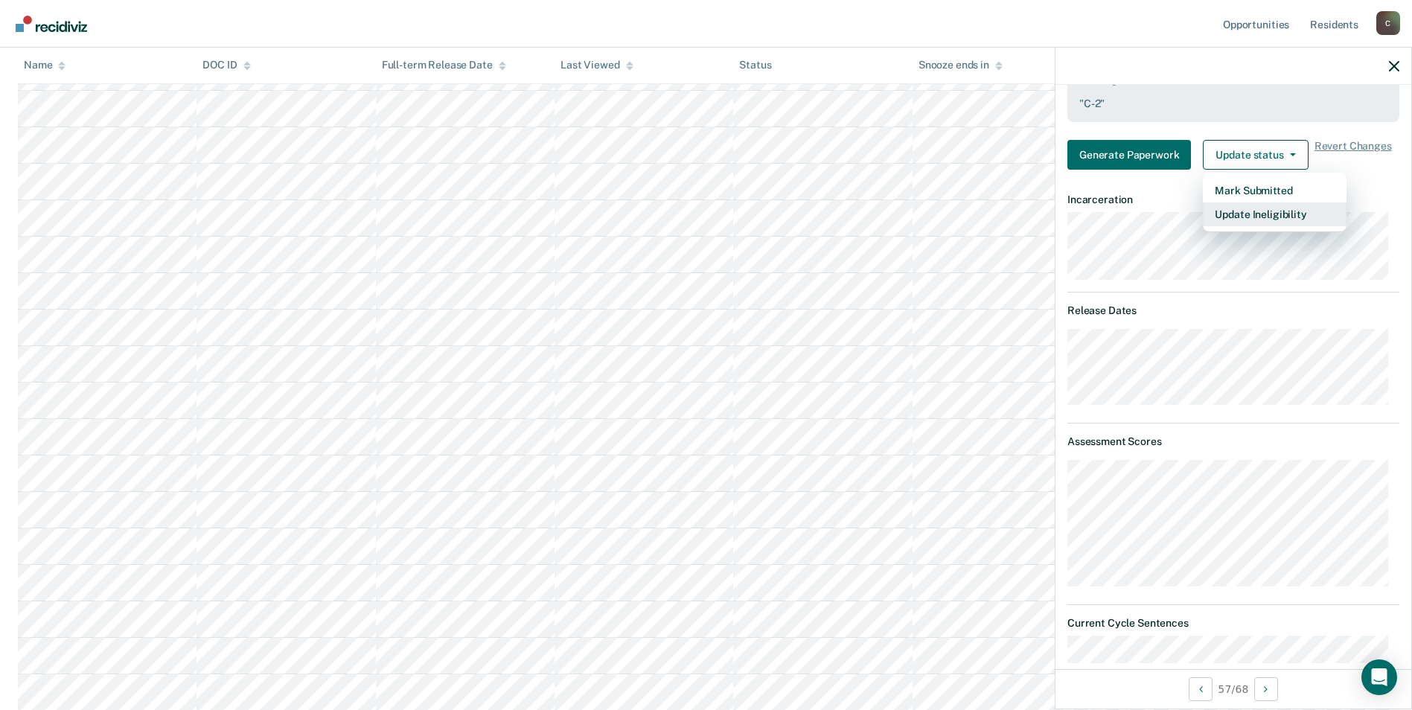
click at [1262, 215] on button "Update Ineligibility" at bounding box center [1275, 214] width 144 height 24
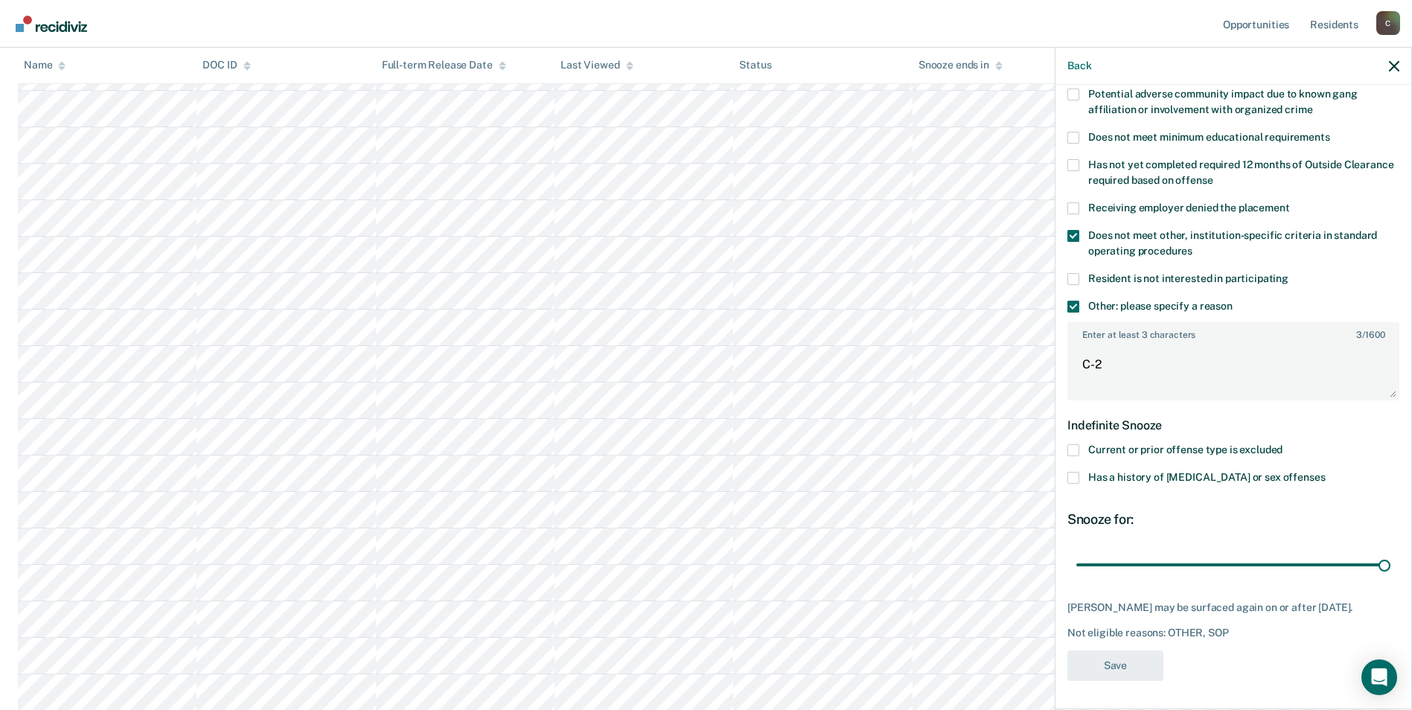
click at [1077, 235] on span at bounding box center [1073, 236] width 12 height 12
click at [1193, 246] on input "Does not meet other, institution-specific criteria in standard operating proced…" at bounding box center [1193, 246] width 0 height 0
click at [1070, 303] on span at bounding box center [1073, 307] width 12 height 12
click at [1233, 301] on input "Other: please specify a reason" at bounding box center [1233, 301] width 0 height 0
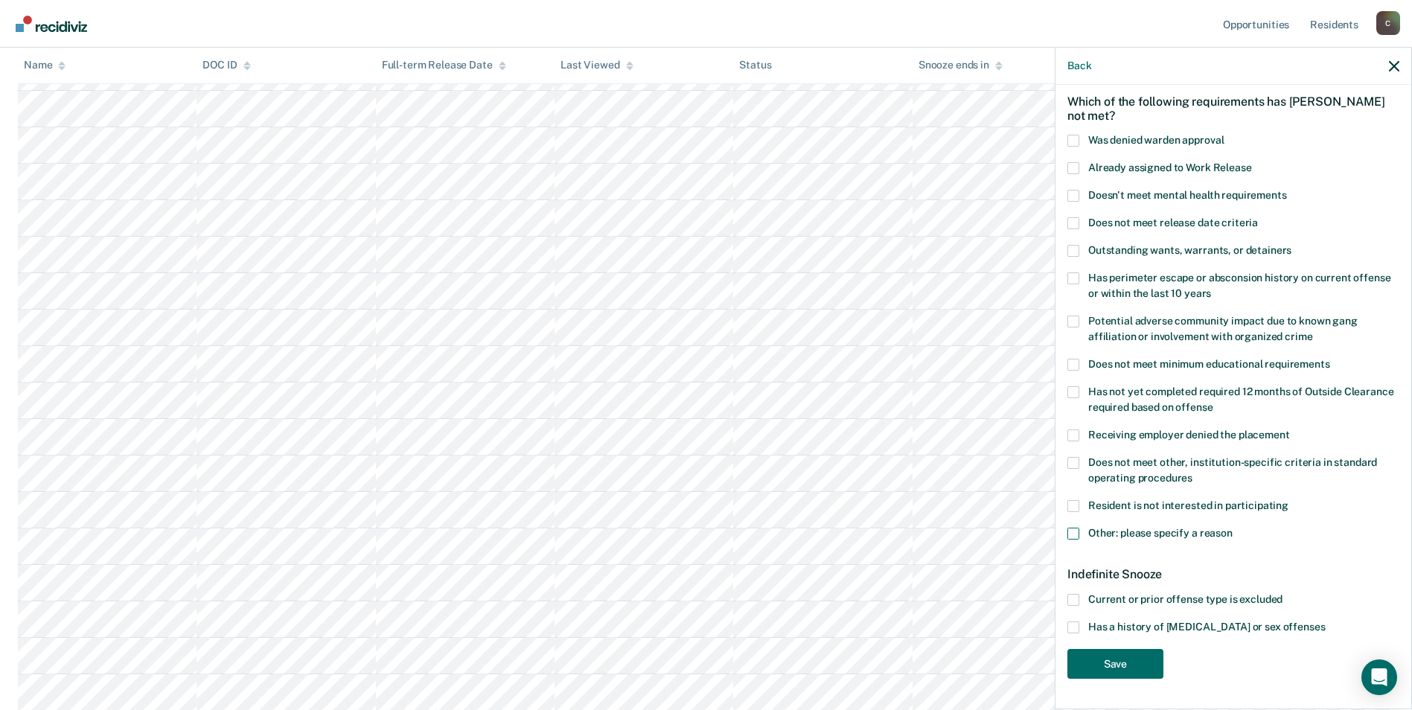
scroll to position [61, 0]
click at [1077, 626] on span at bounding box center [1073, 630] width 12 height 12
click at [1325, 624] on input "Has a history of [MEDICAL_DATA] or sex offenses" at bounding box center [1325, 624] width 0 height 0
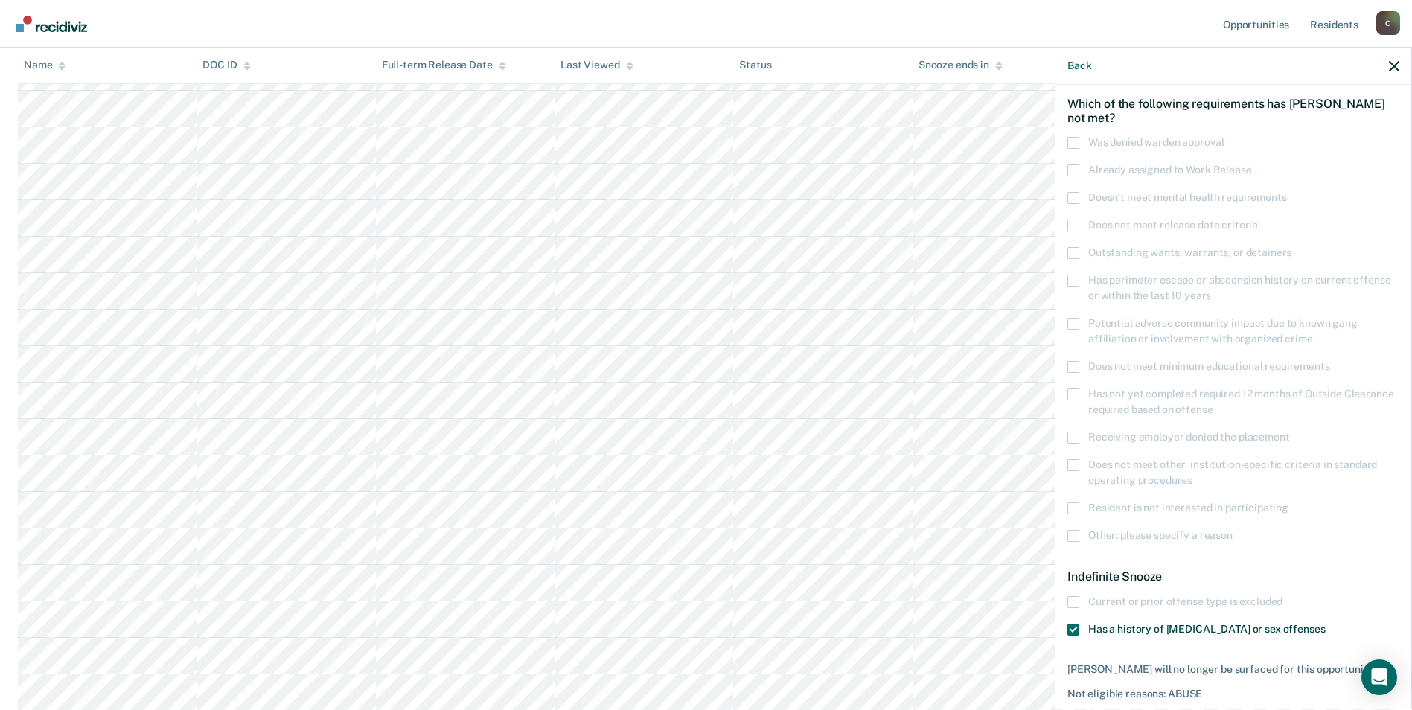
scroll to position [123, 0]
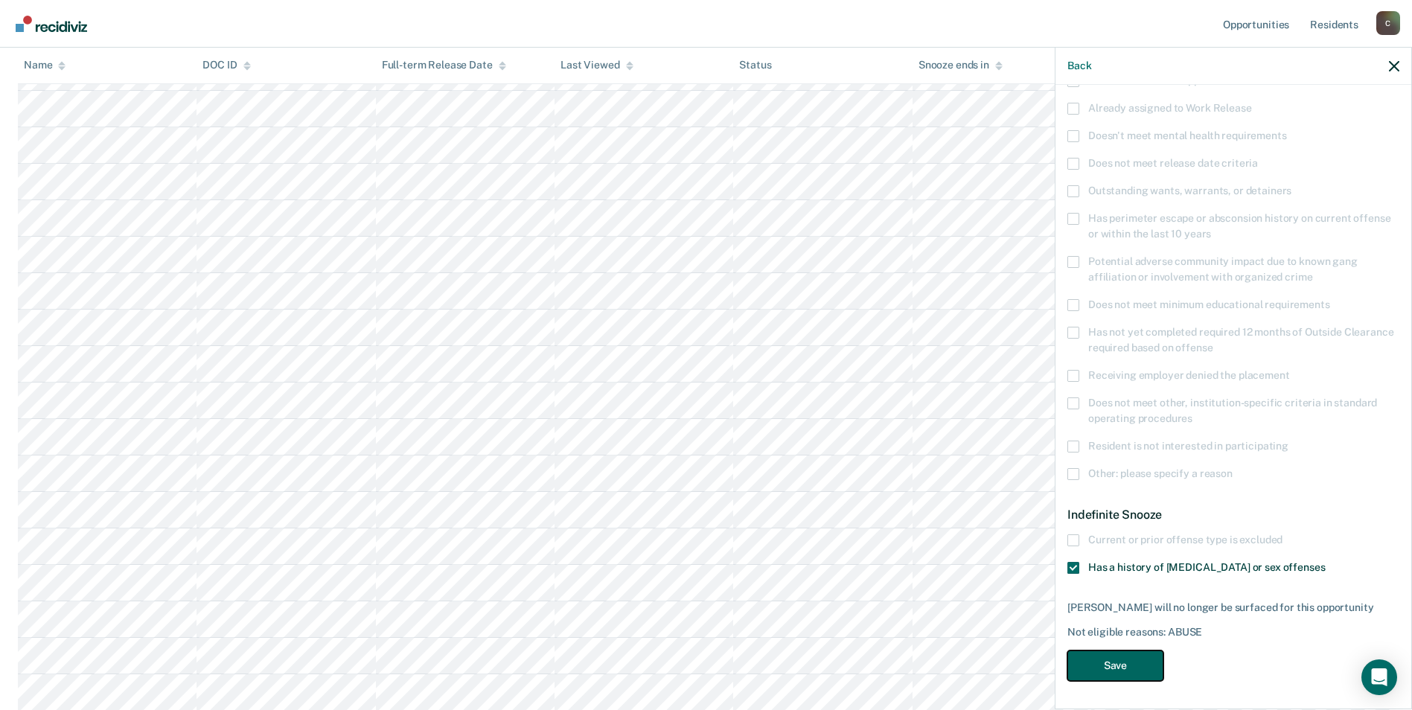
click at [1122, 663] on button "Save" at bounding box center [1115, 666] width 96 height 31
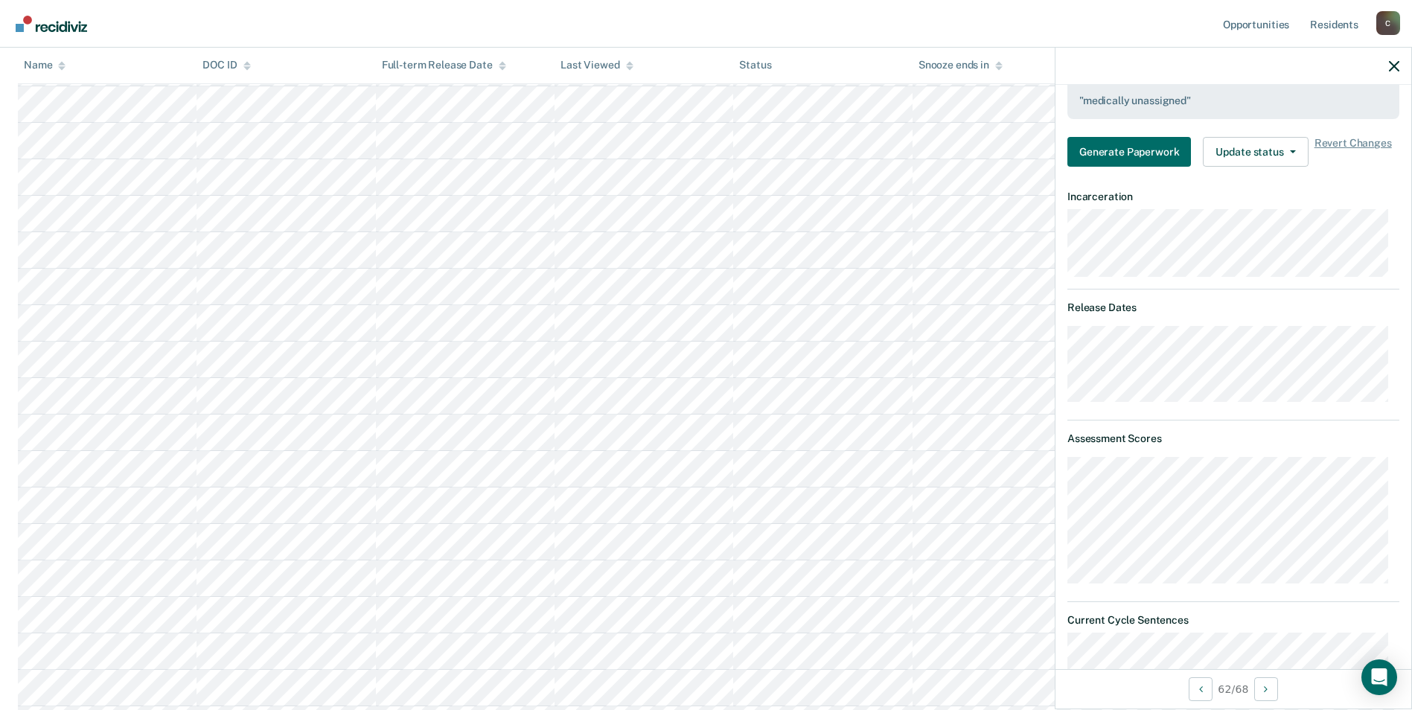
scroll to position [498, 0]
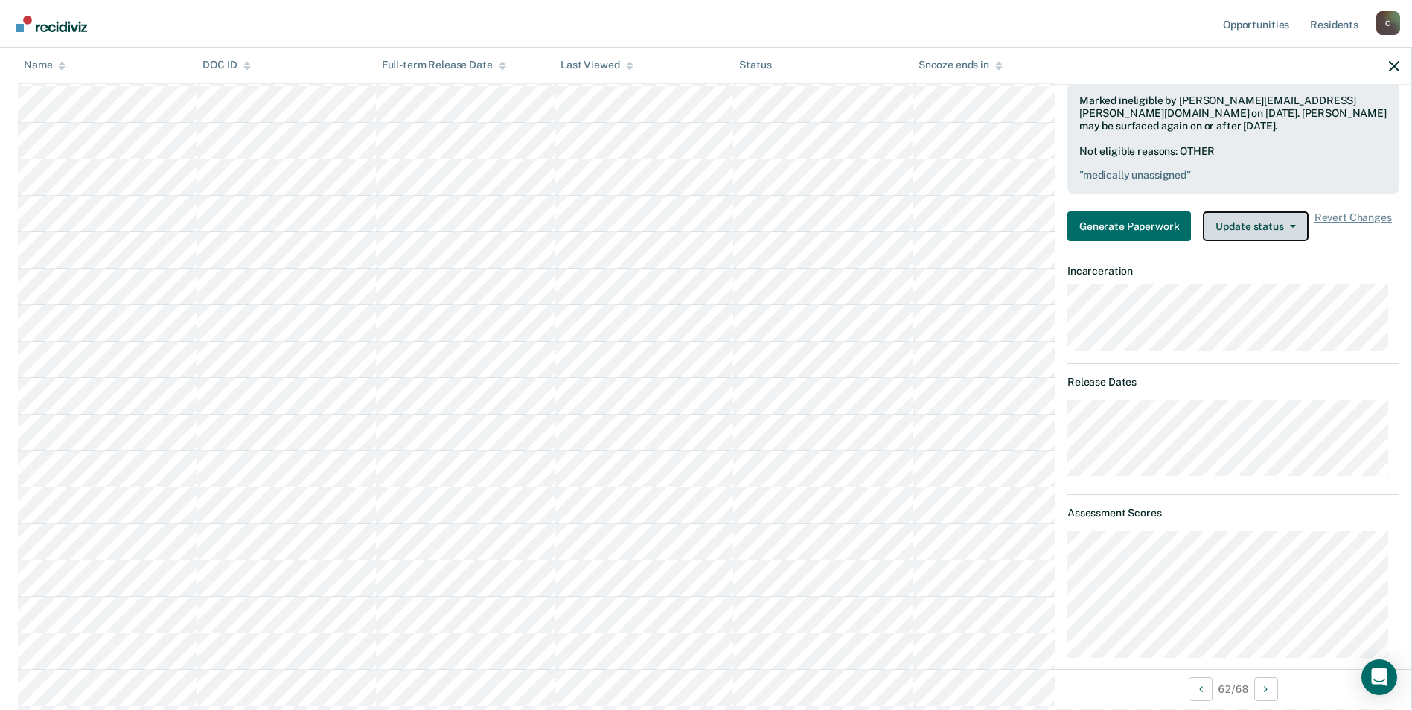
click at [1293, 223] on button "Update status" at bounding box center [1255, 226] width 105 height 30
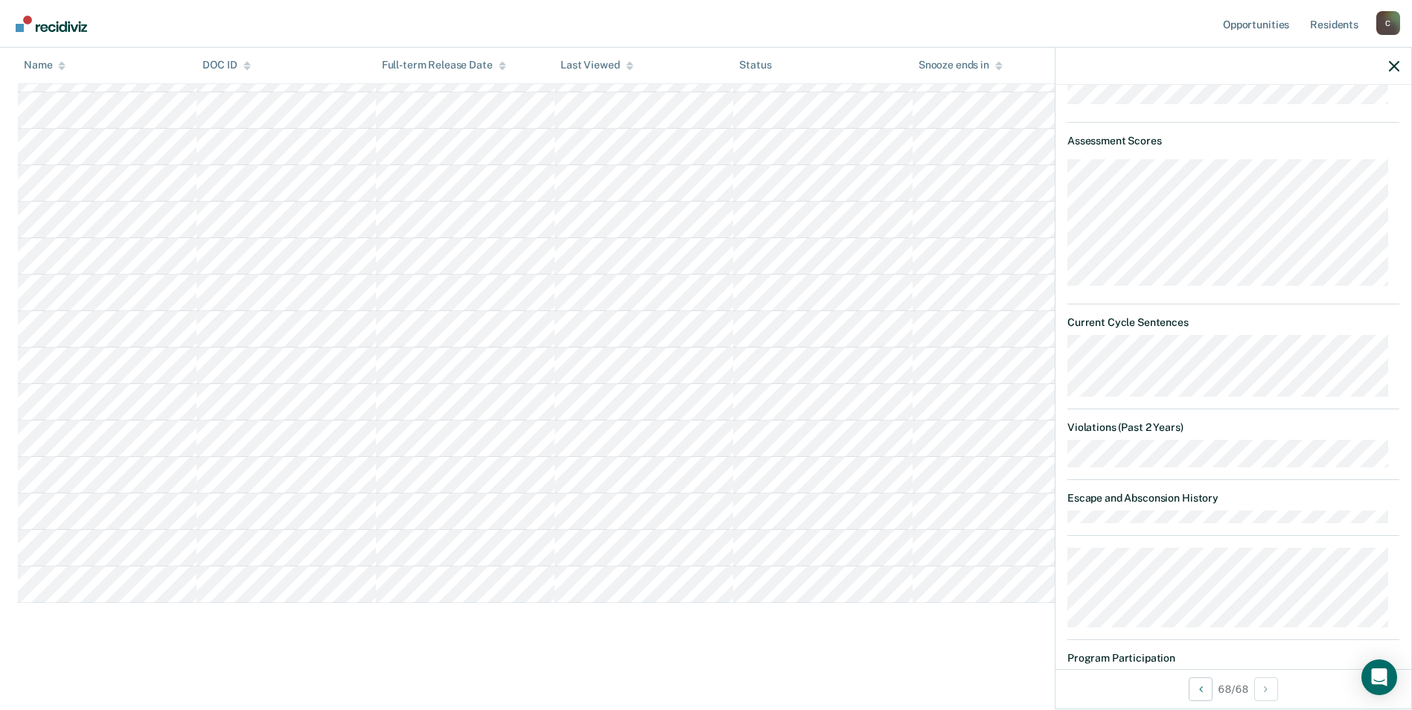
scroll to position [2037, 0]
